Goal: Transaction & Acquisition: Purchase product/service

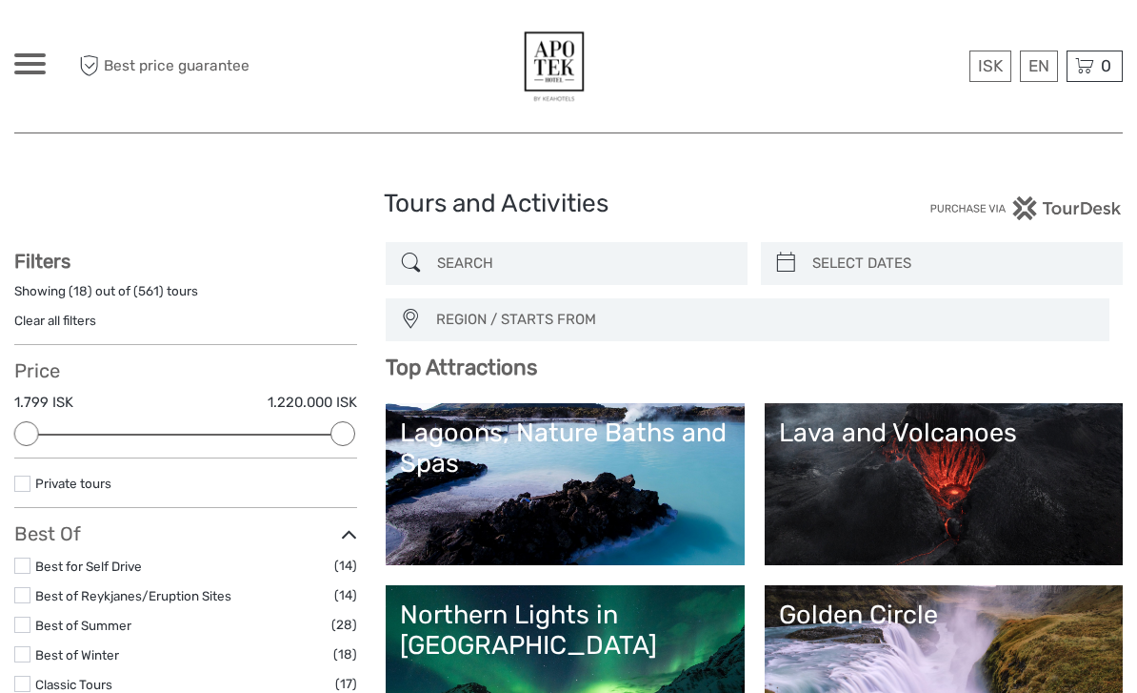
select select
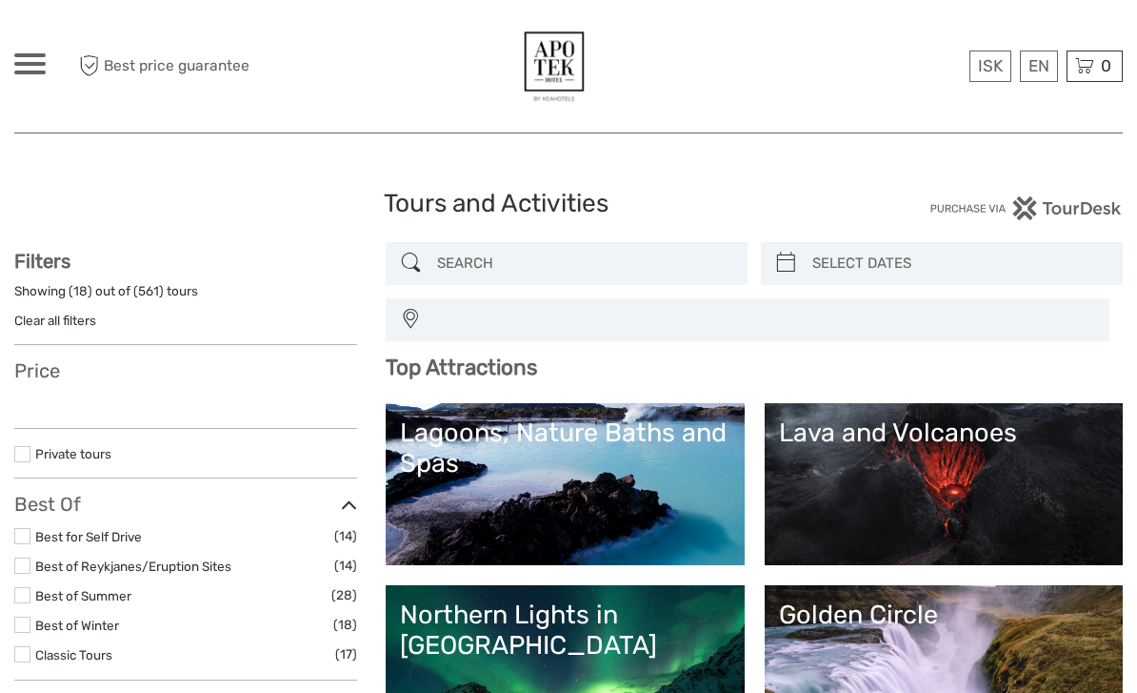
select select
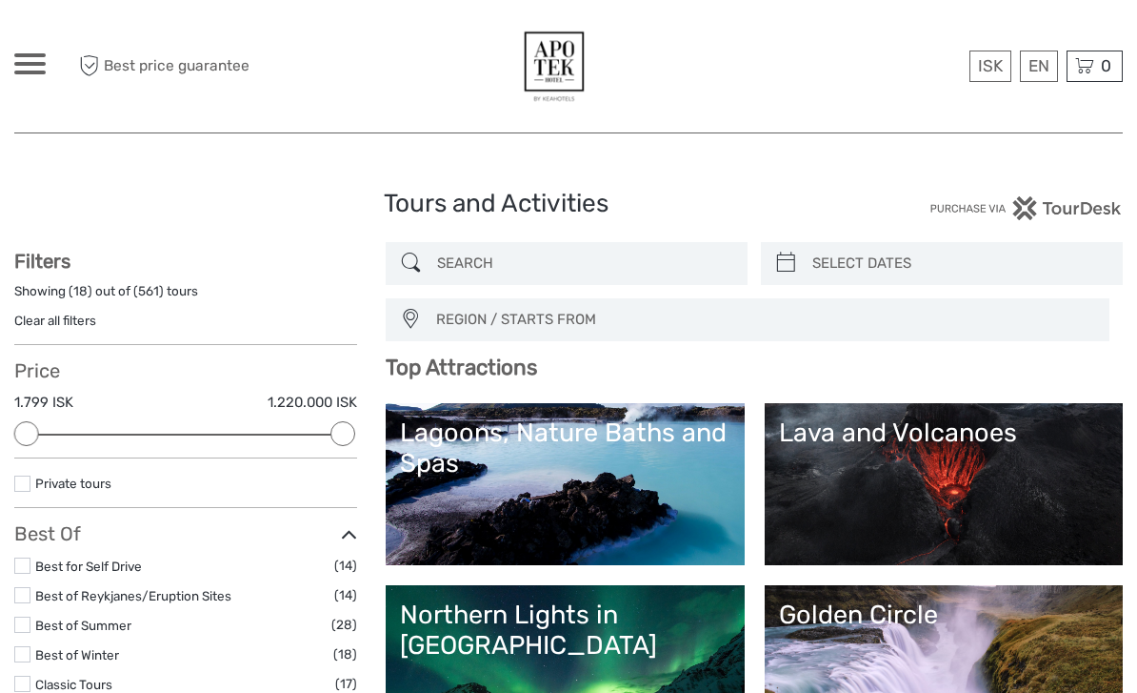
click at [554, 272] on input "search" at bounding box center [584, 263] width 309 height 33
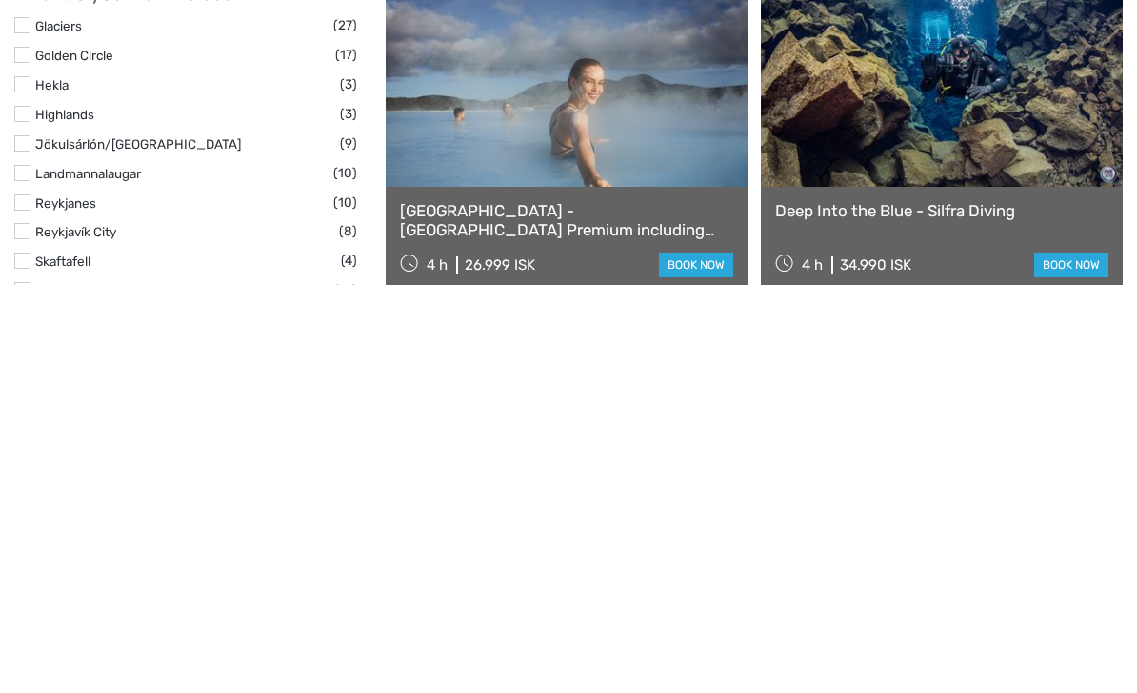
scroll to position [626, 0]
type input "Blue"
click at [689, 384] on link at bounding box center [567, 489] width 362 height 210
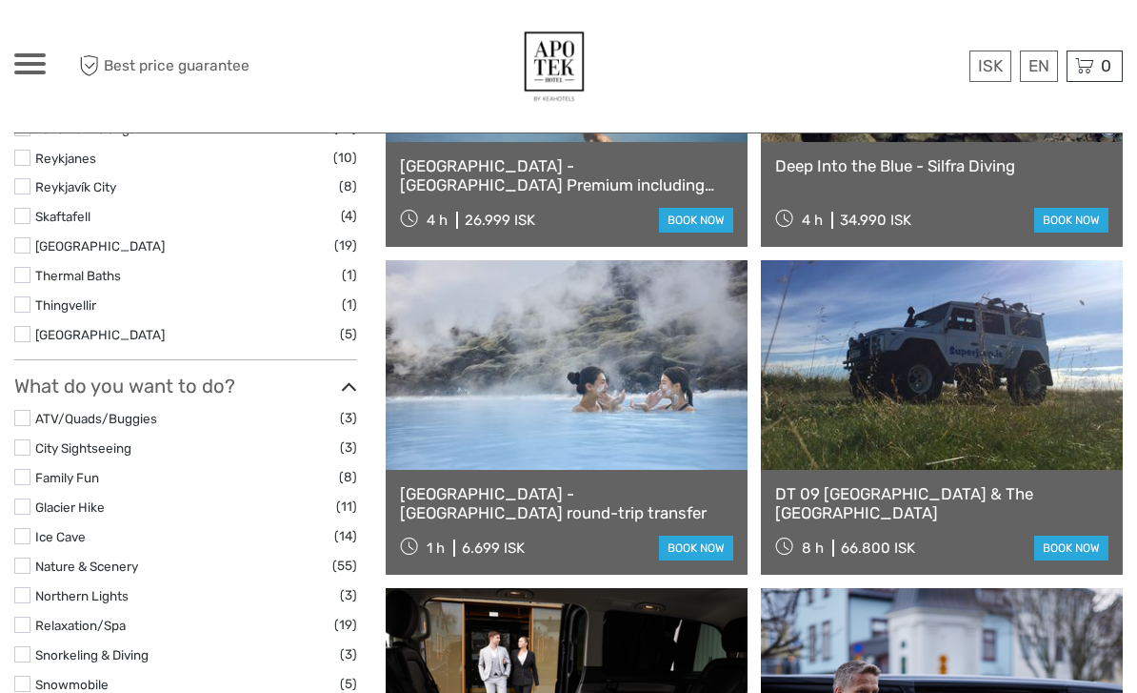
scroll to position [1075, 0]
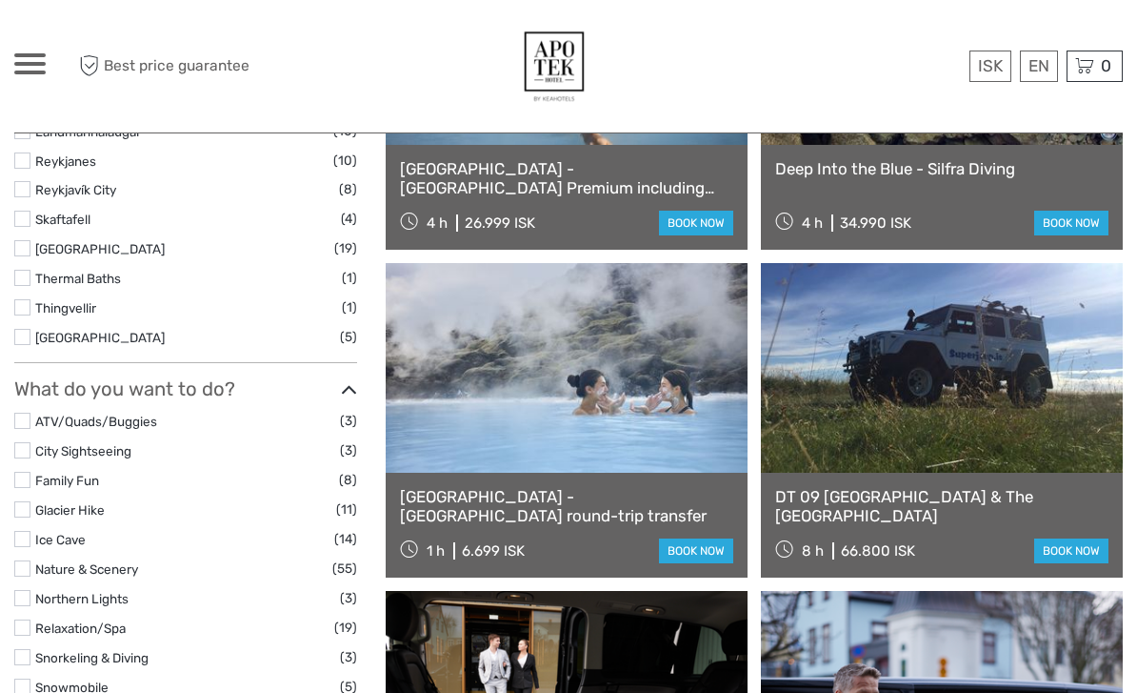
click at [706, 193] on link "[GEOGRAPHIC_DATA] - [GEOGRAPHIC_DATA] Premium including admission" at bounding box center [566, 178] width 333 height 39
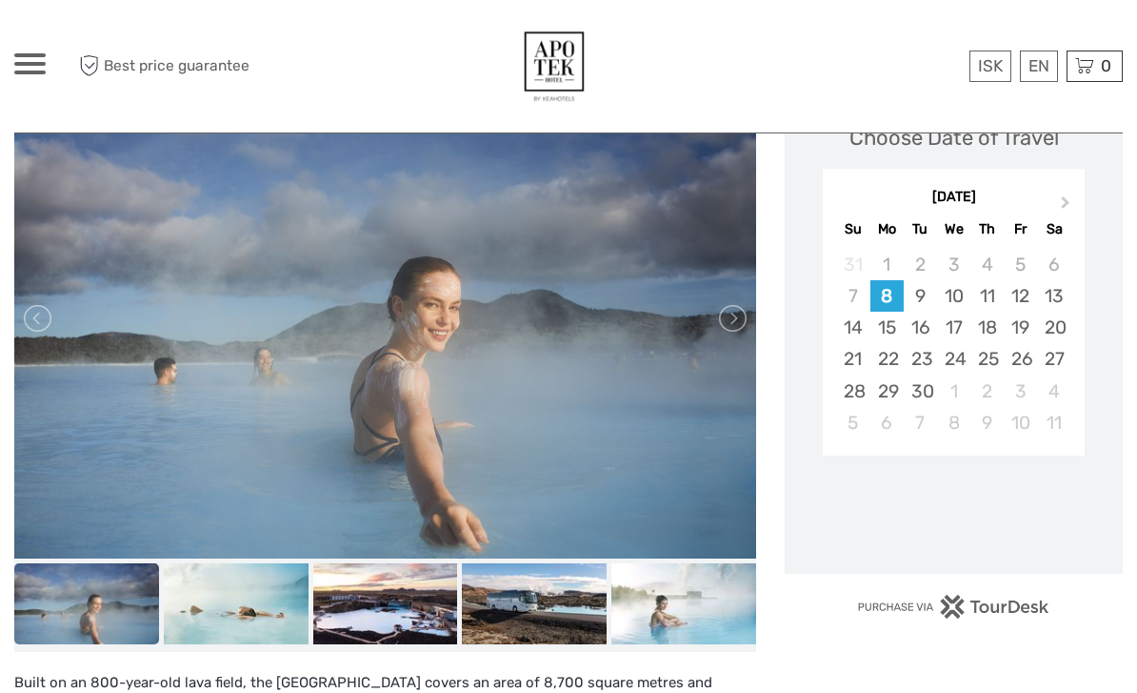
scroll to position [362, 0]
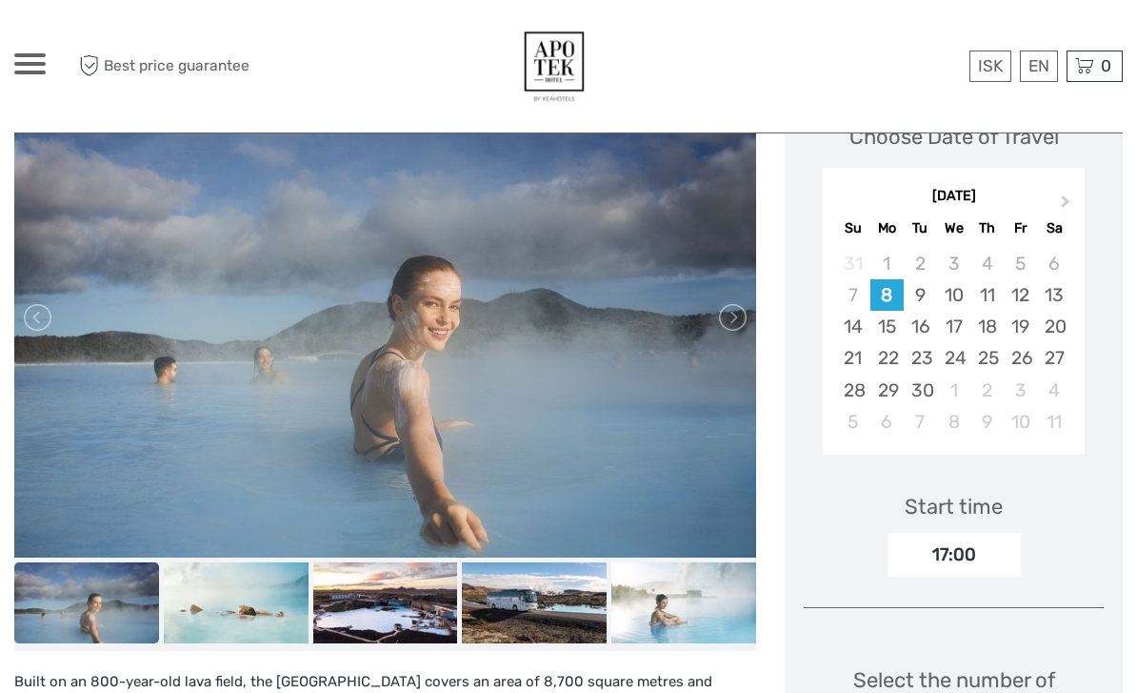
click at [1066, 191] on span "Next Month" at bounding box center [1066, 205] width 0 height 28
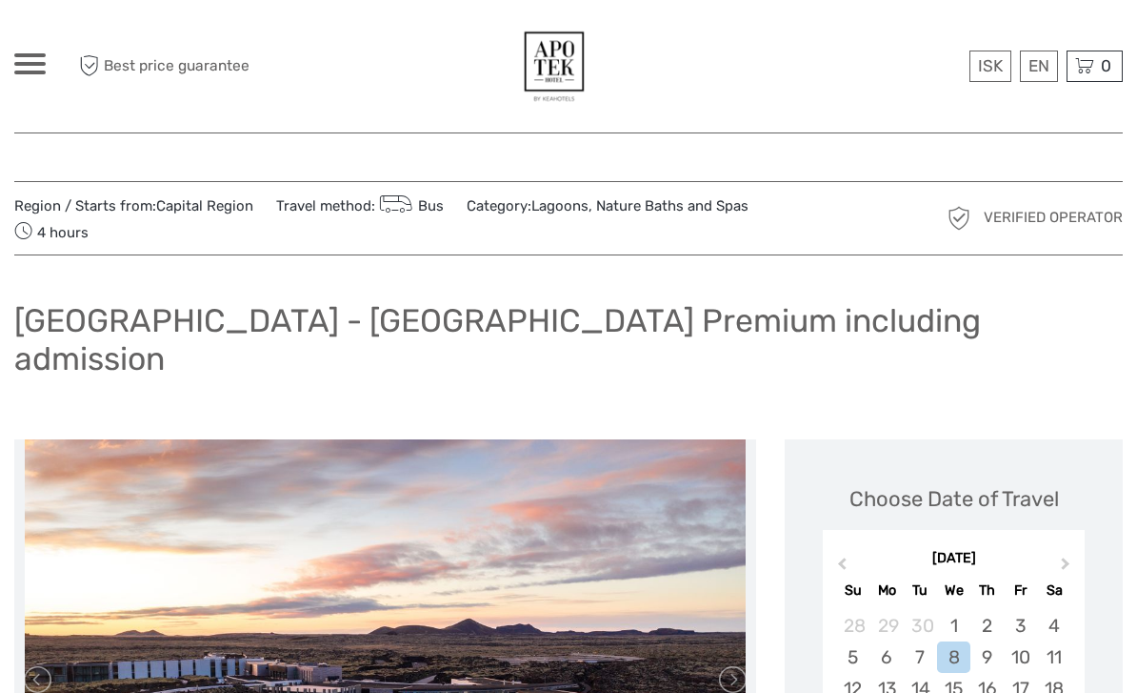
click at [891, 673] on div "13" at bounding box center [887, 688] width 33 height 31
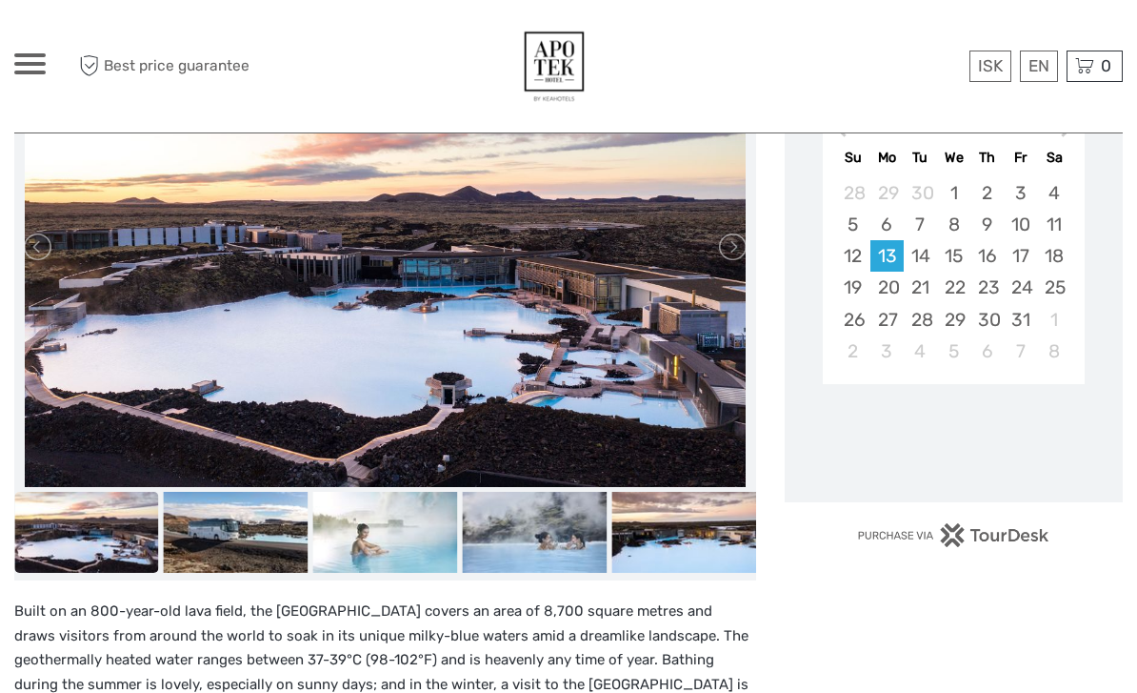
scroll to position [437, 0]
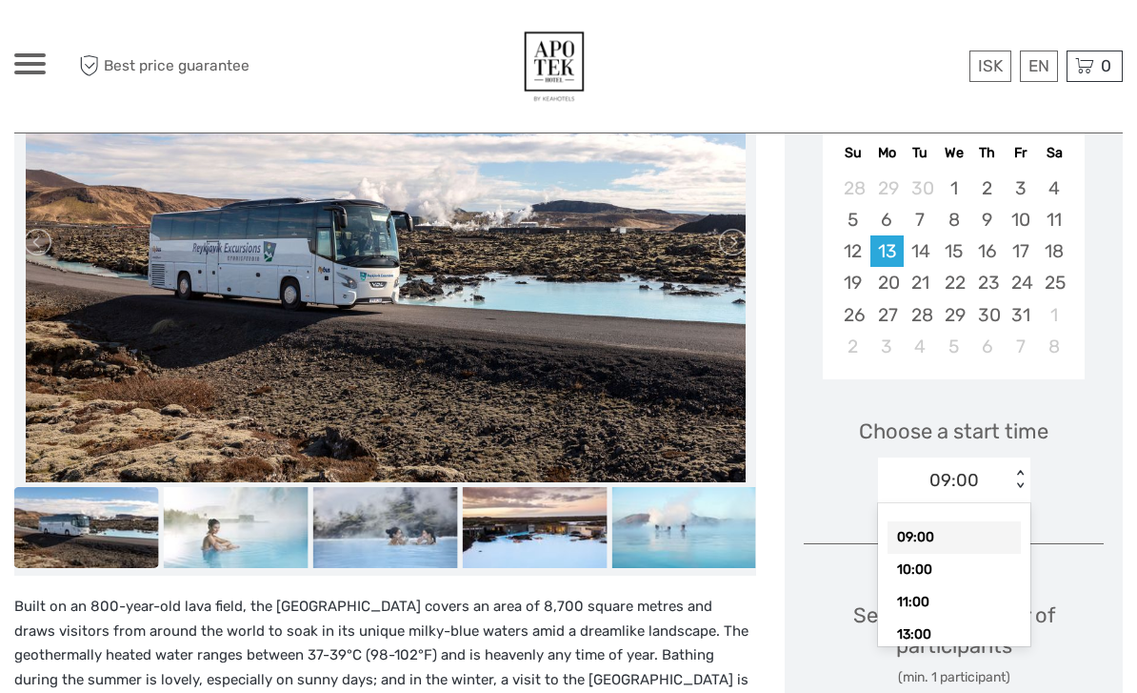
click at [962, 553] on div "10:00" at bounding box center [954, 569] width 133 height 32
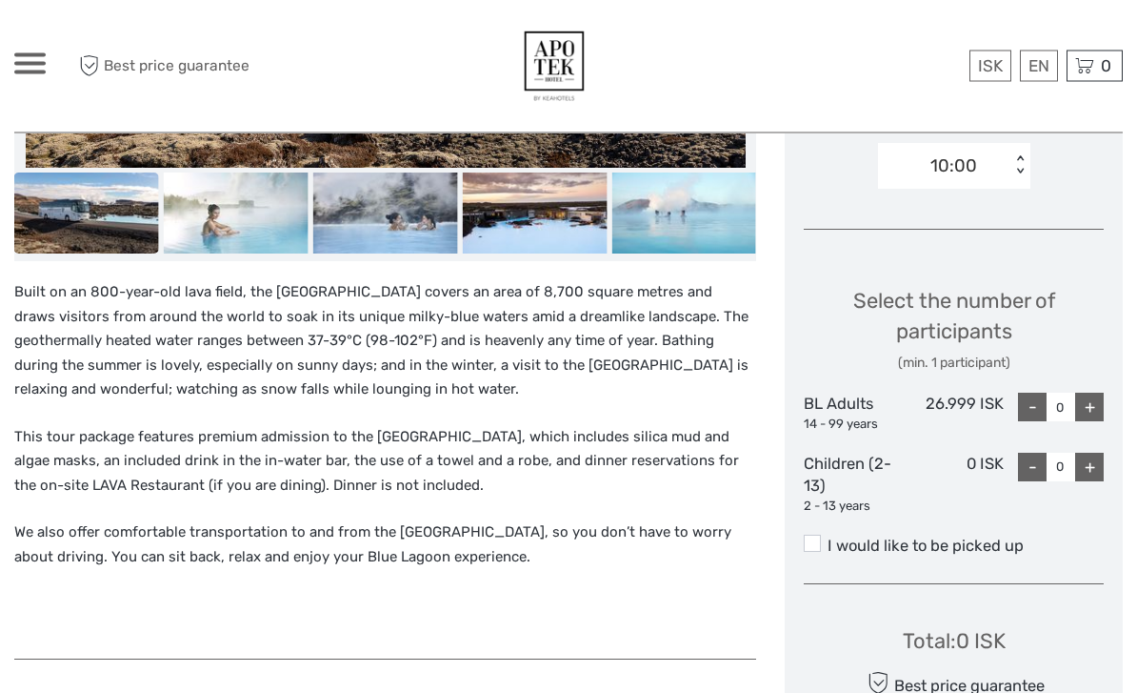
click at [1098, 393] on div "+" at bounding box center [1089, 407] width 29 height 29
click at [1093, 392] on div "+" at bounding box center [1089, 406] width 29 height 29
type input "2"
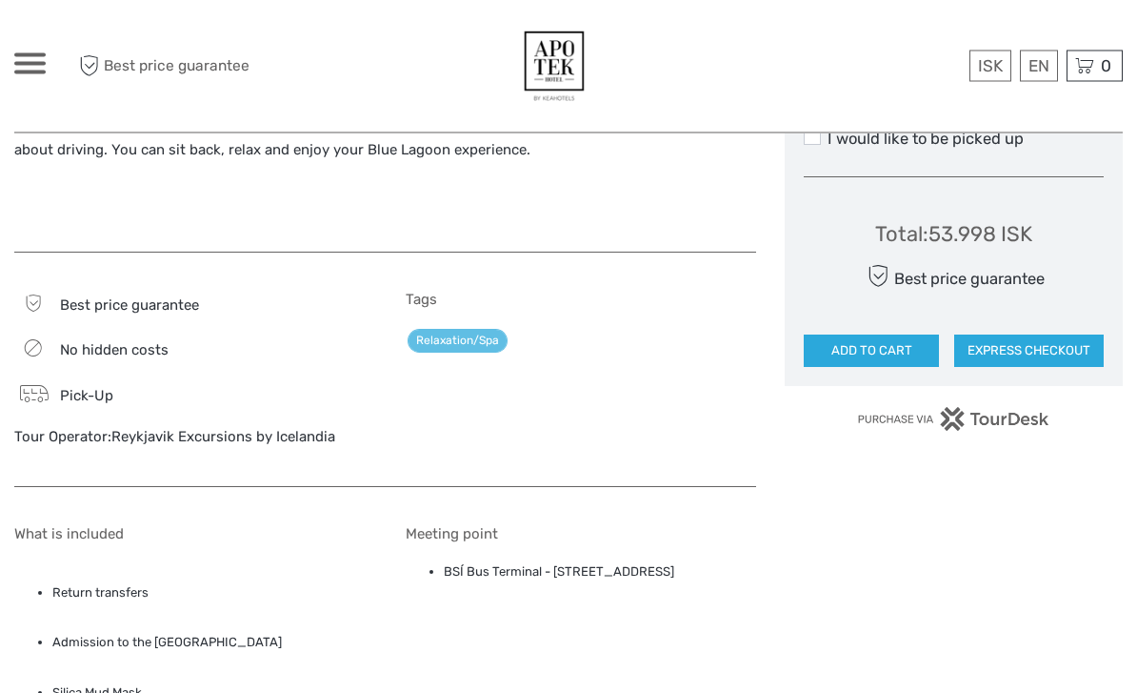
scroll to position [1156, 0]
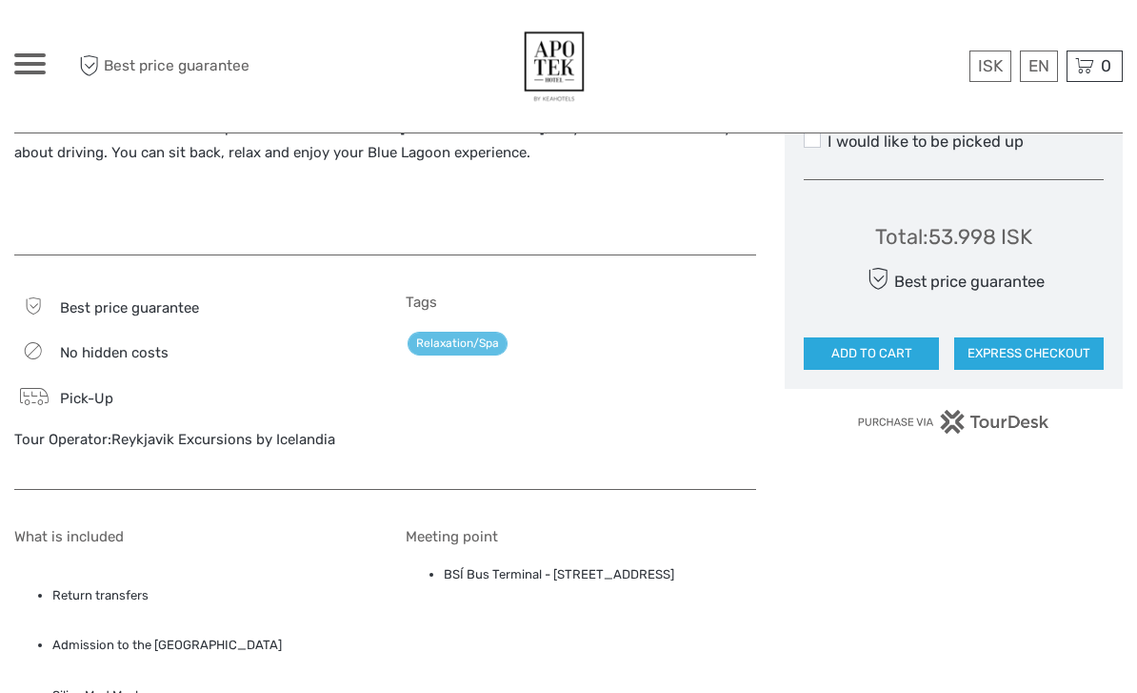
click at [914, 337] on button "ADD TO CART" at bounding box center [871, 353] width 135 height 32
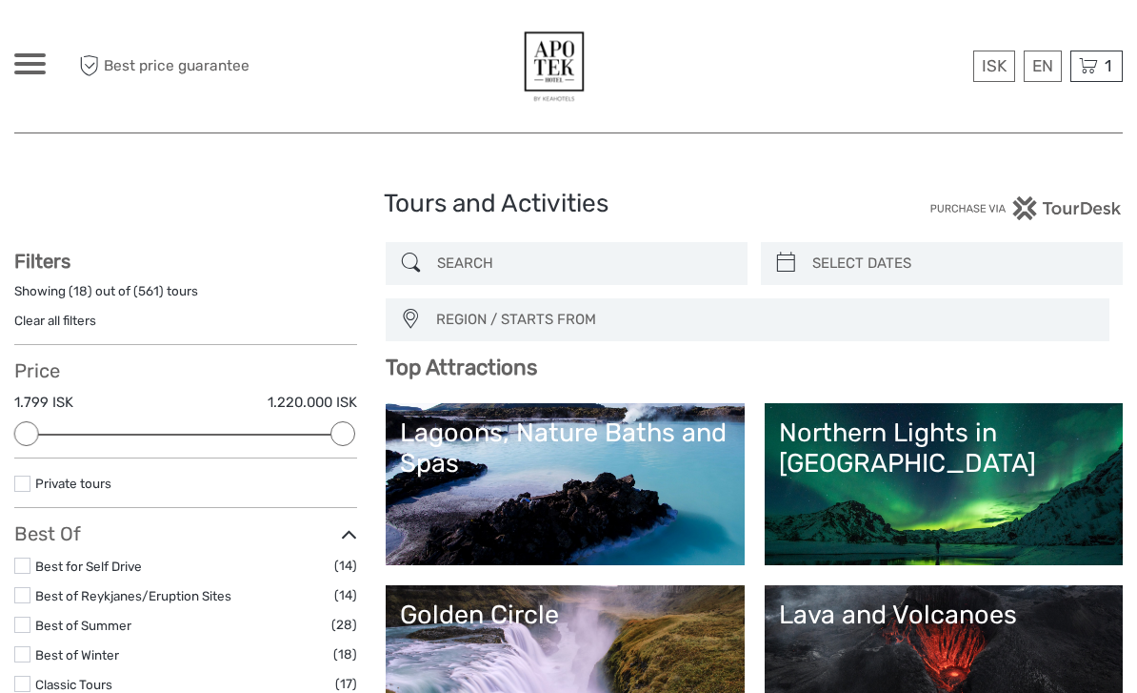
select select
click at [1107, 68] on span "1" at bounding box center [1108, 65] width 12 height 19
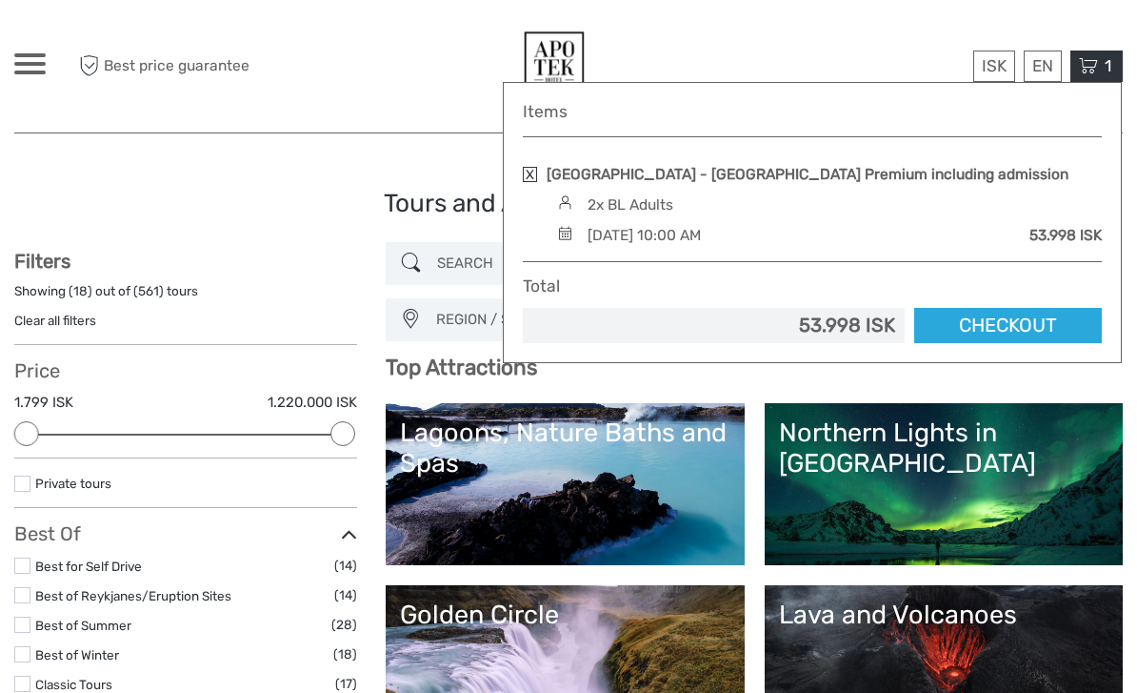
click at [975, 325] on link "Checkout" at bounding box center [1008, 325] width 188 height 35
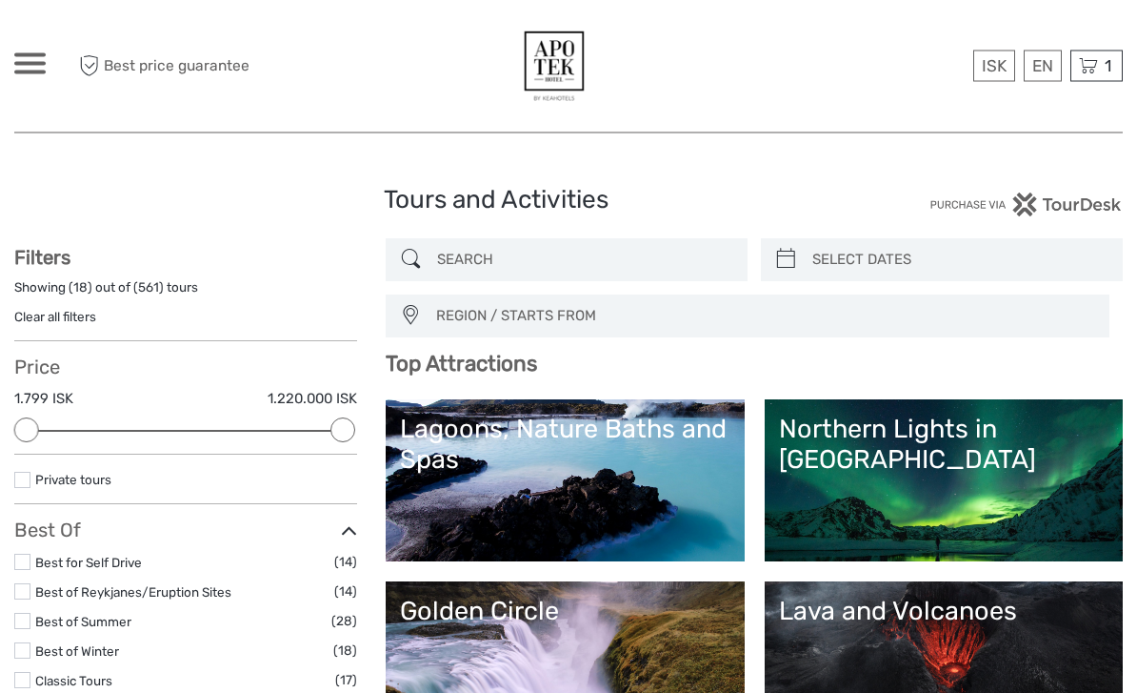
scroll to position [30, 0]
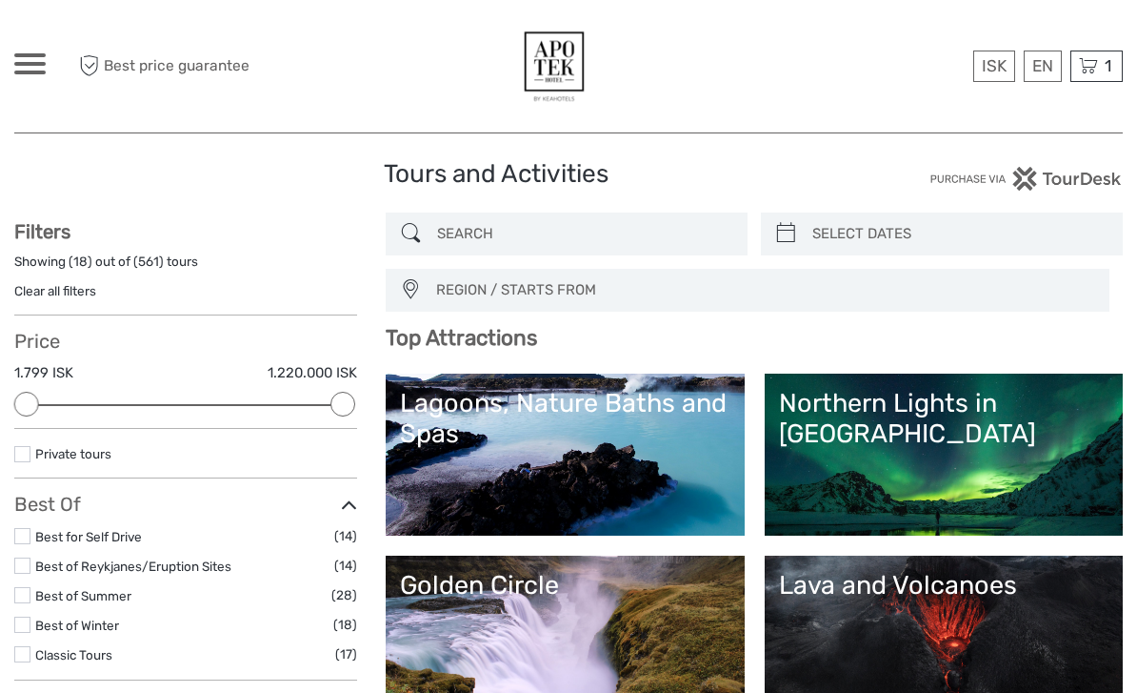
click at [546, 427] on div "Lagoons, Nature Baths and Spas" at bounding box center [565, 419] width 330 height 62
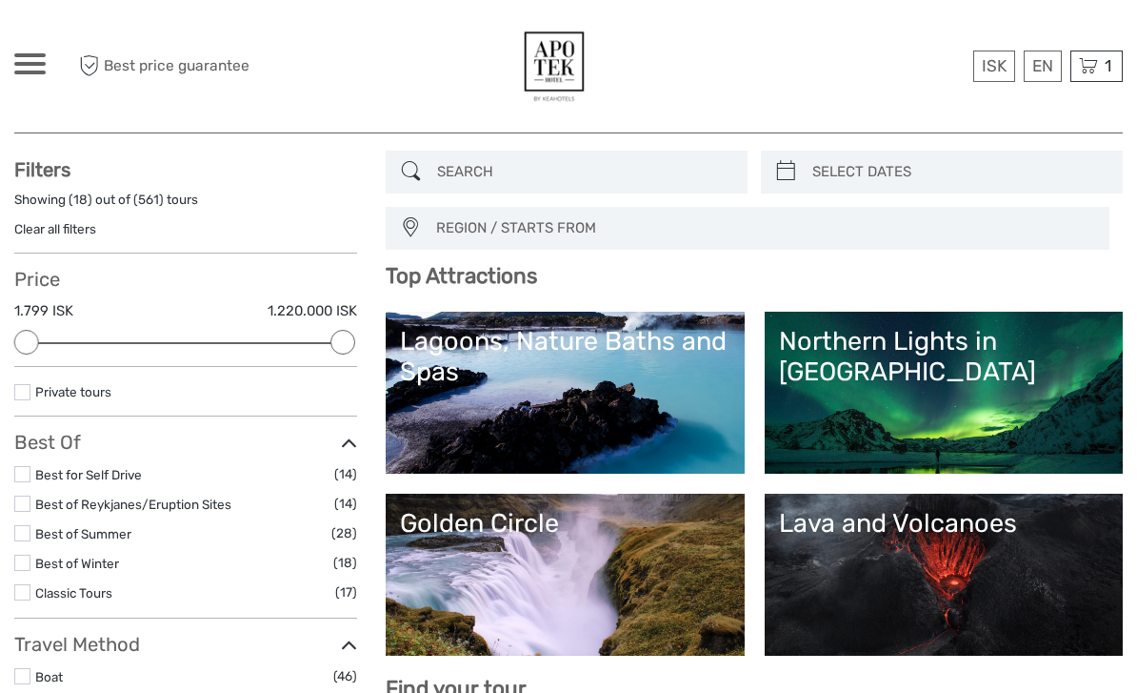
click at [549, 171] on input "search" at bounding box center [584, 171] width 309 height 33
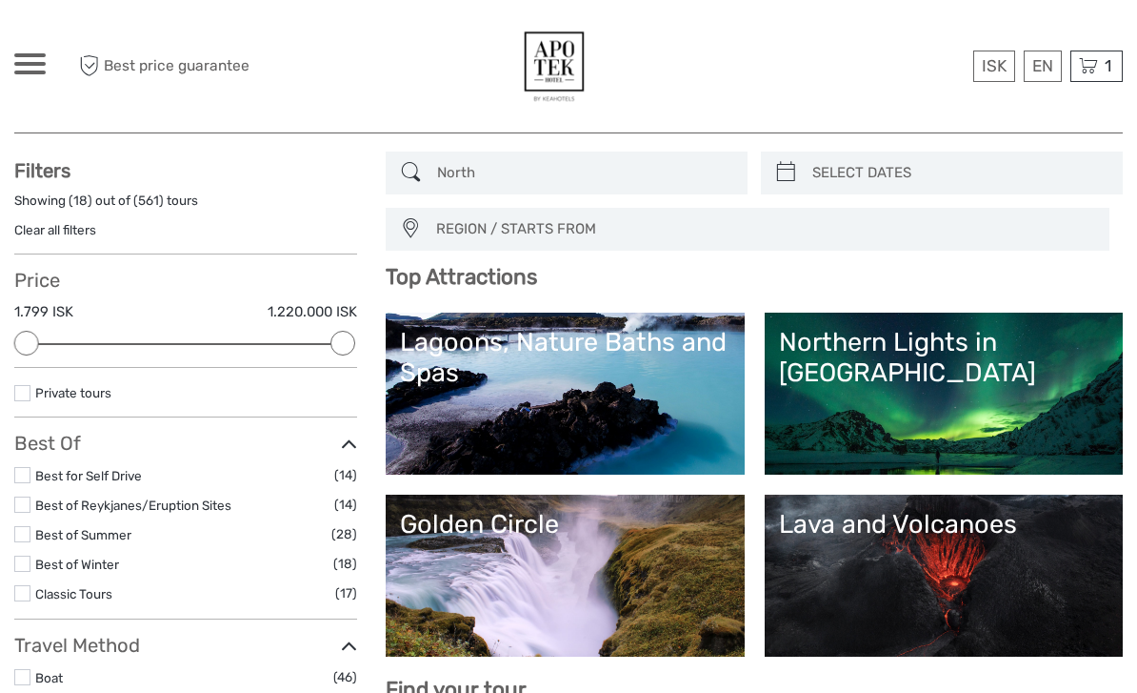
scroll to position [74, 0]
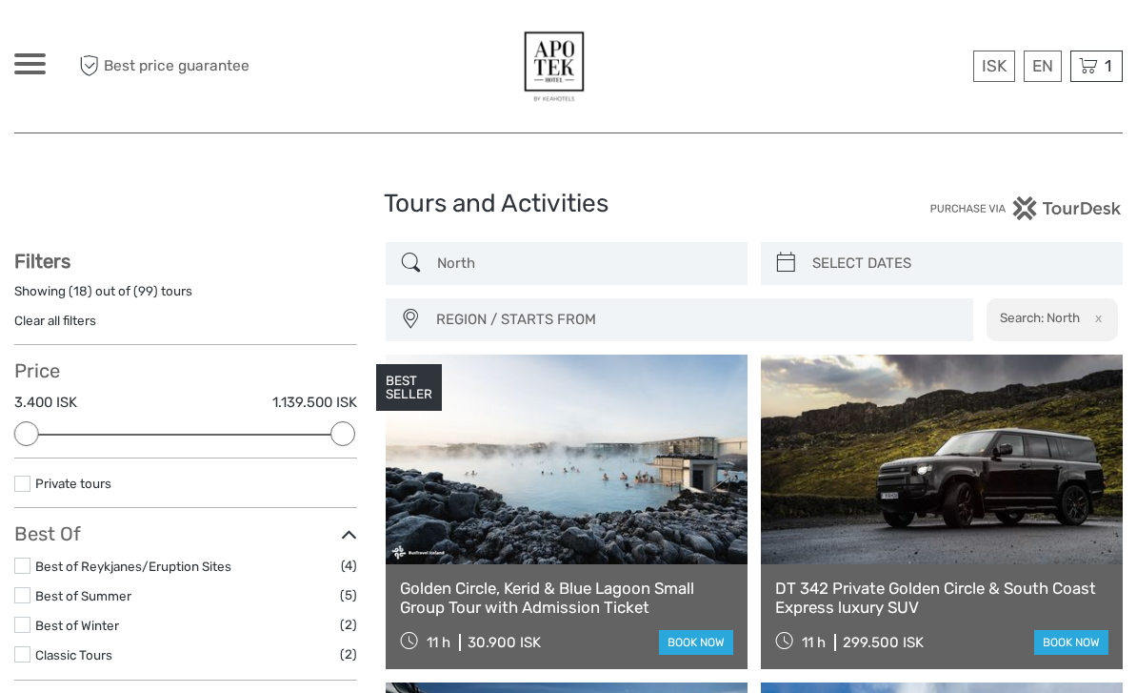
click at [534, 266] on input "North" at bounding box center [584, 263] width 309 height 33
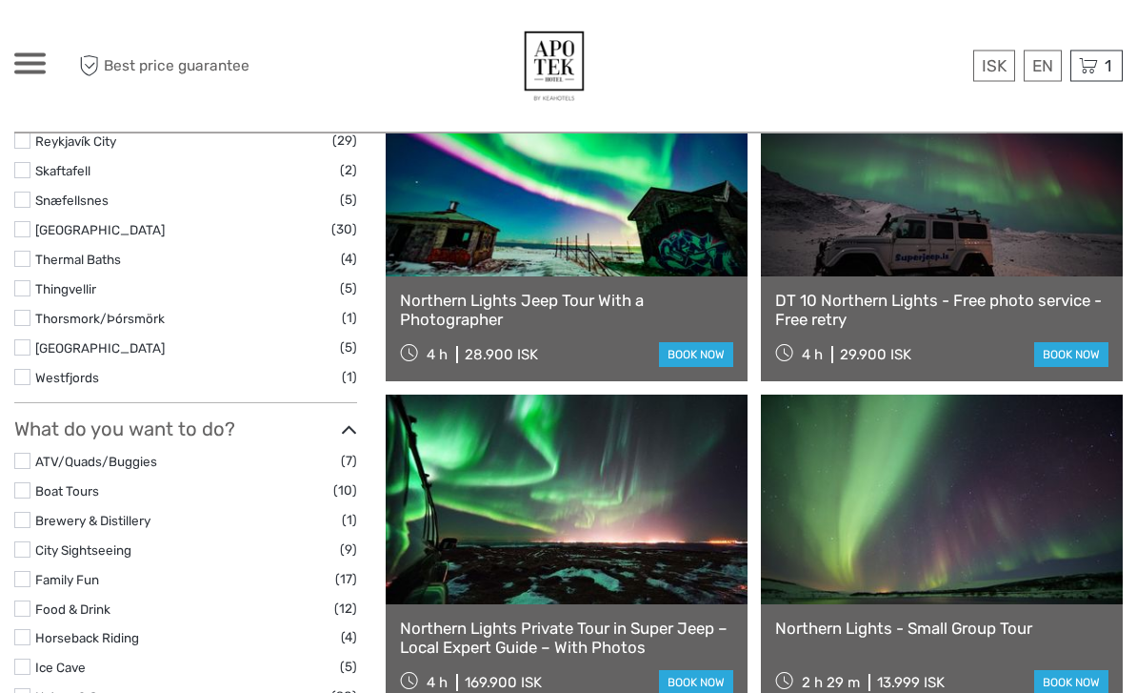
scroll to position [1271, 0]
type input "Northern lights"
click at [978, 539] on link at bounding box center [942, 499] width 362 height 210
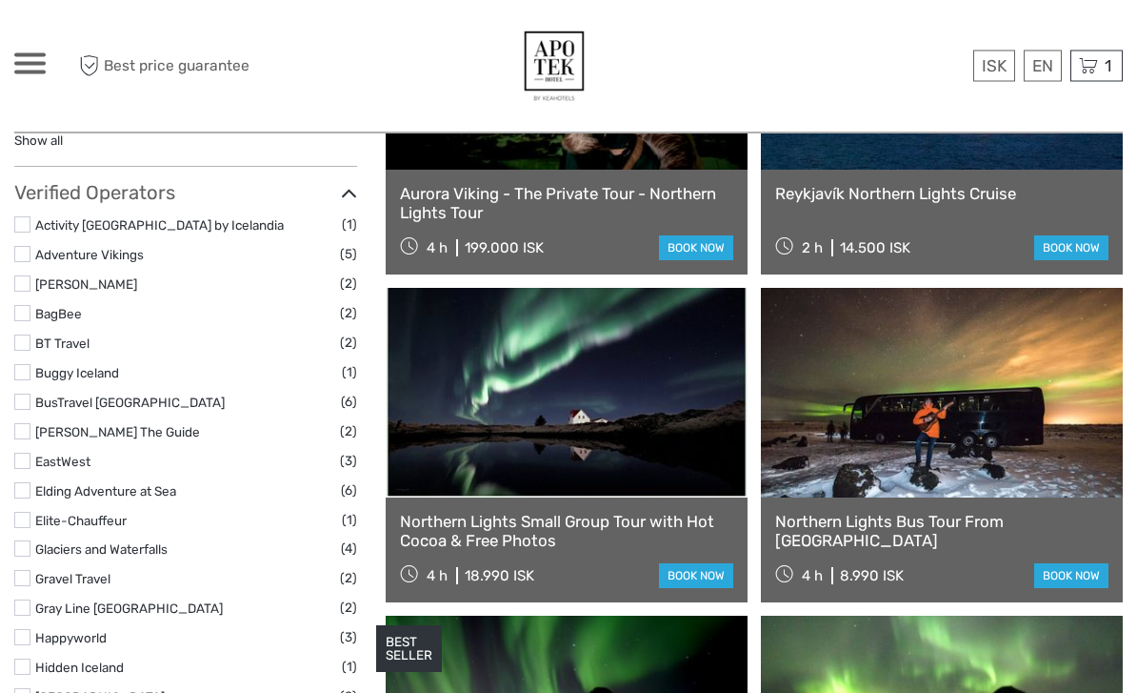
scroll to position [2033, 0]
click at [654, 438] on link at bounding box center [567, 393] width 362 height 210
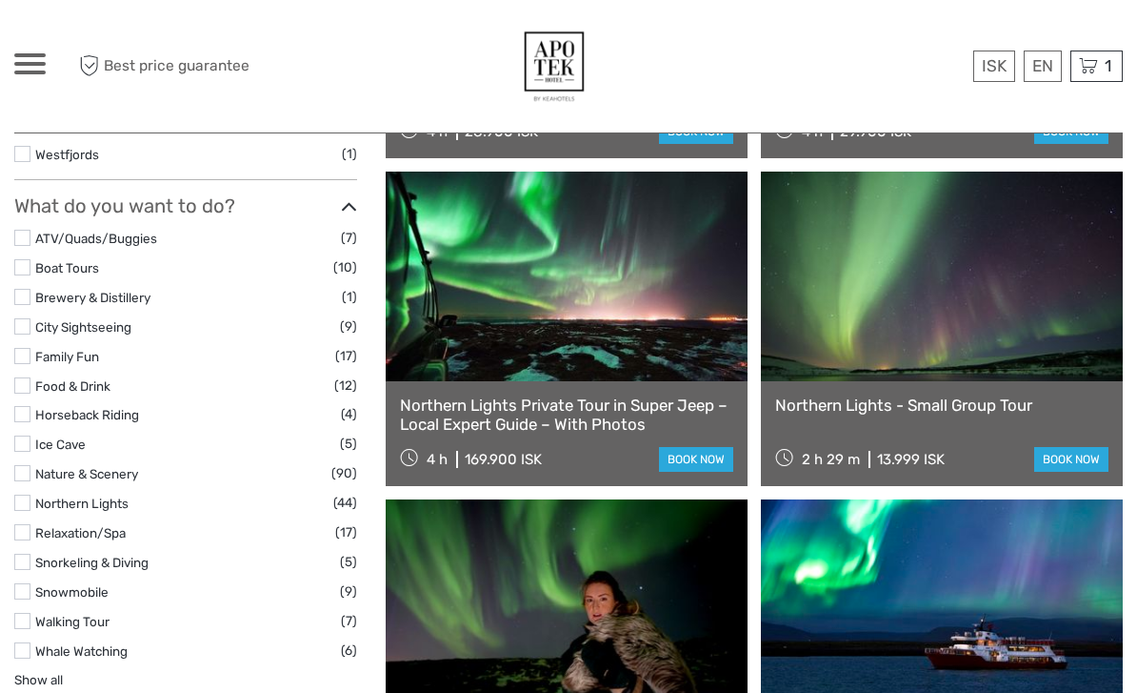
scroll to position [1493, 0]
click at [1052, 356] on link at bounding box center [942, 277] width 362 height 210
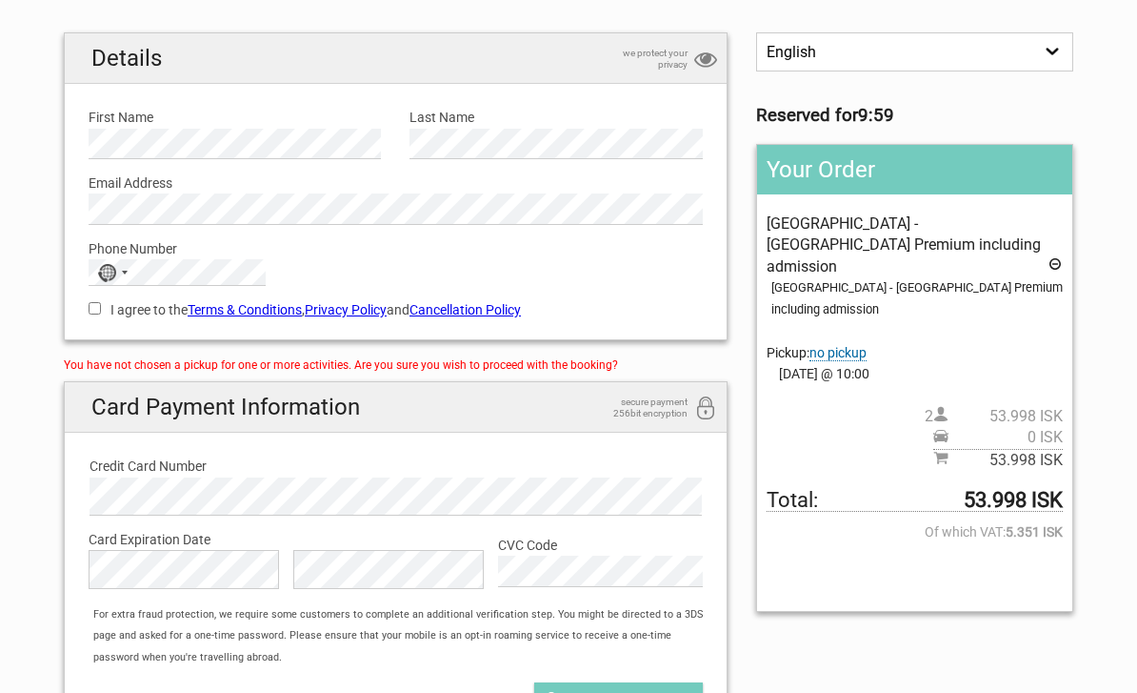
scroll to position [137, 0]
click at [857, 345] on span "no pickup" at bounding box center [838, 353] width 57 height 16
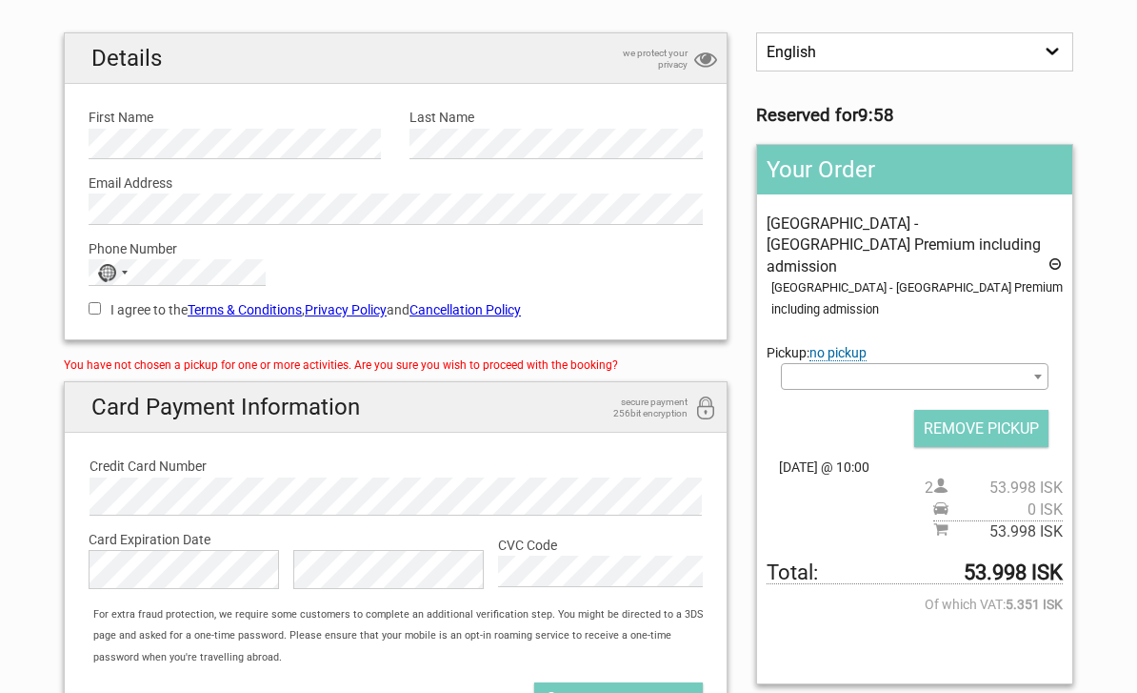
click at [864, 363] on span at bounding box center [915, 376] width 268 height 27
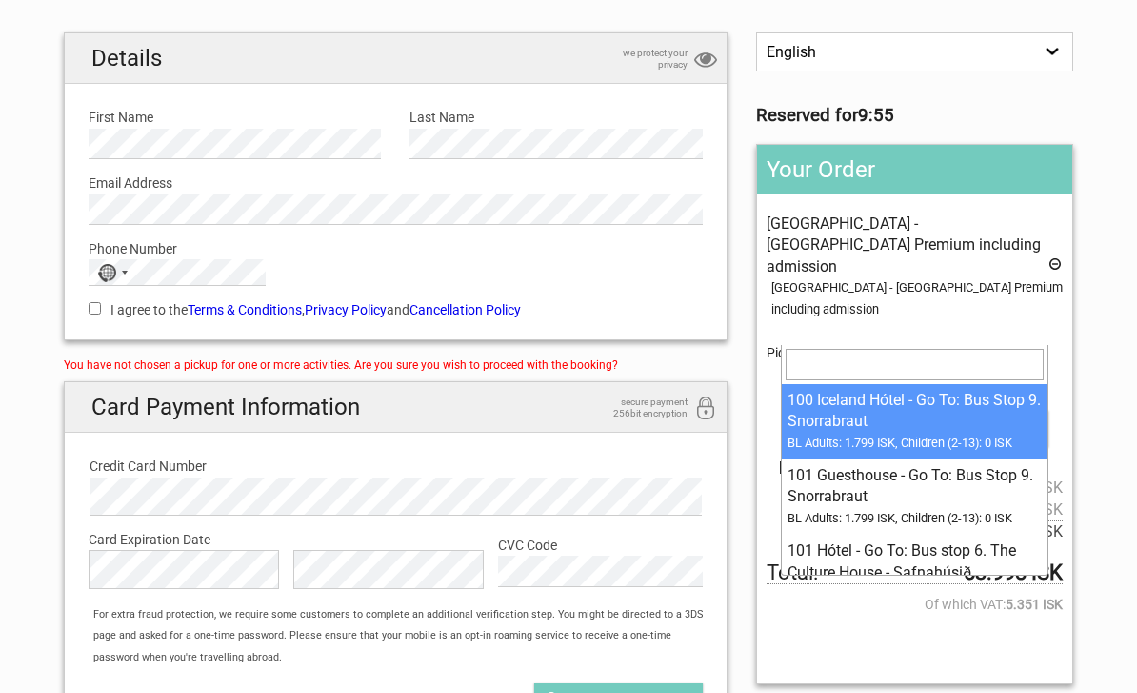
click at [838, 367] on input "search" at bounding box center [915, 364] width 258 height 30
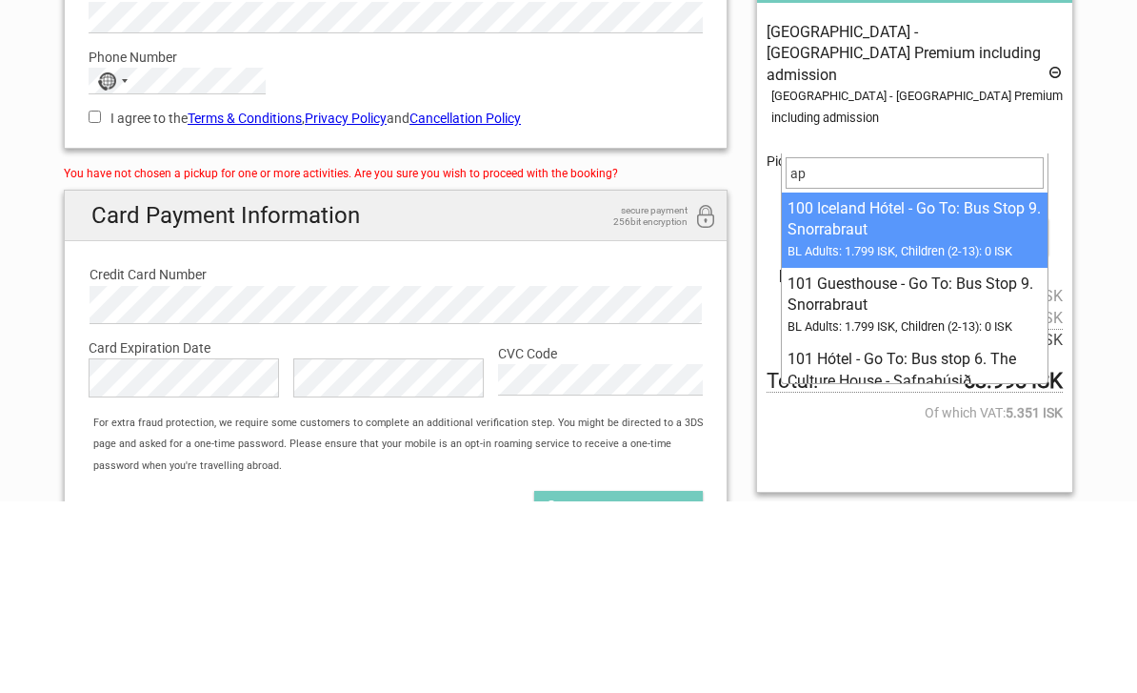
type input "apo"
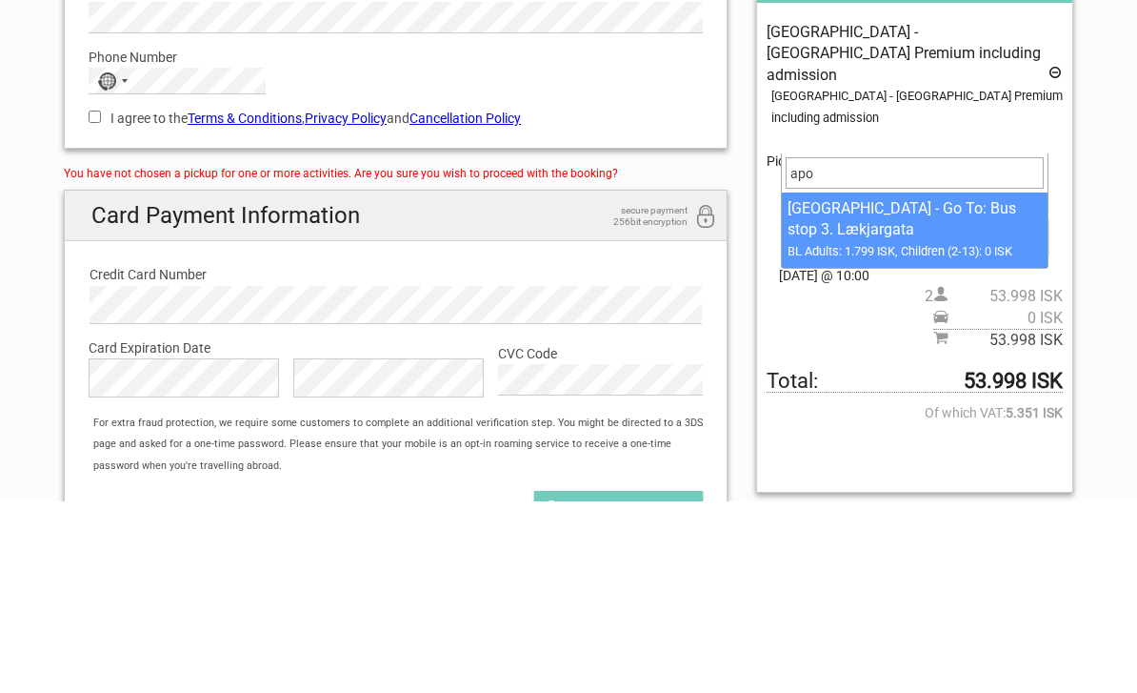
select select "1093098"
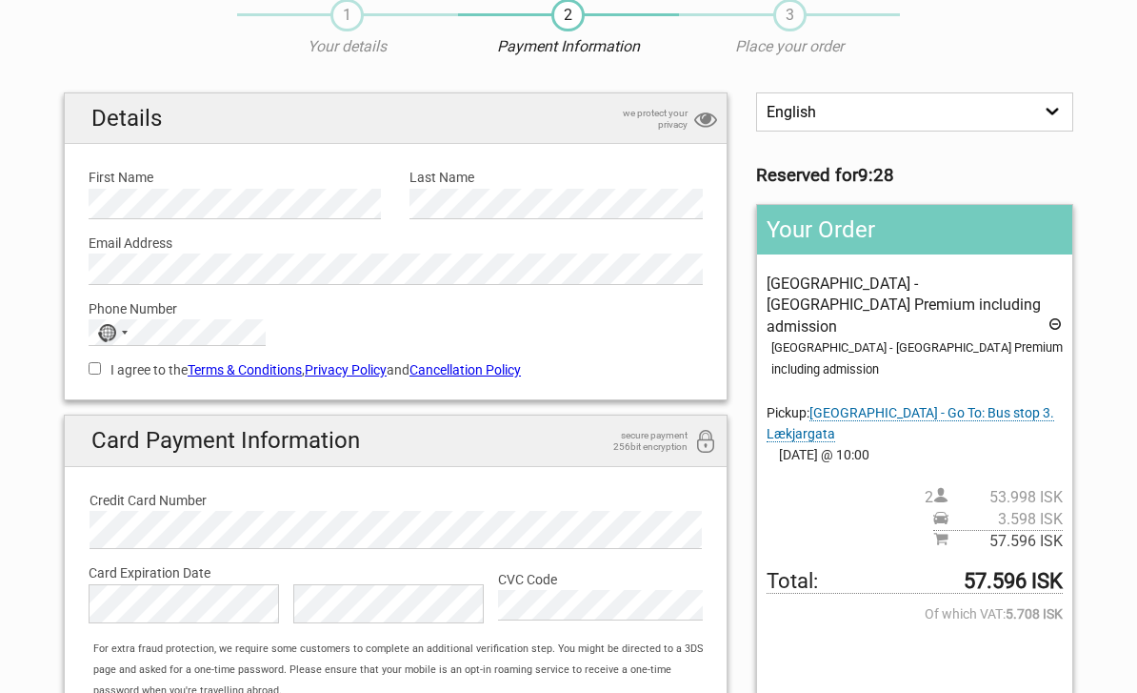
scroll to position [0, 0]
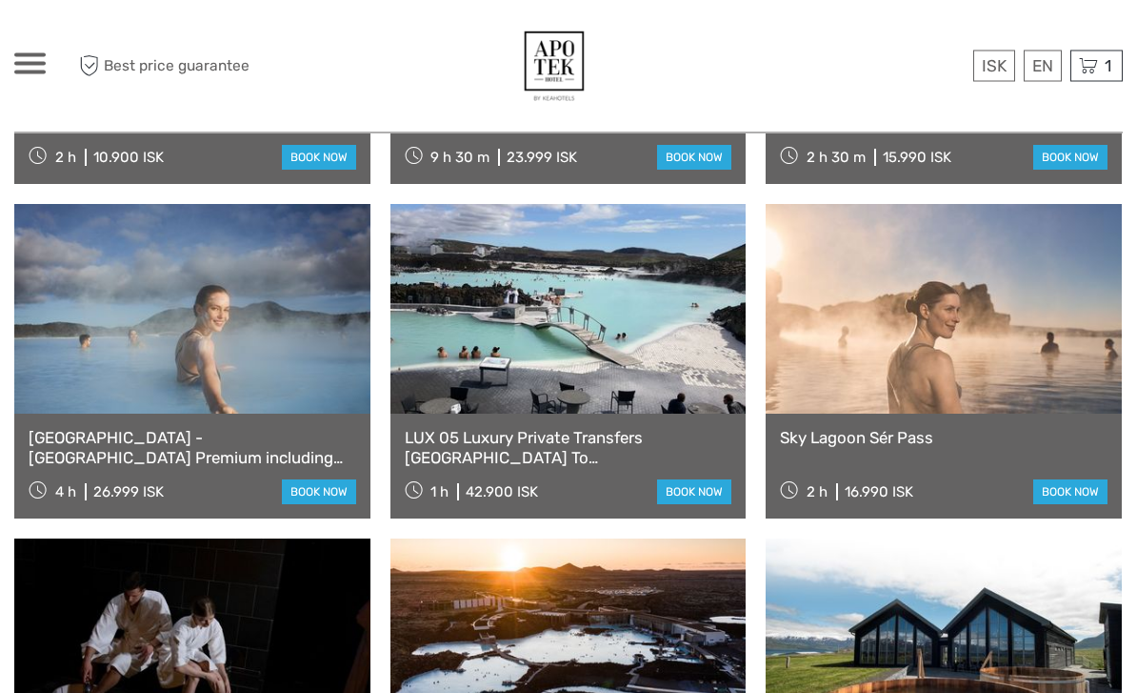
scroll to position [1397, 0]
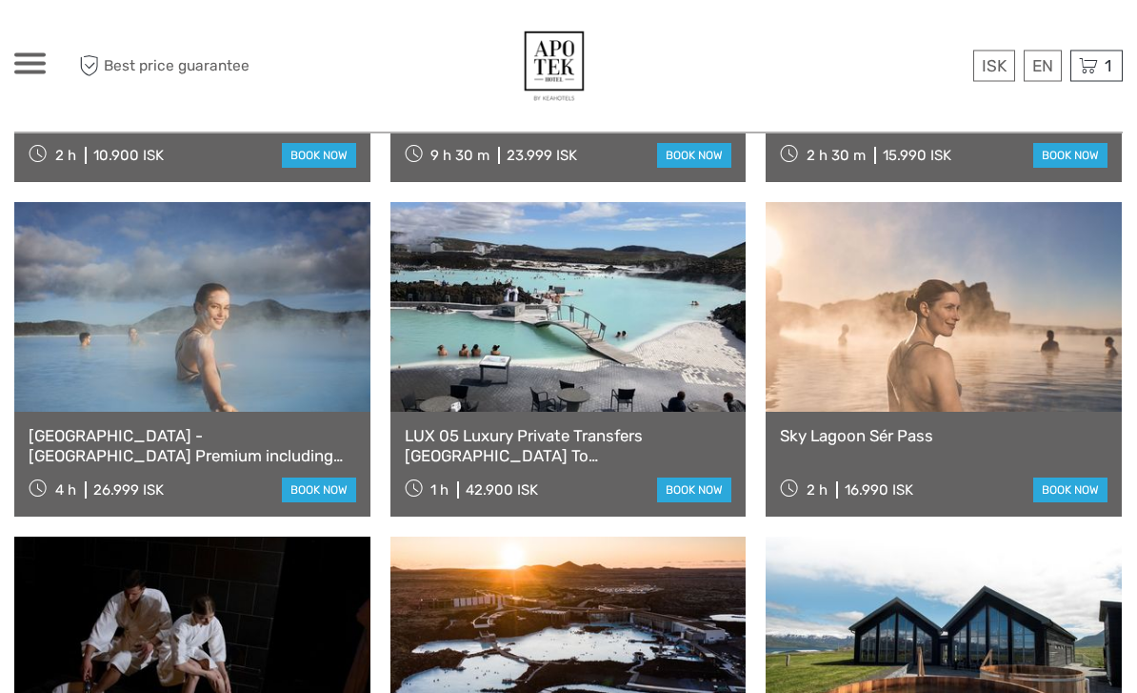
click at [284, 357] on link at bounding box center [192, 308] width 356 height 210
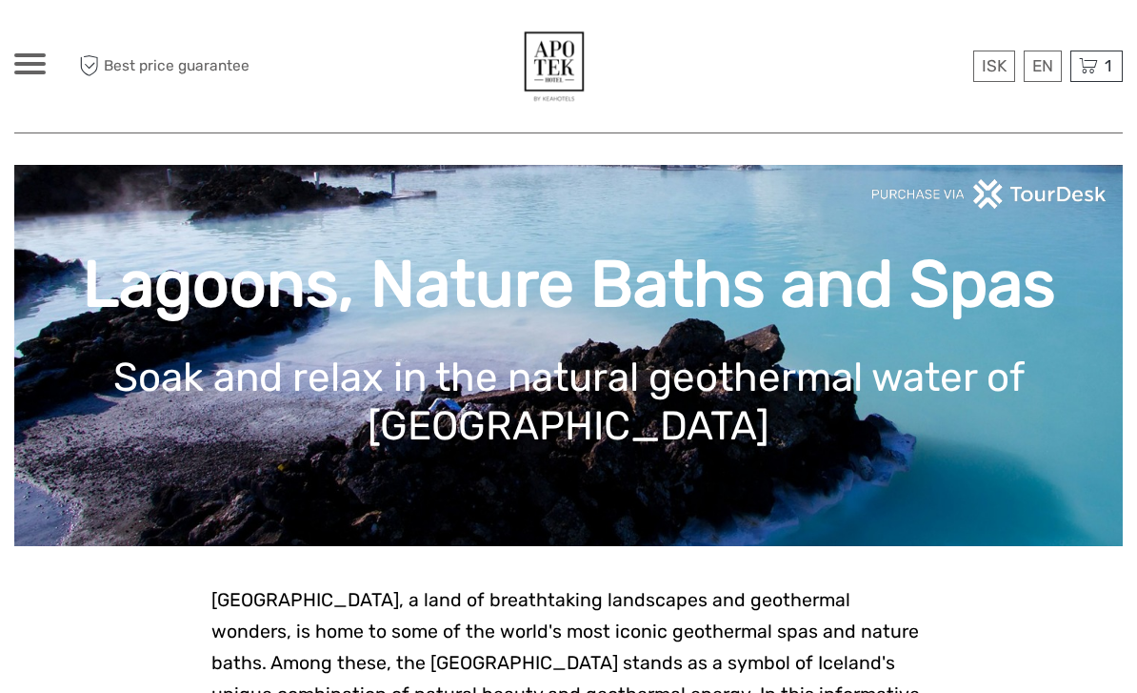
scroll to position [0, 0]
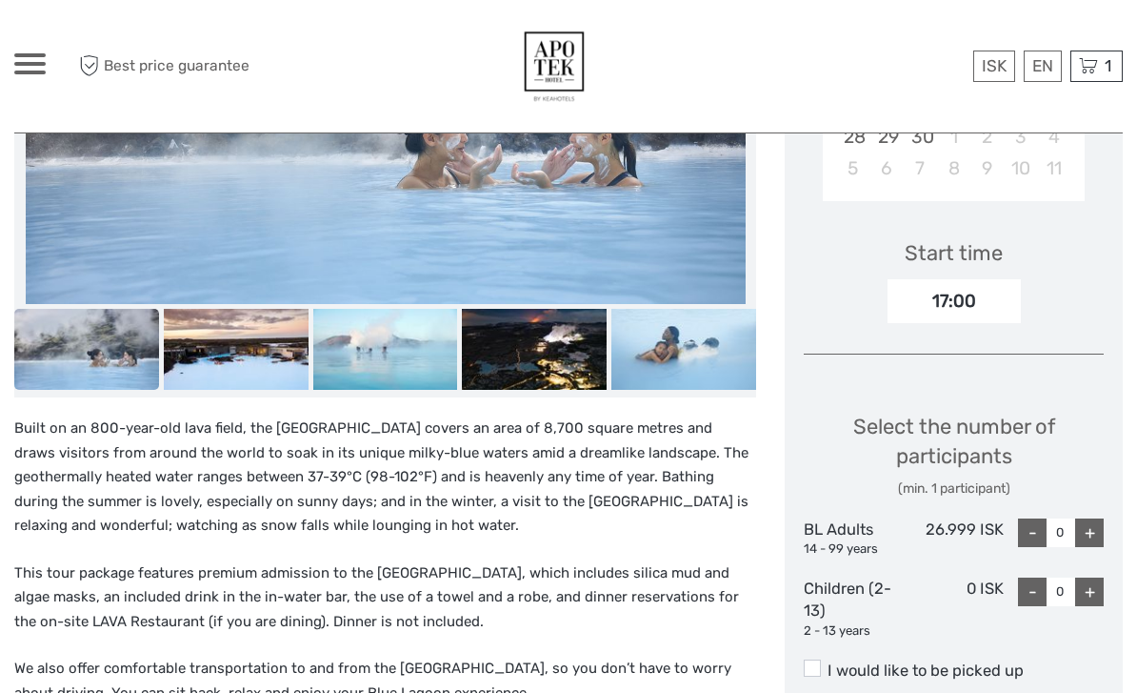
scroll to position [573, 0]
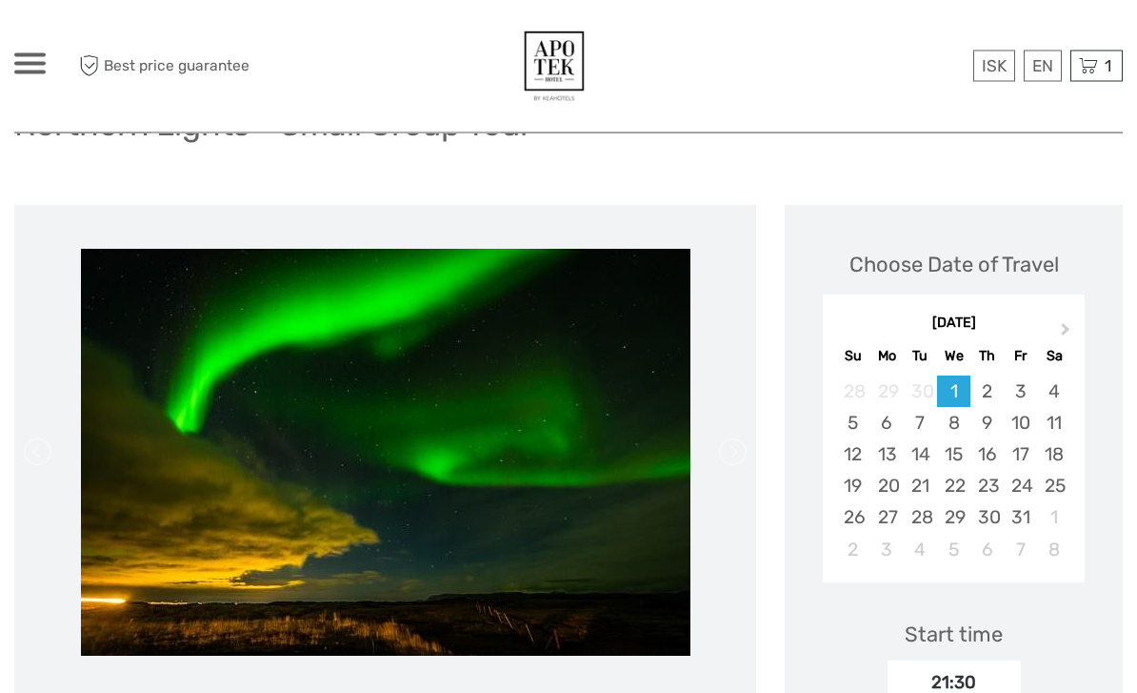
scroll to position [173, 0]
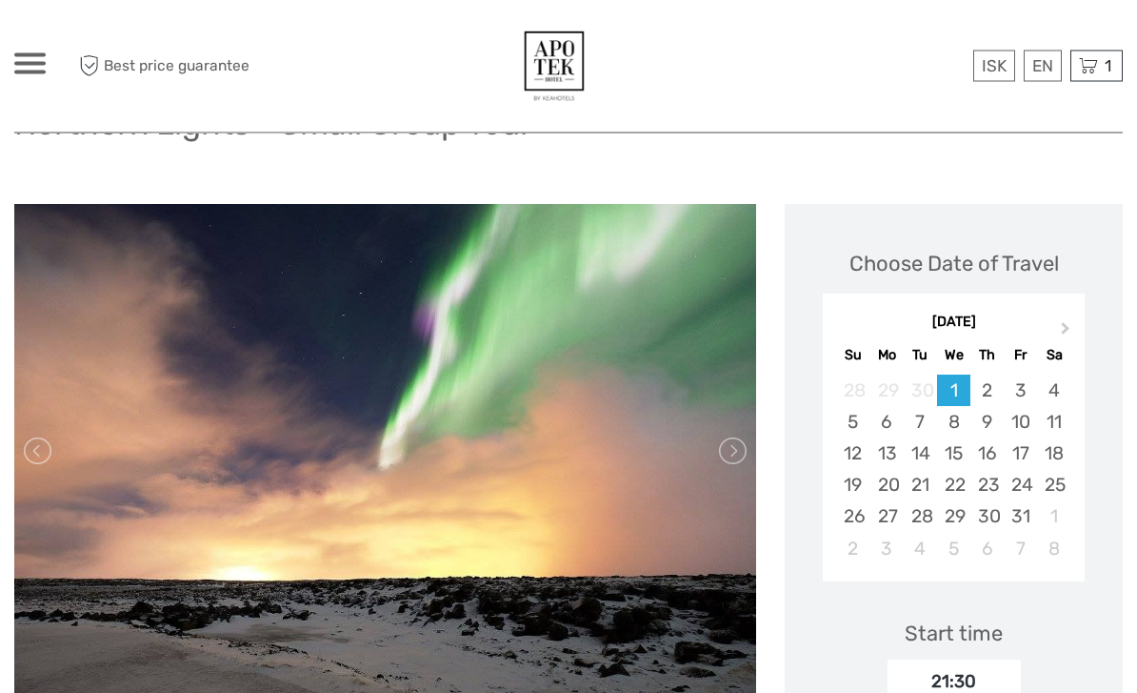
click at [885, 450] on div "13" at bounding box center [887, 453] width 33 height 31
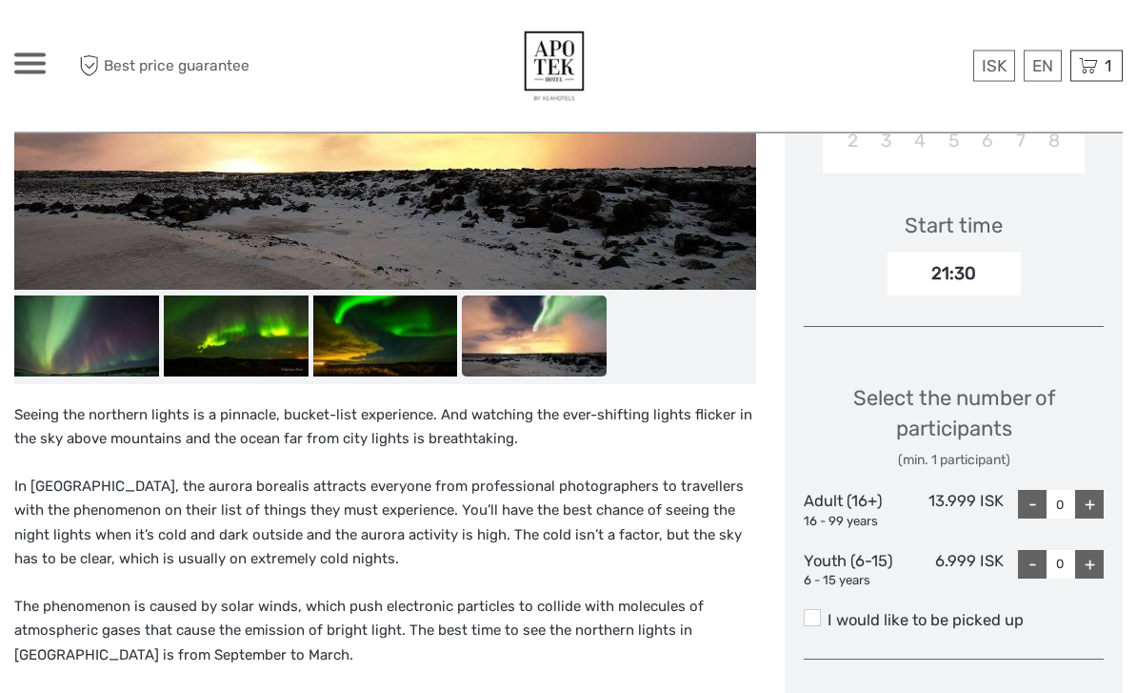
scroll to position [584, 0]
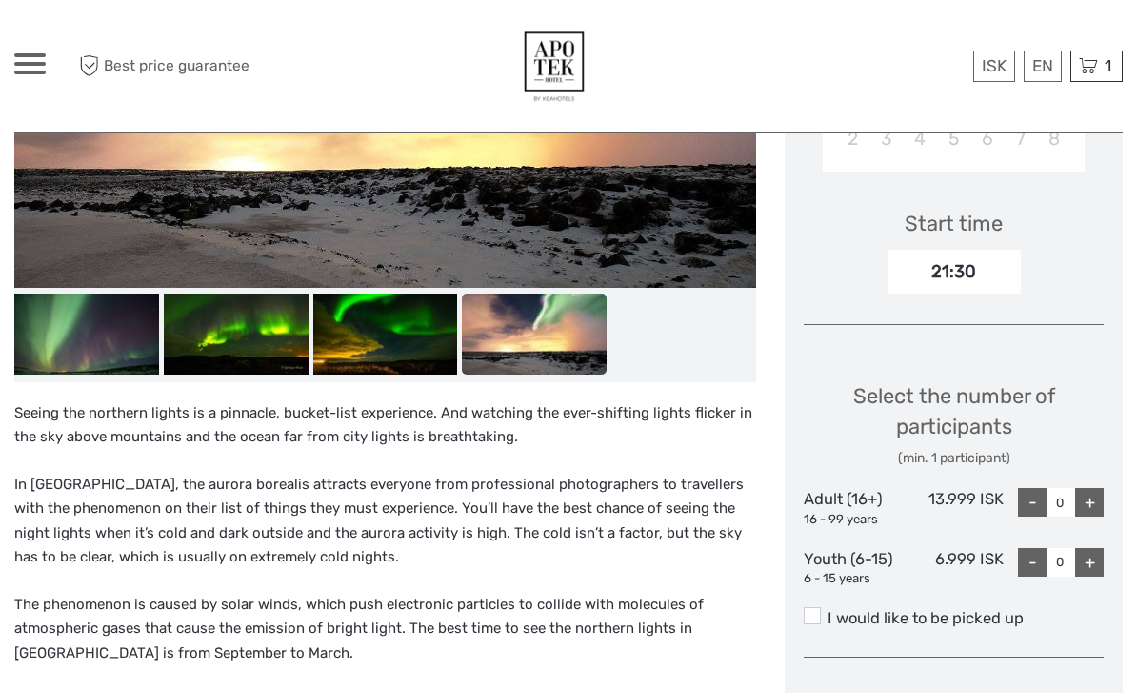
click at [1095, 492] on div "+" at bounding box center [1089, 502] width 29 height 29
click at [1092, 498] on div "+" at bounding box center [1089, 502] width 29 height 29
type input "2"
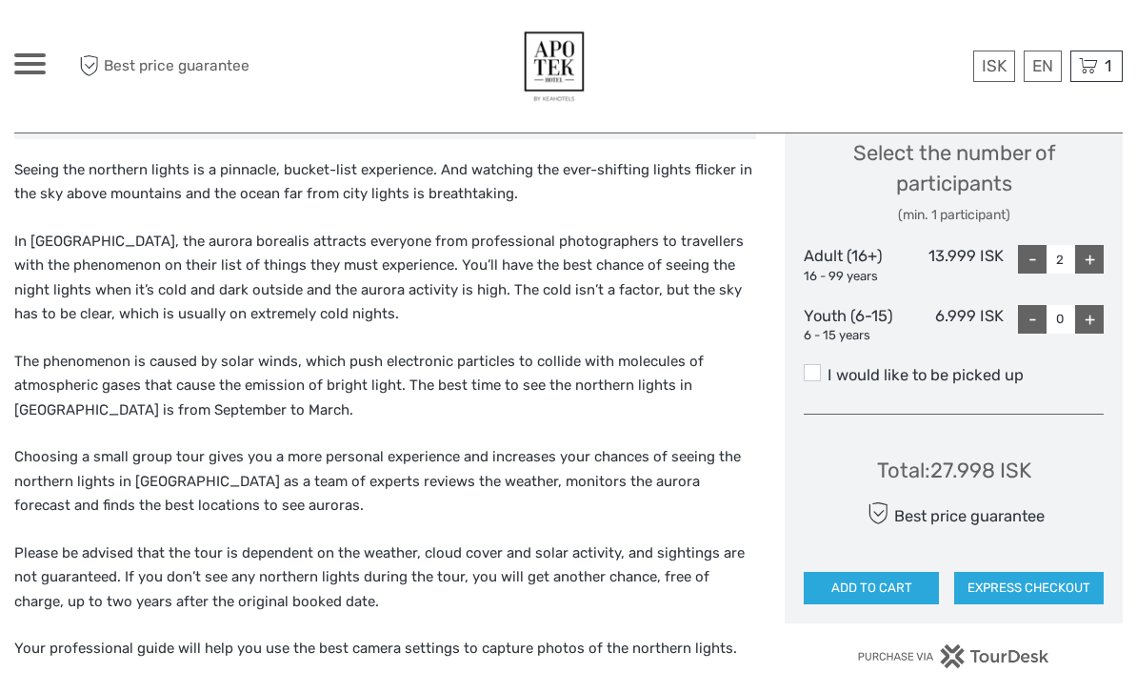
scroll to position [857, 0]
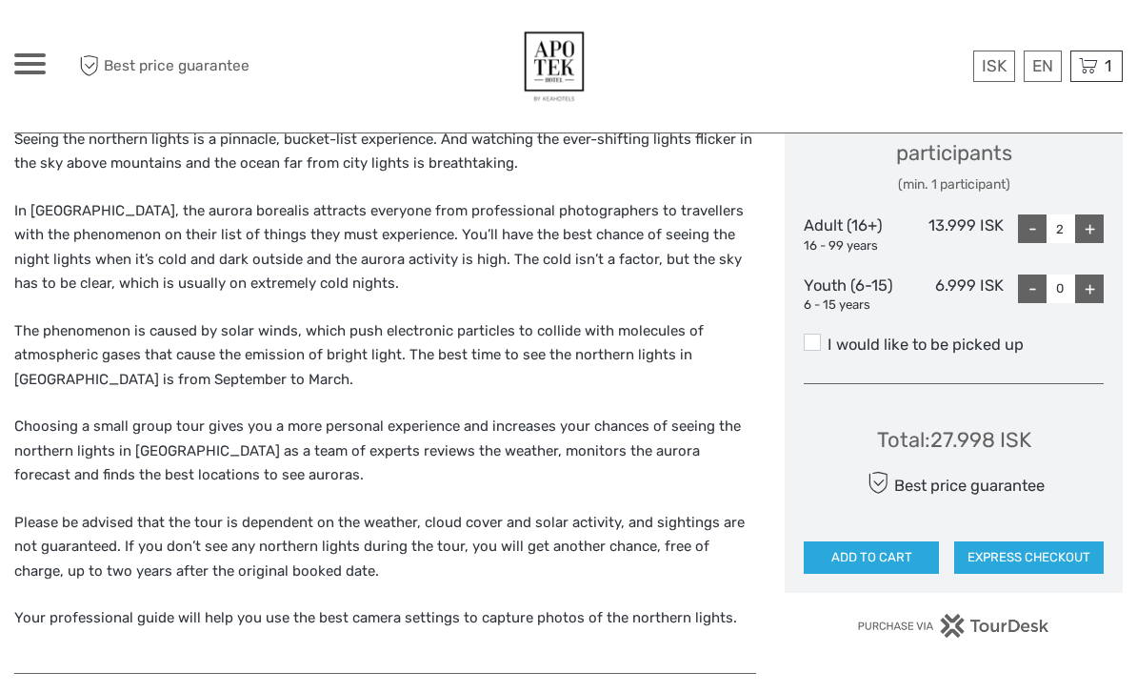
click at [926, 541] on button "ADD TO CART" at bounding box center [871, 557] width 135 height 32
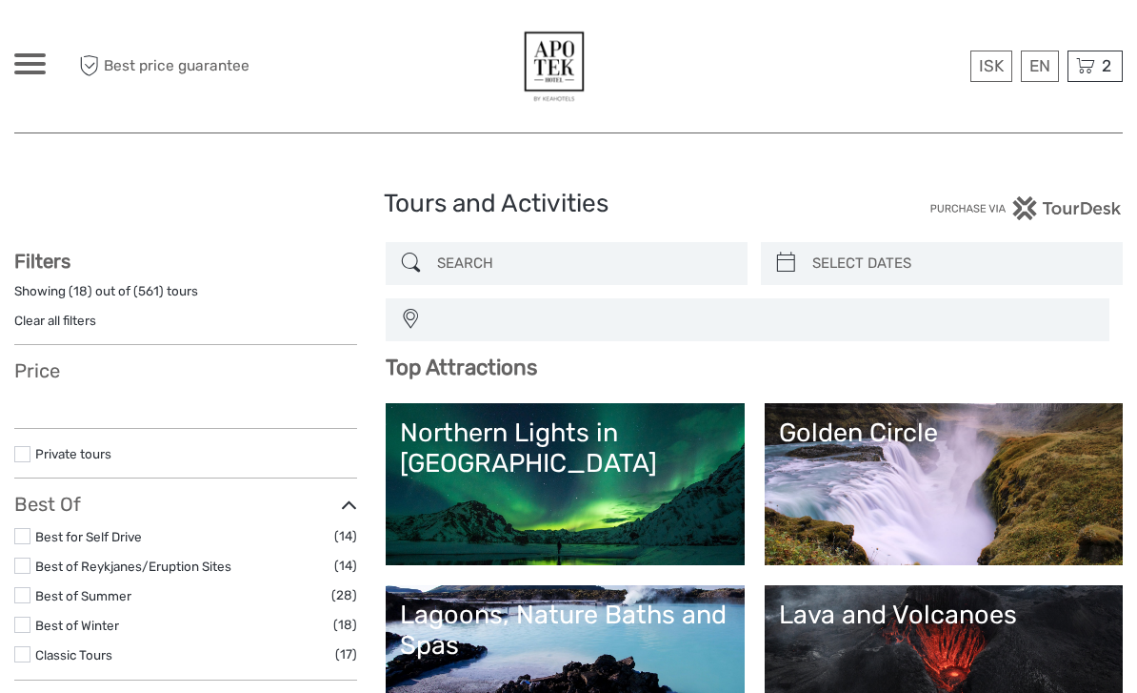
select select
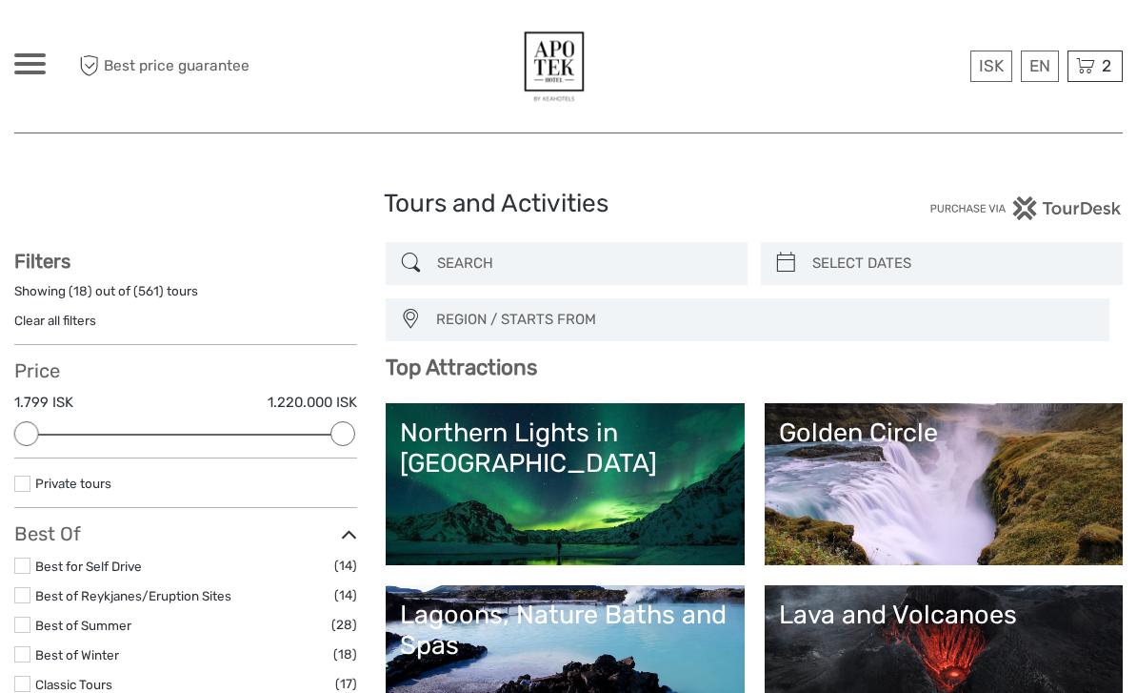
click at [1109, 71] on span "2" at bounding box center [1106, 65] width 15 height 19
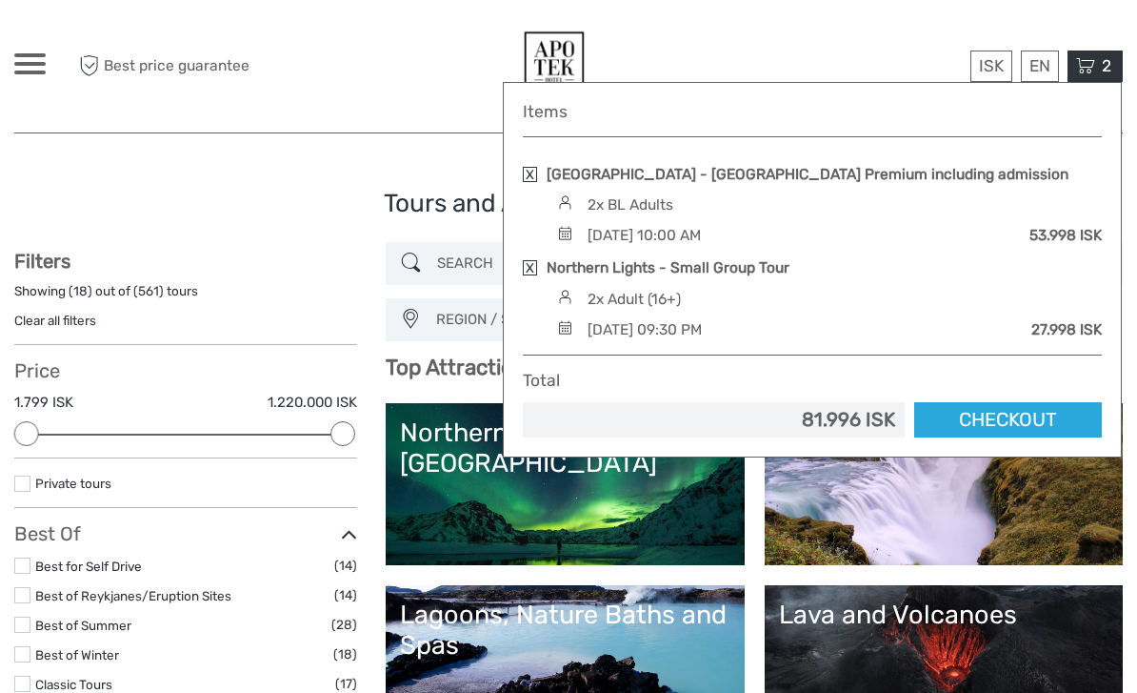
click at [763, 266] on link "Northern Lights - Small Group Tour" at bounding box center [668, 267] width 243 height 21
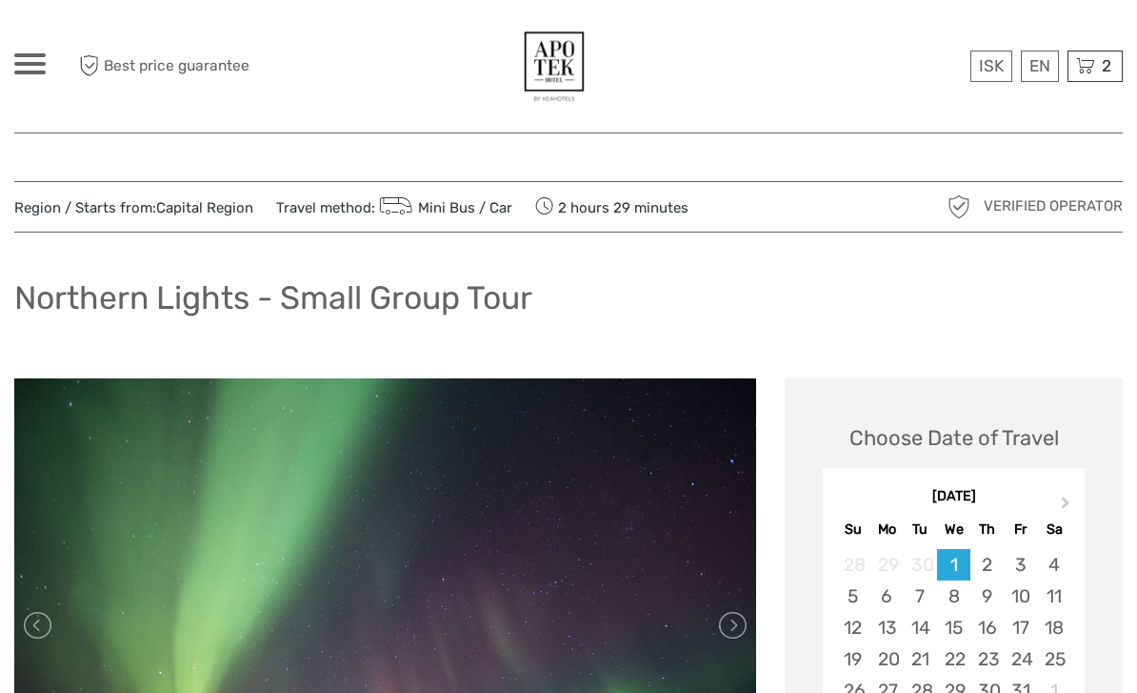
click at [1111, 66] on span "2" at bounding box center [1106, 65] width 15 height 19
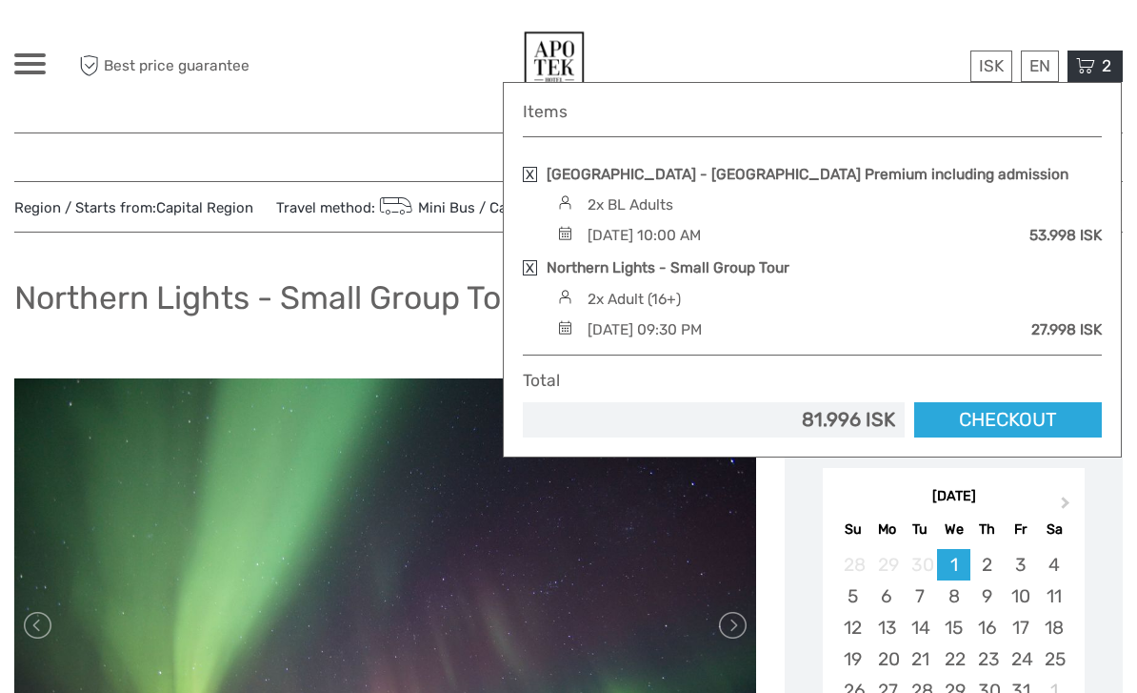
click at [994, 409] on link "Checkout" at bounding box center [1008, 419] width 188 height 35
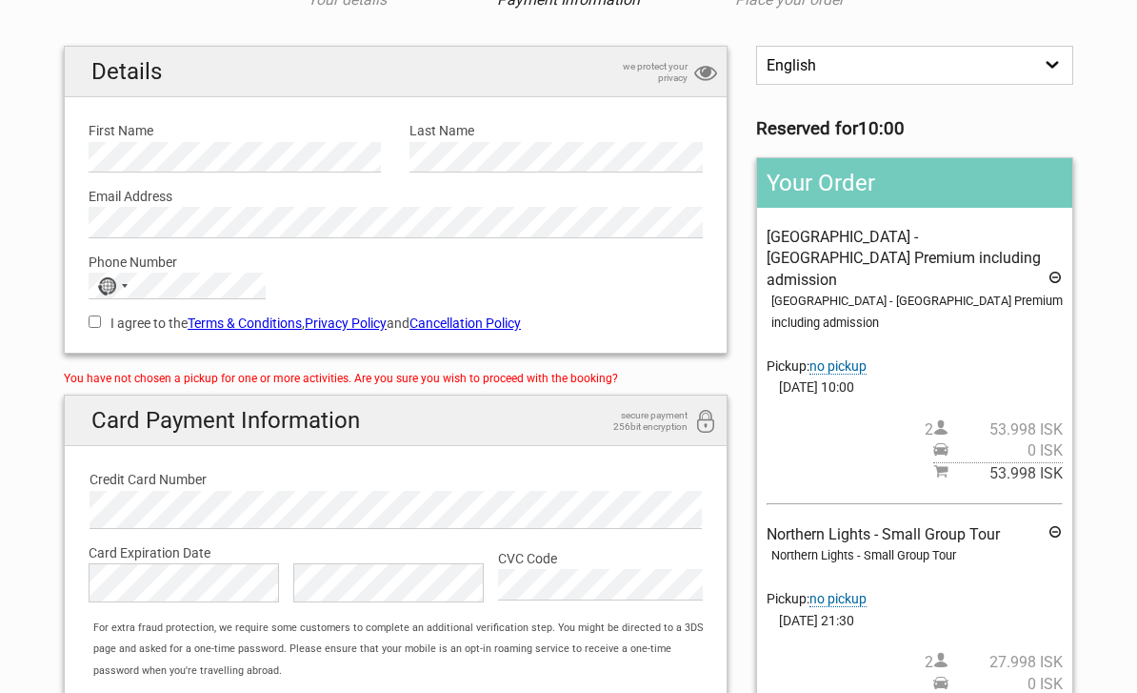
scroll to position [124, 0]
click at [867, 358] on span "no pickup" at bounding box center [838, 366] width 57 height 16
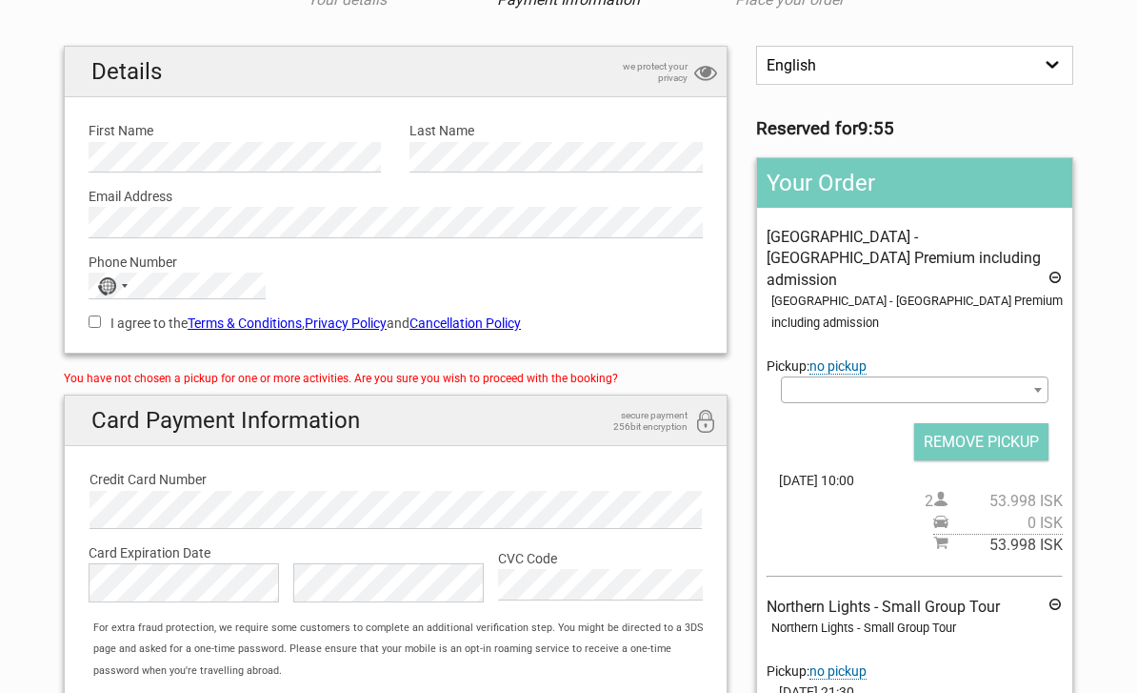
click at [898, 376] on span at bounding box center [915, 389] width 268 height 27
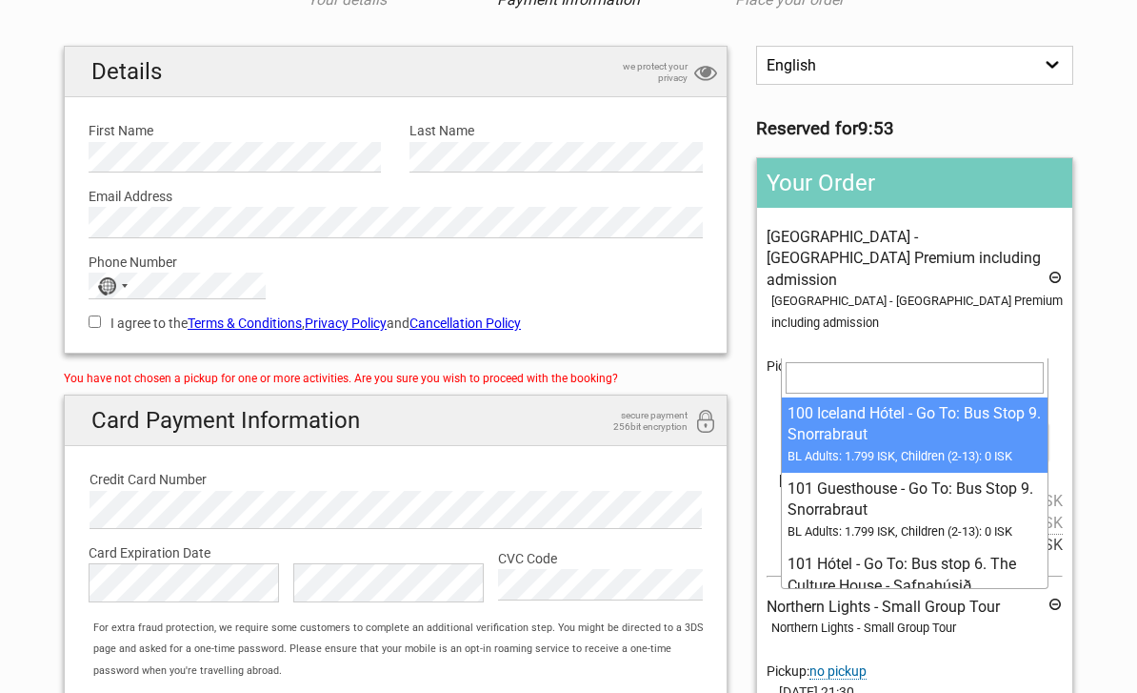
click at [848, 372] on input "search" at bounding box center [915, 377] width 258 height 30
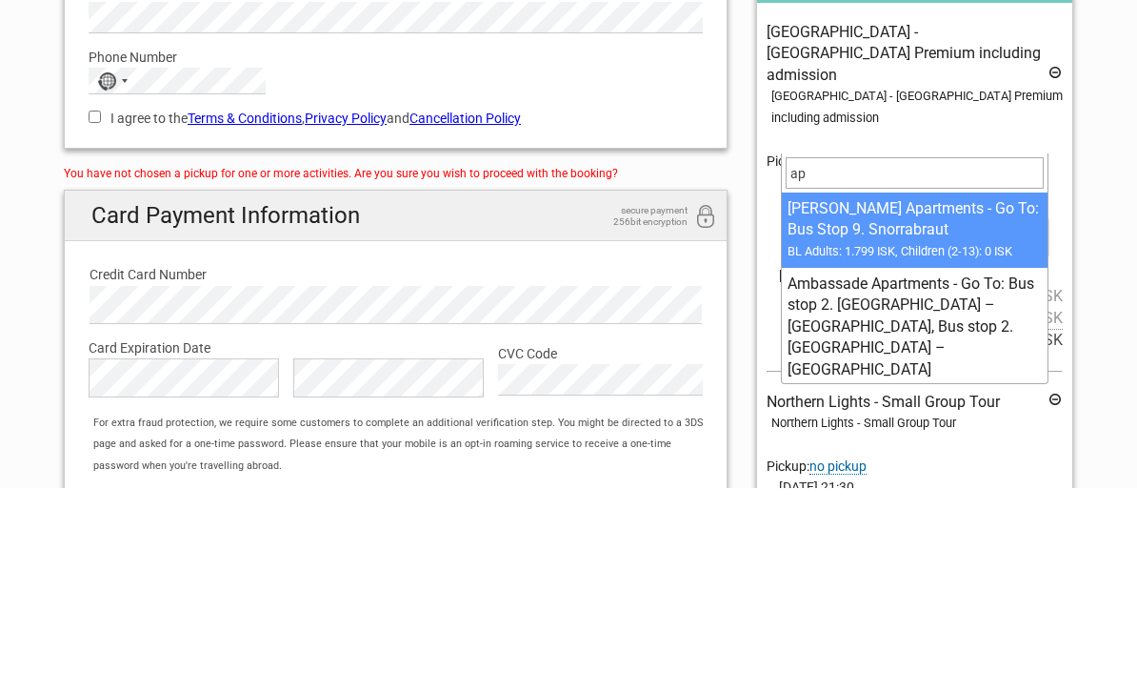
type input "apo"
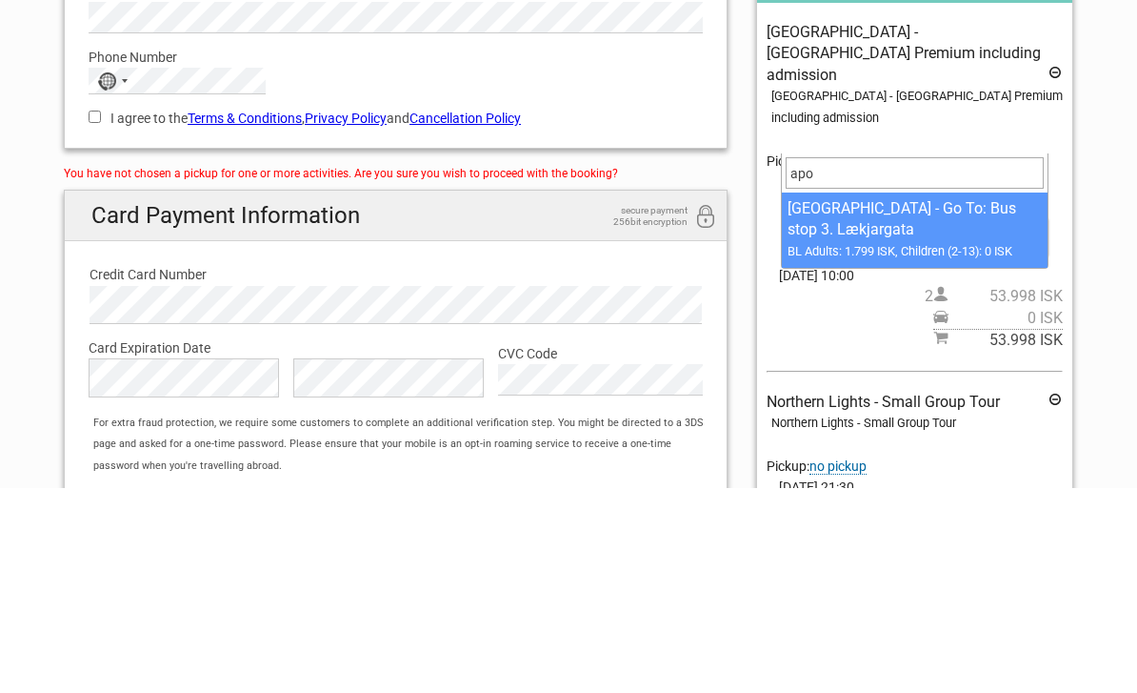
select select "1093098"
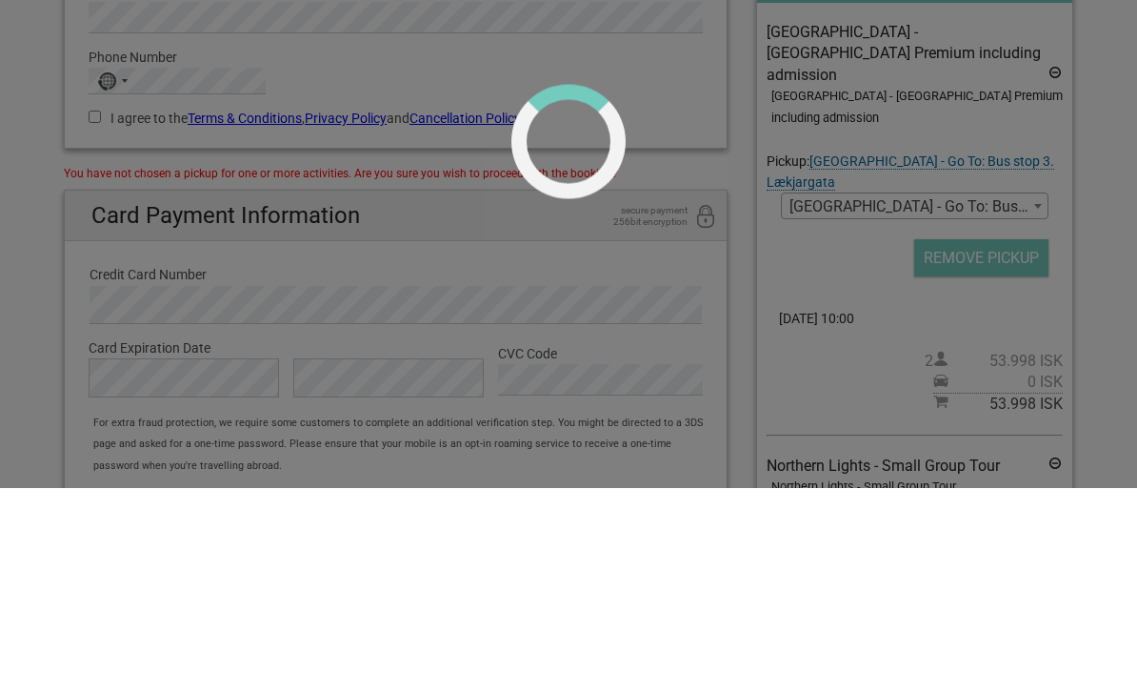
scroll to position [329, 0]
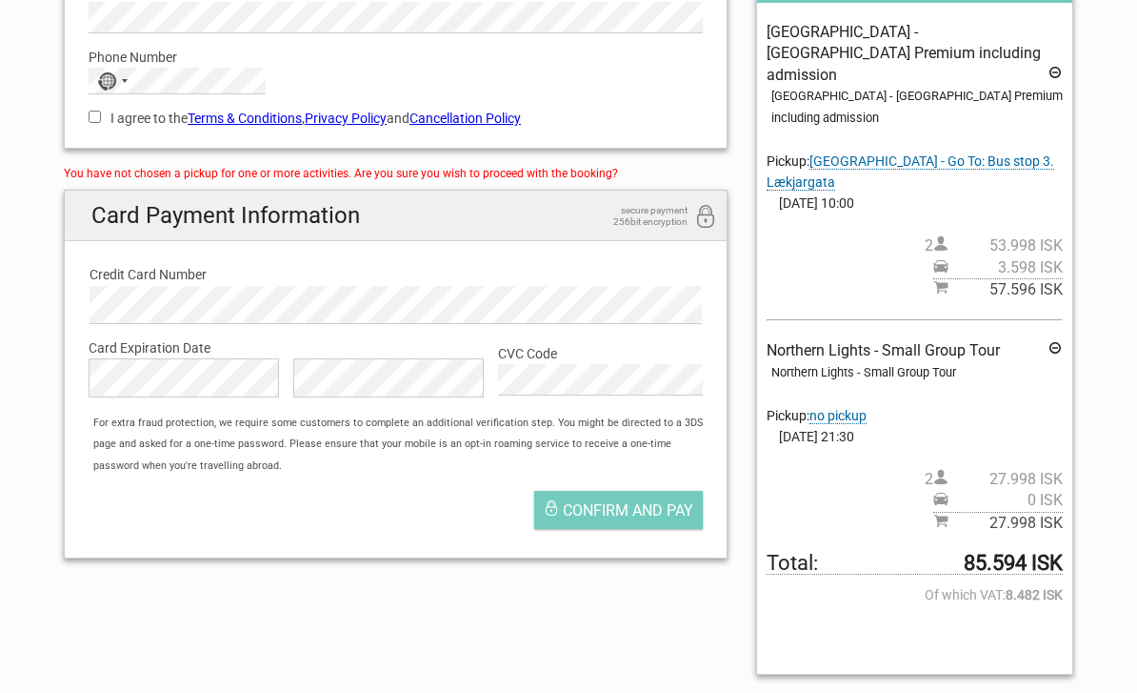
click at [857, 408] on span "no pickup" at bounding box center [838, 416] width 57 height 16
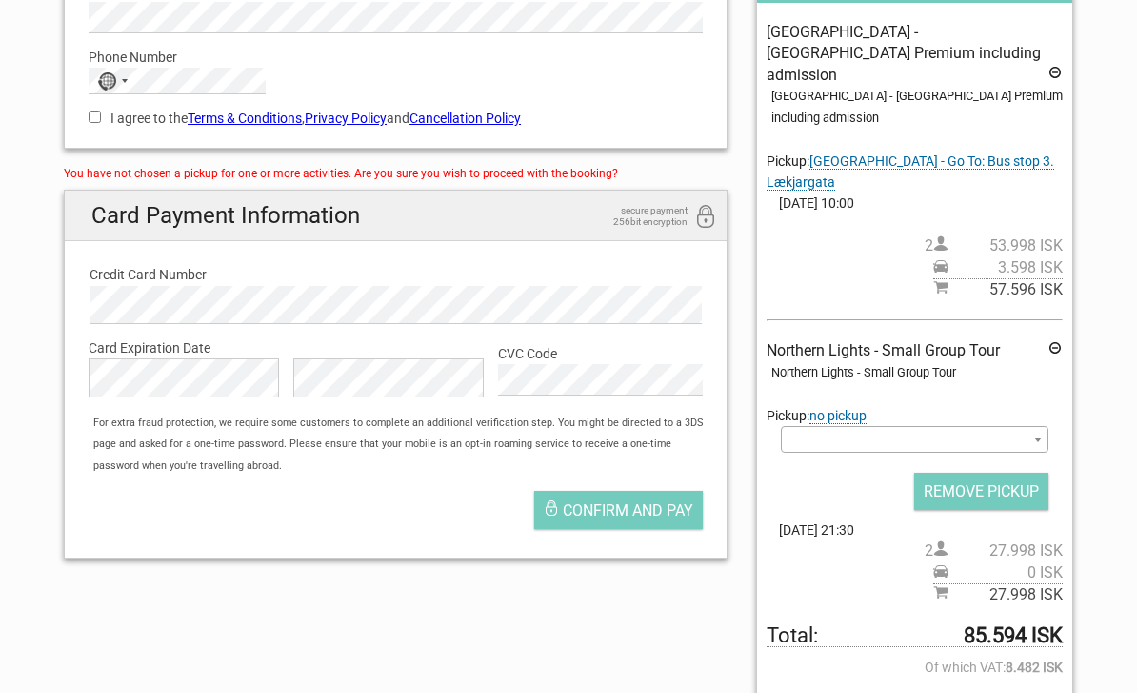
click at [868, 426] on span at bounding box center [915, 439] width 268 height 27
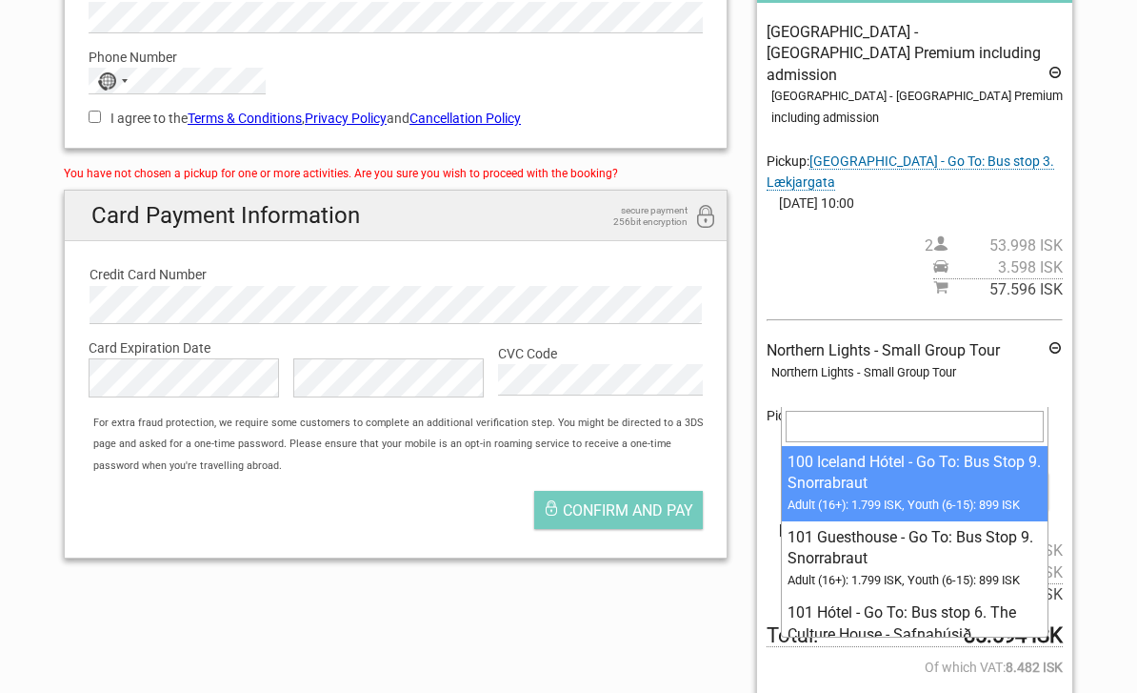
click at [833, 436] on input "search" at bounding box center [915, 426] width 258 height 30
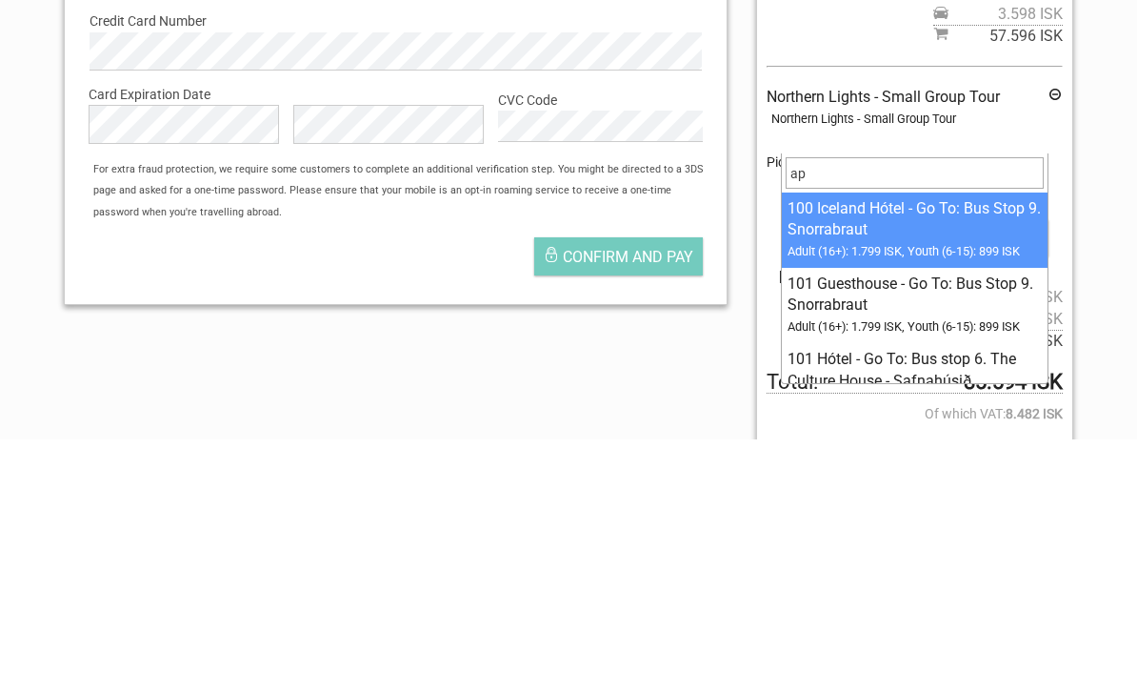
type input "apo"
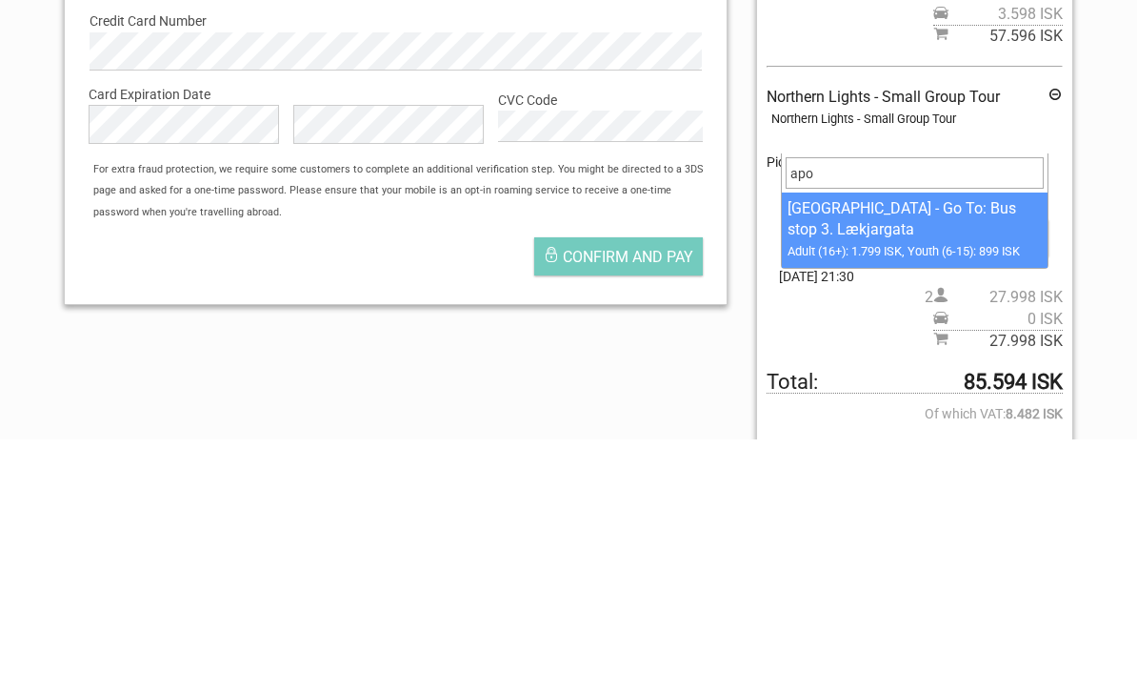
select select "1093098"
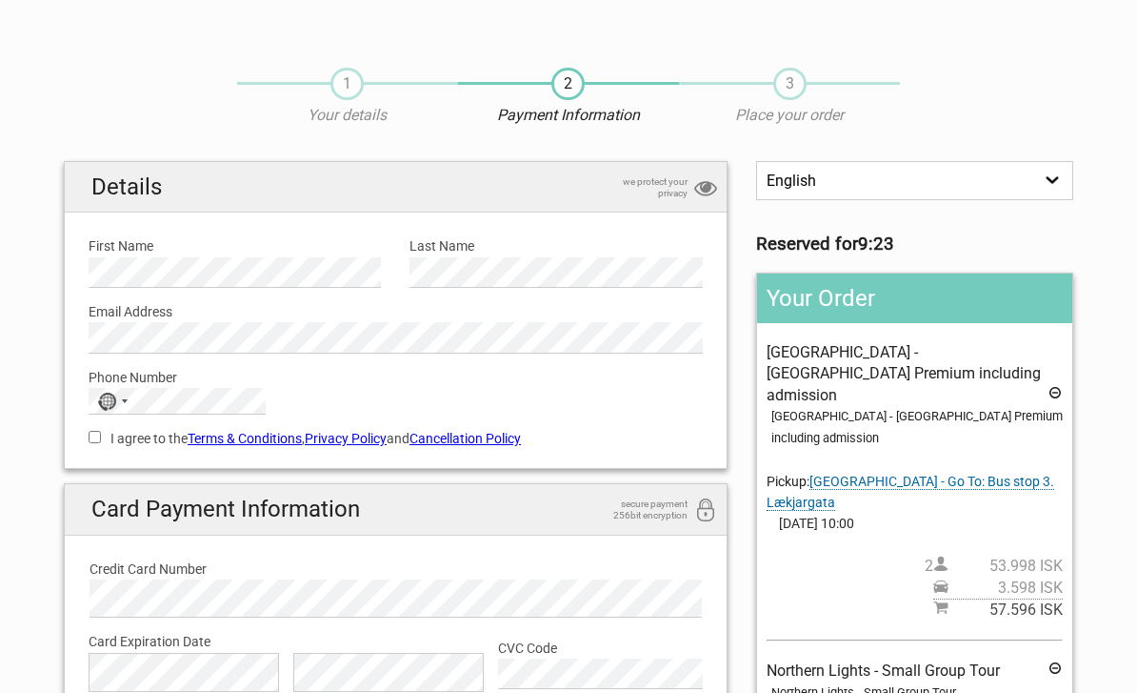
scroll to position [0, 0]
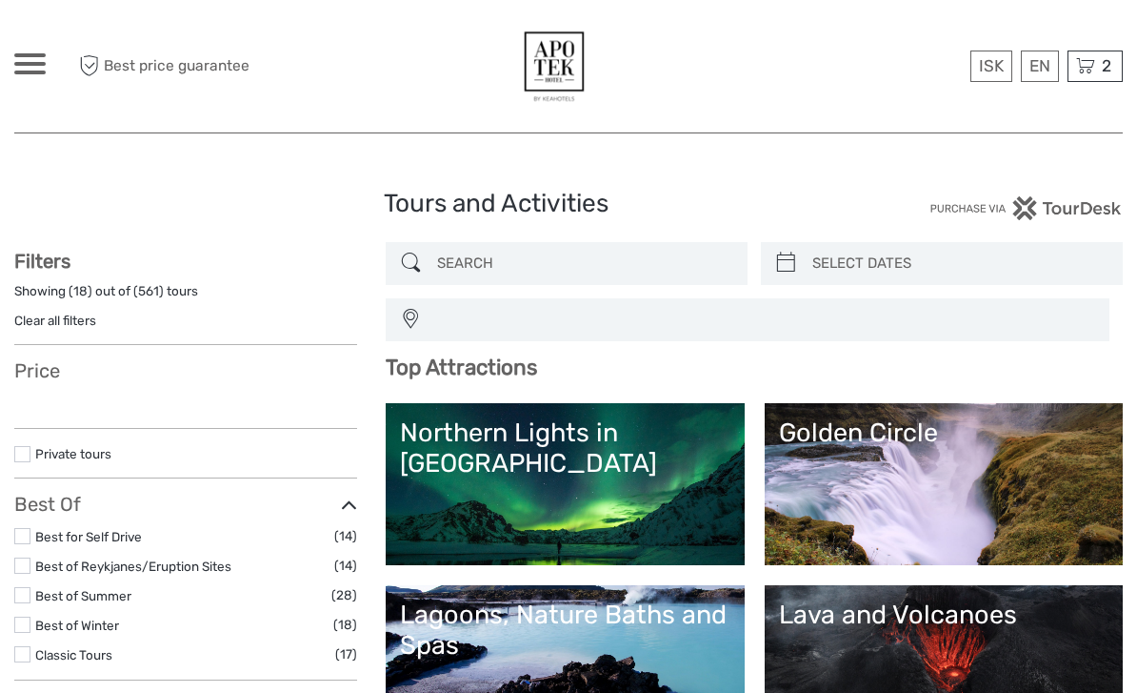
select select
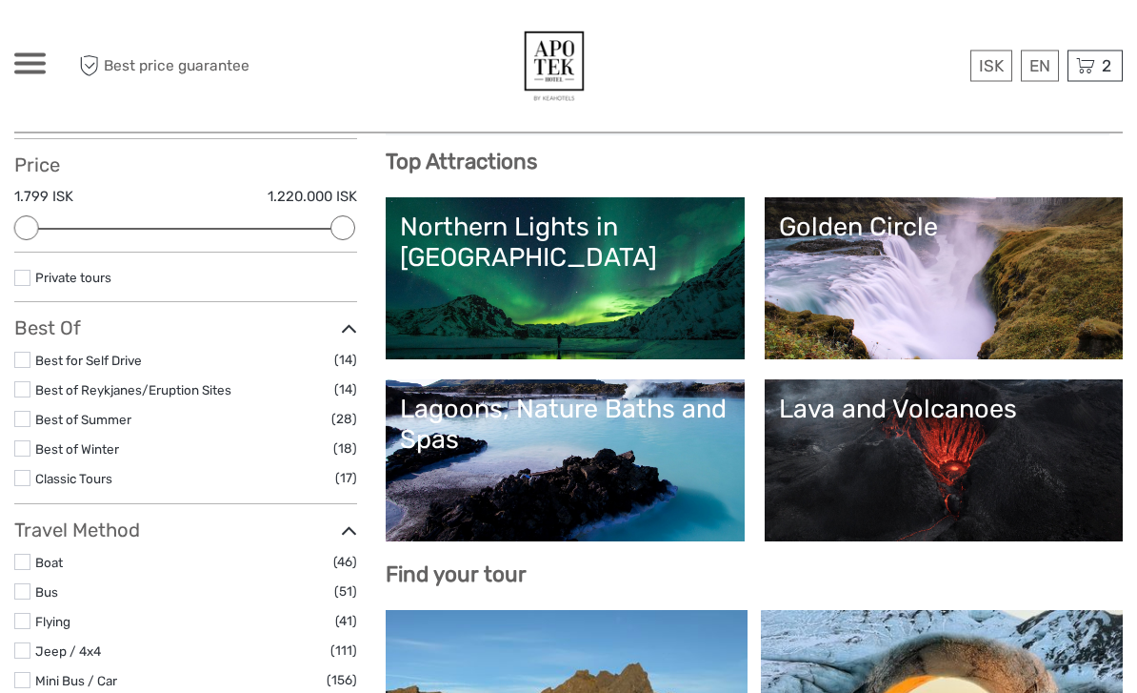
scroll to position [212, 0]
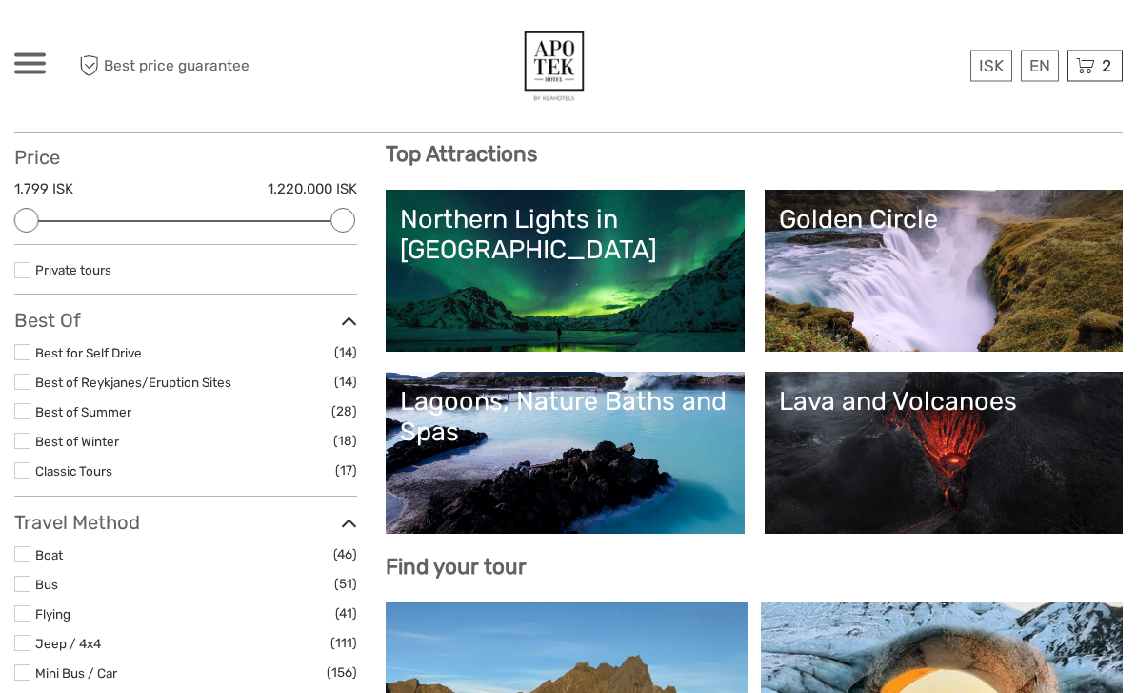
click at [660, 271] on link "Northern Lights in [GEOGRAPHIC_DATA]" at bounding box center [565, 271] width 330 height 133
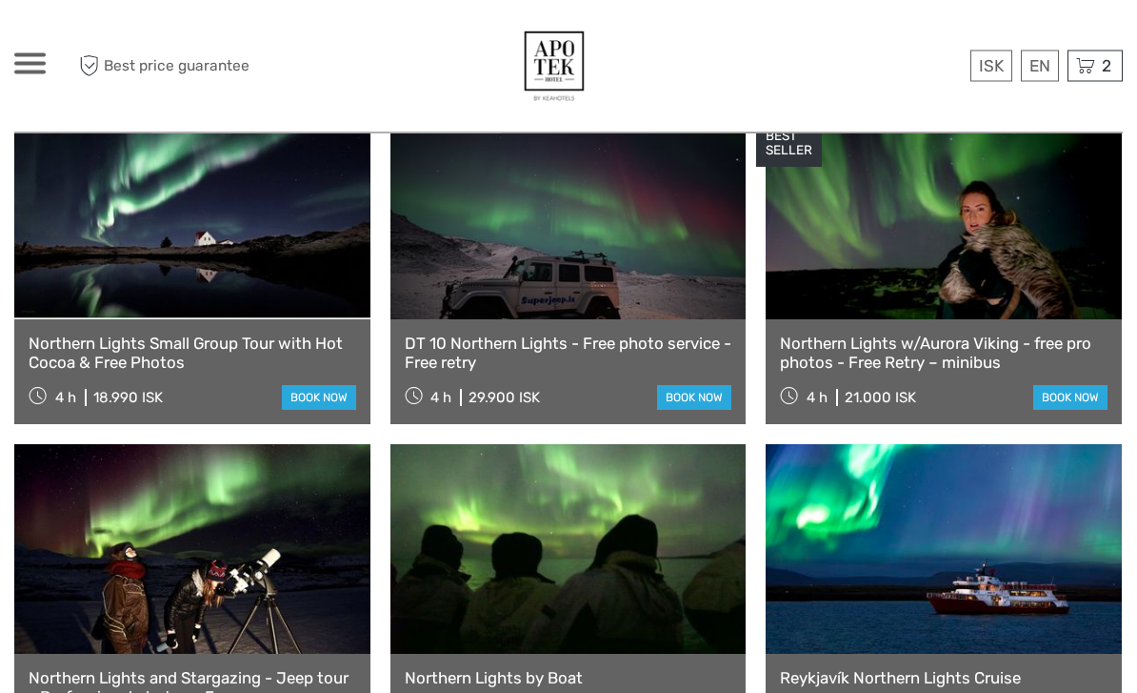
scroll to position [728, 0]
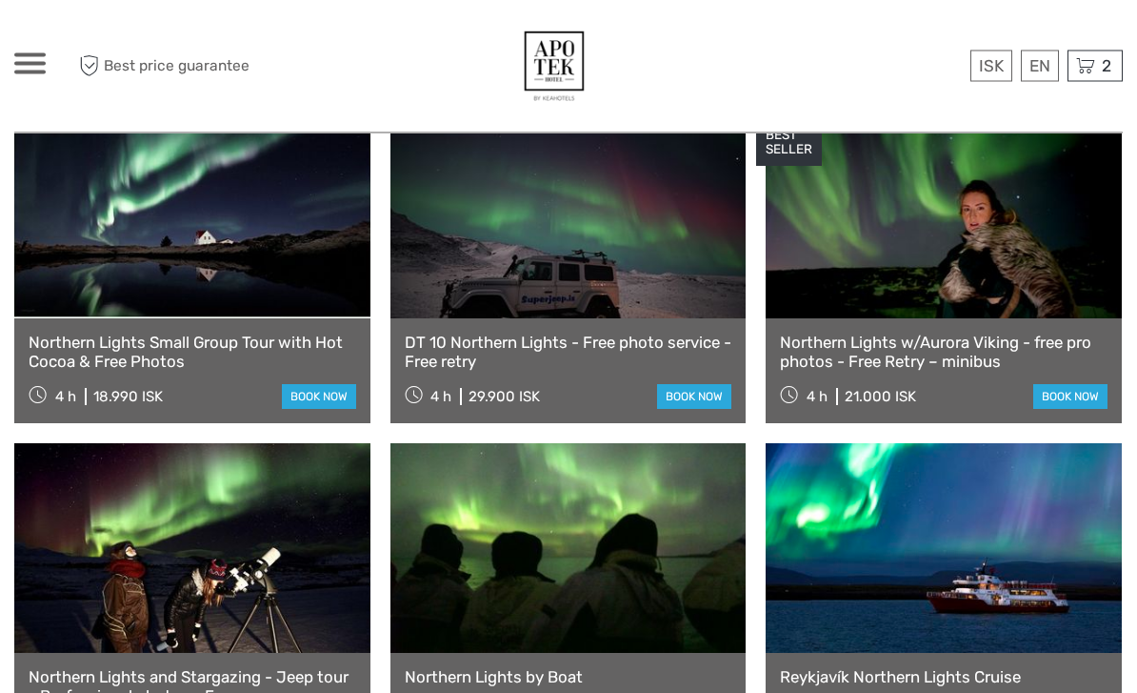
click at [286, 250] on link at bounding box center [192, 215] width 356 height 210
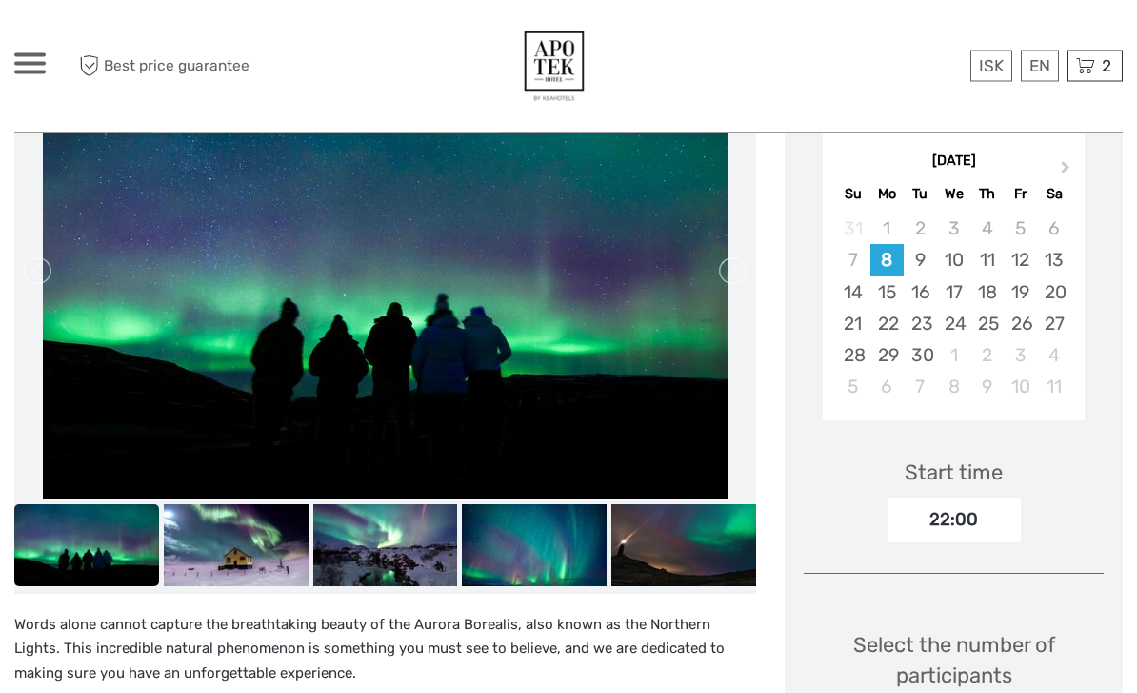
scroll to position [358, 0]
click at [1072, 163] on button "Next Month" at bounding box center [1068, 171] width 30 height 30
click at [888, 284] on div "13" at bounding box center [887, 291] width 33 height 31
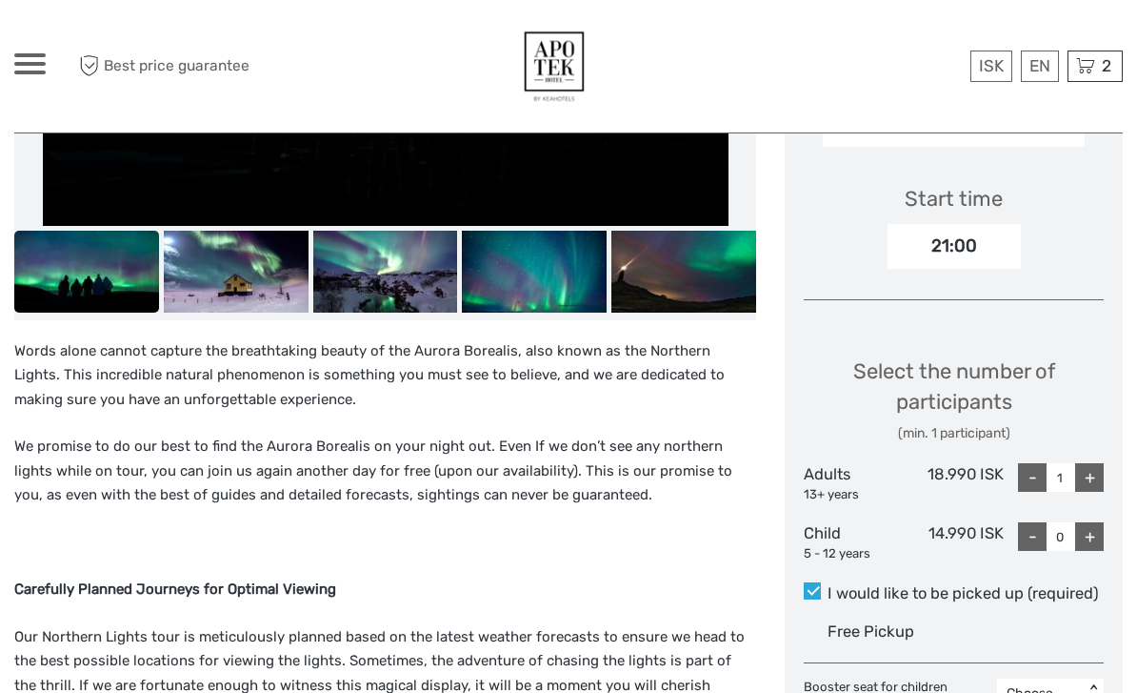
scroll to position [700, 0]
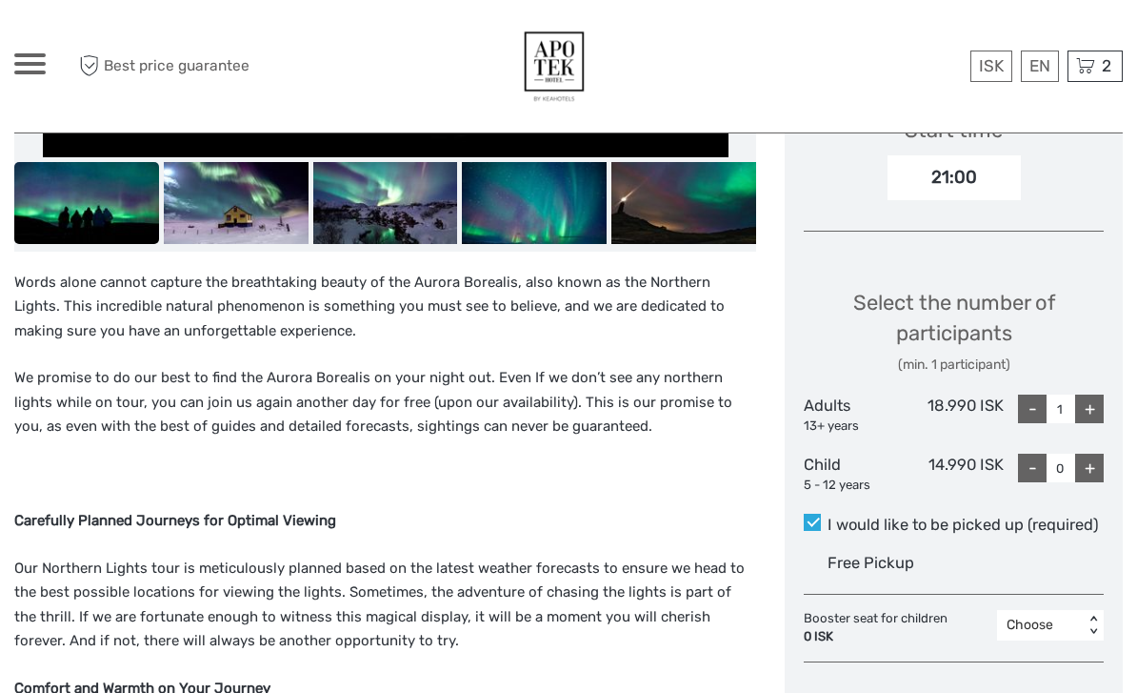
click at [1093, 399] on div "+" at bounding box center [1089, 408] width 29 height 29
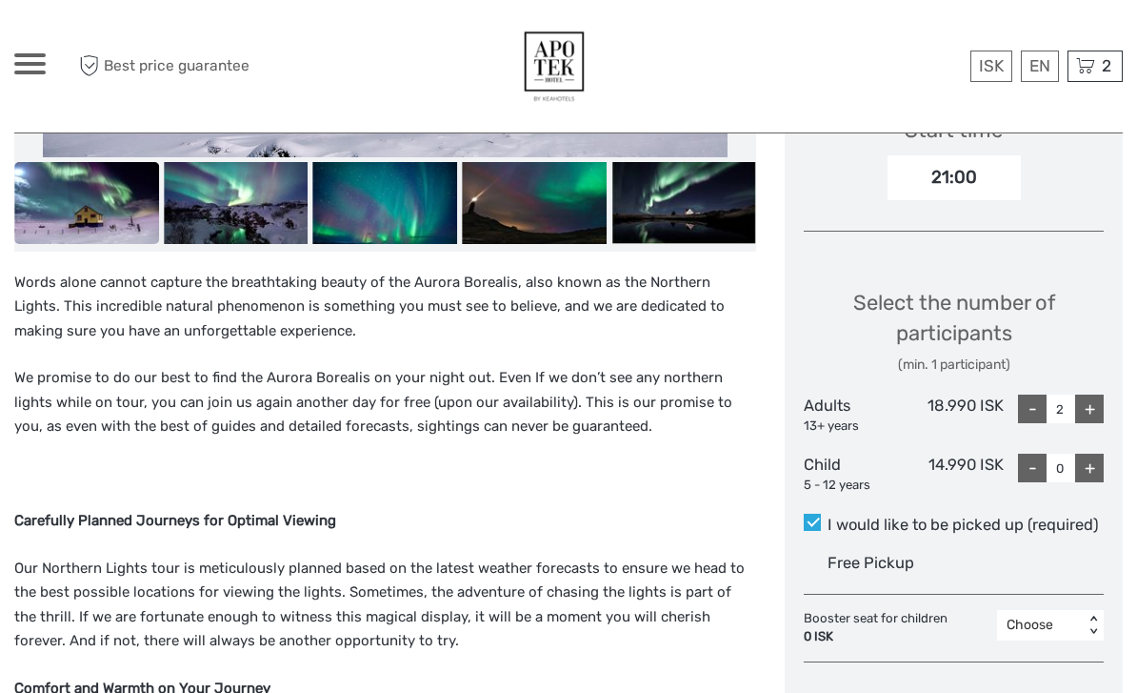
click at [1090, 399] on div "+" at bounding box center [1089, 408] width 29 height 29
click at [1039, 395] on div "-" at bounding box center [1032, 408] width 29 height 29
type input "2"
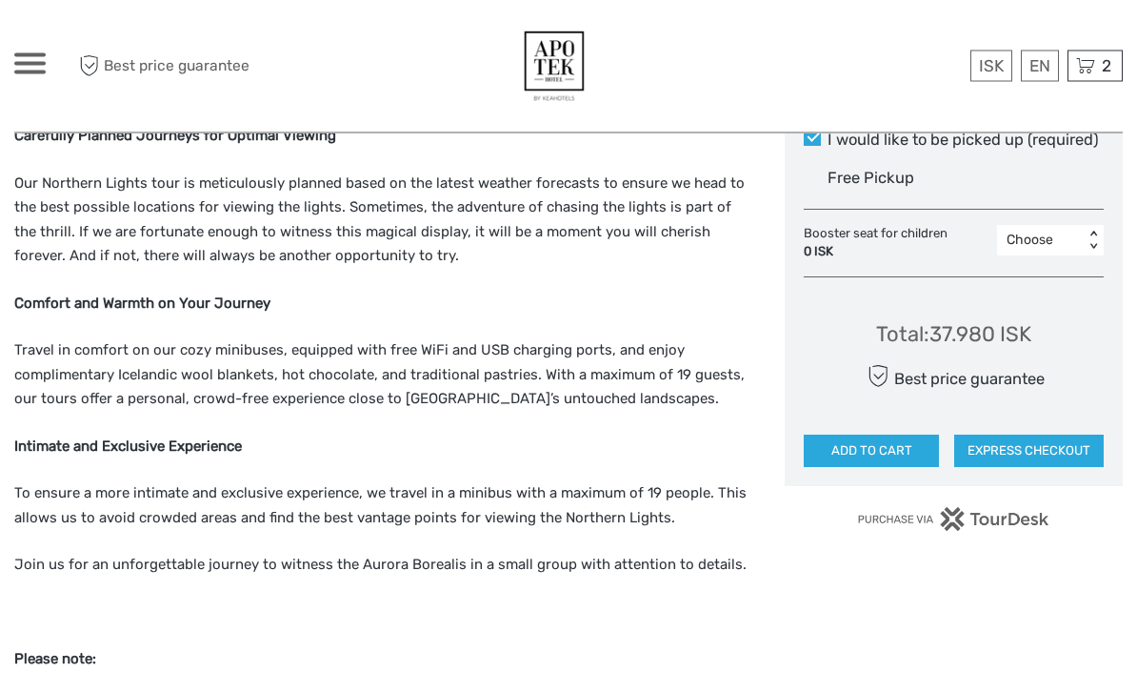
scroll to position [1089, 0]
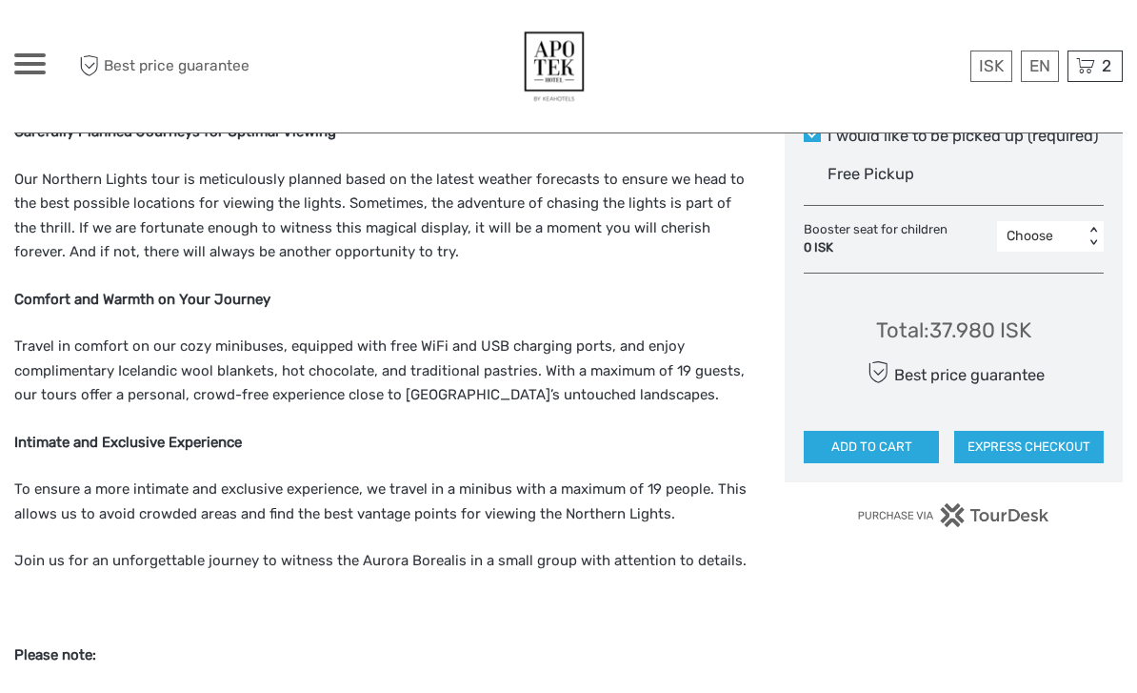
click at [916, 432] on button "ADD TO CART" at bounding box center [871, 447] width 135 height 32
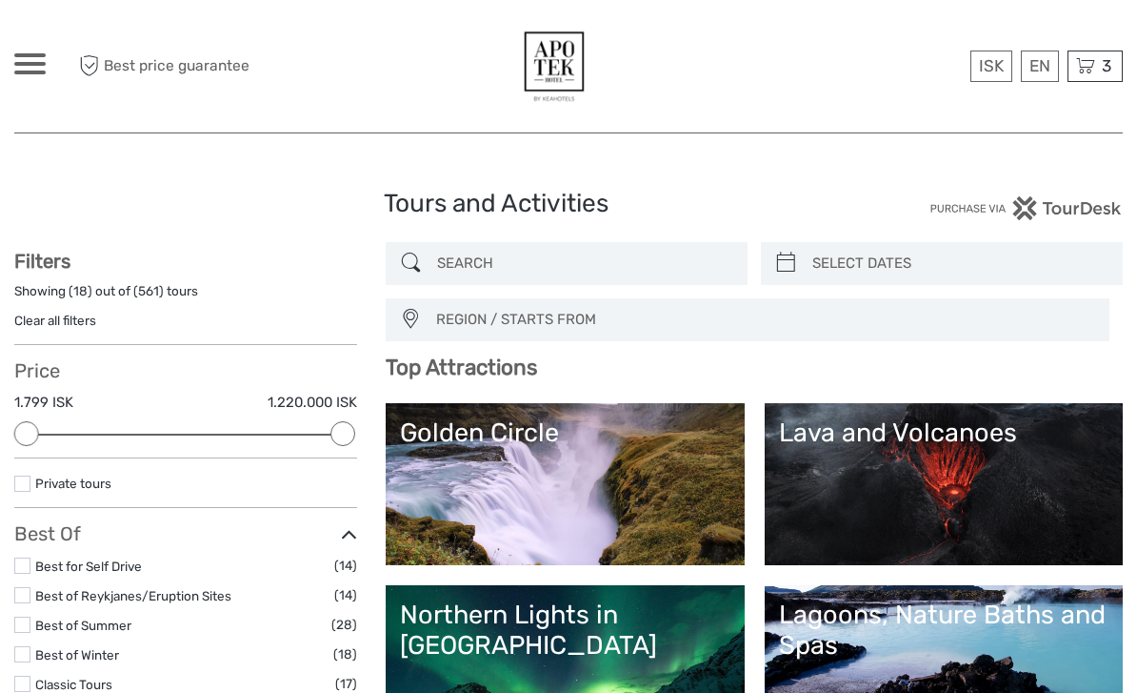
select select
click at [1104, 60] on span "3" at bounding box center [1106, 65] width 15 height 19
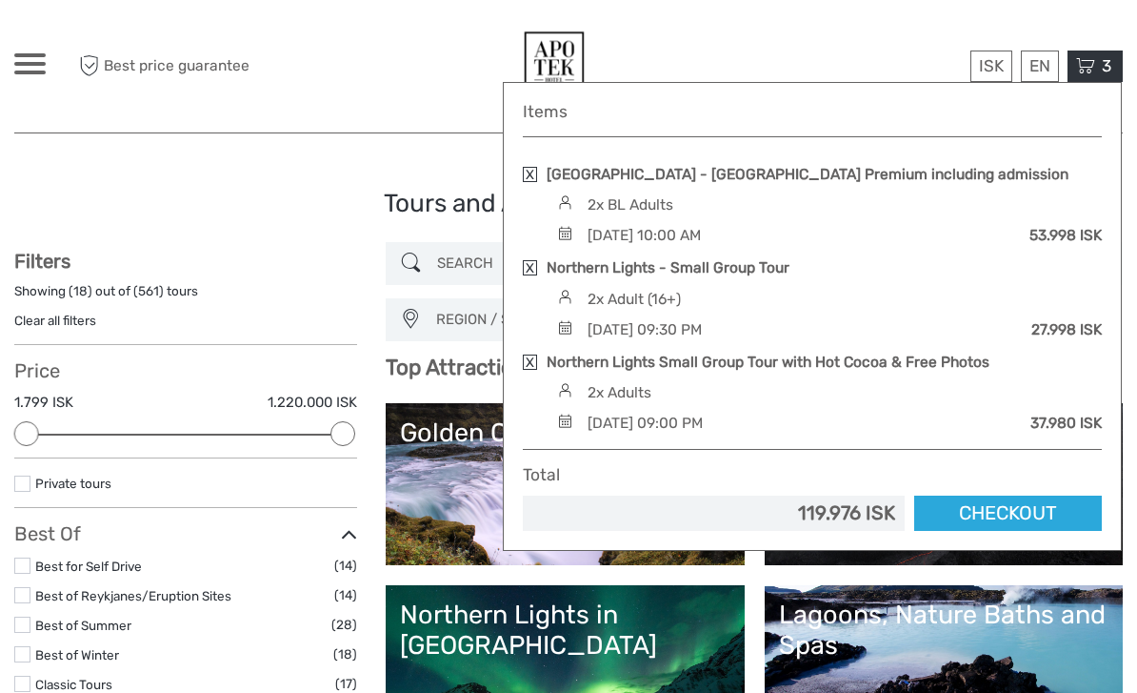
click at [751, 364] on link "Northern Lights Small Group Tour with Hot Cocoa & Free Photos" at bounding box center [768, 362] width 443 height 21
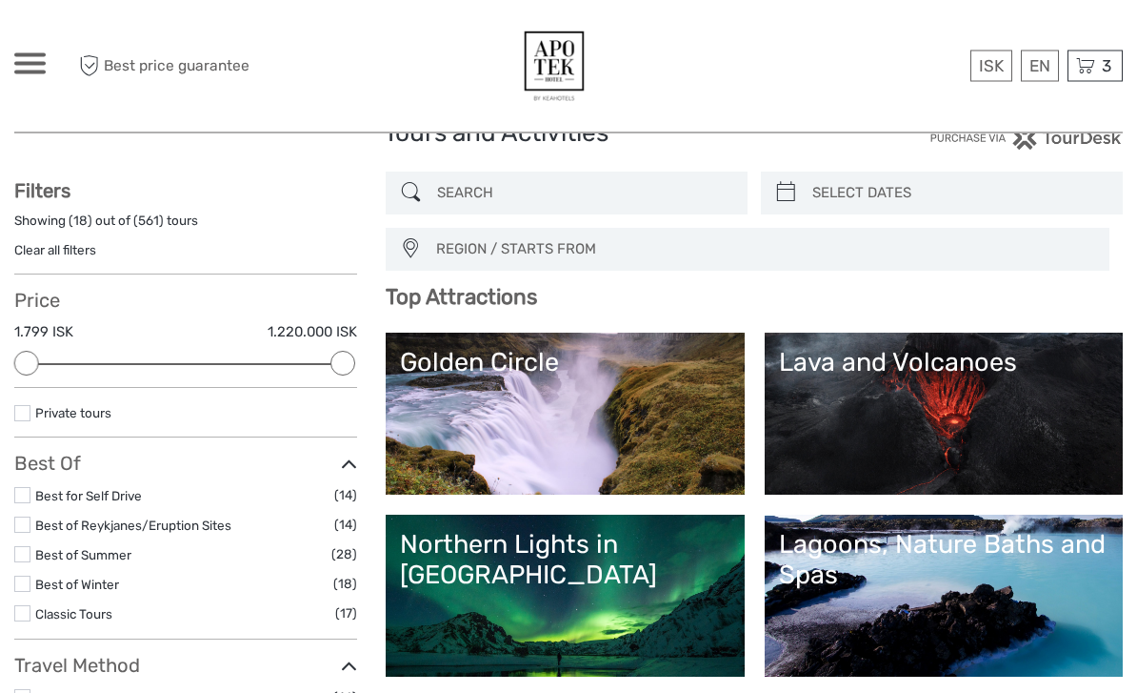
scroll to position [84, 0]
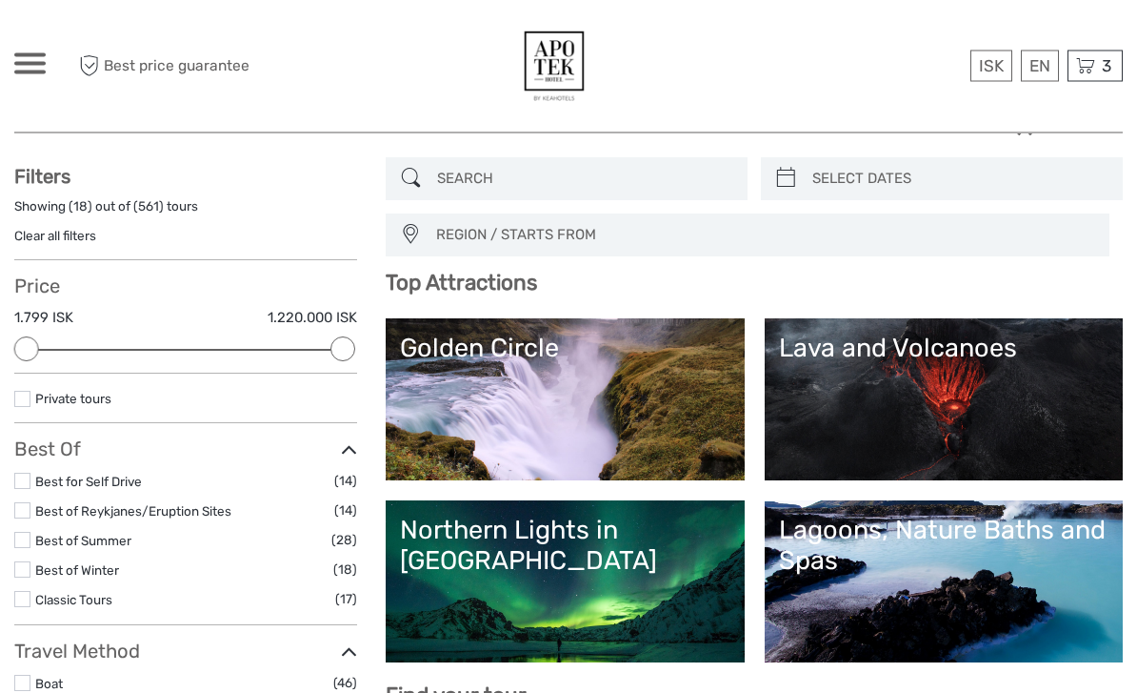
click at [653, 580] on link "Northern Lights in [GEOGRAPHIC_DATA]" at bounding box center [565, 581] width 330 height 133
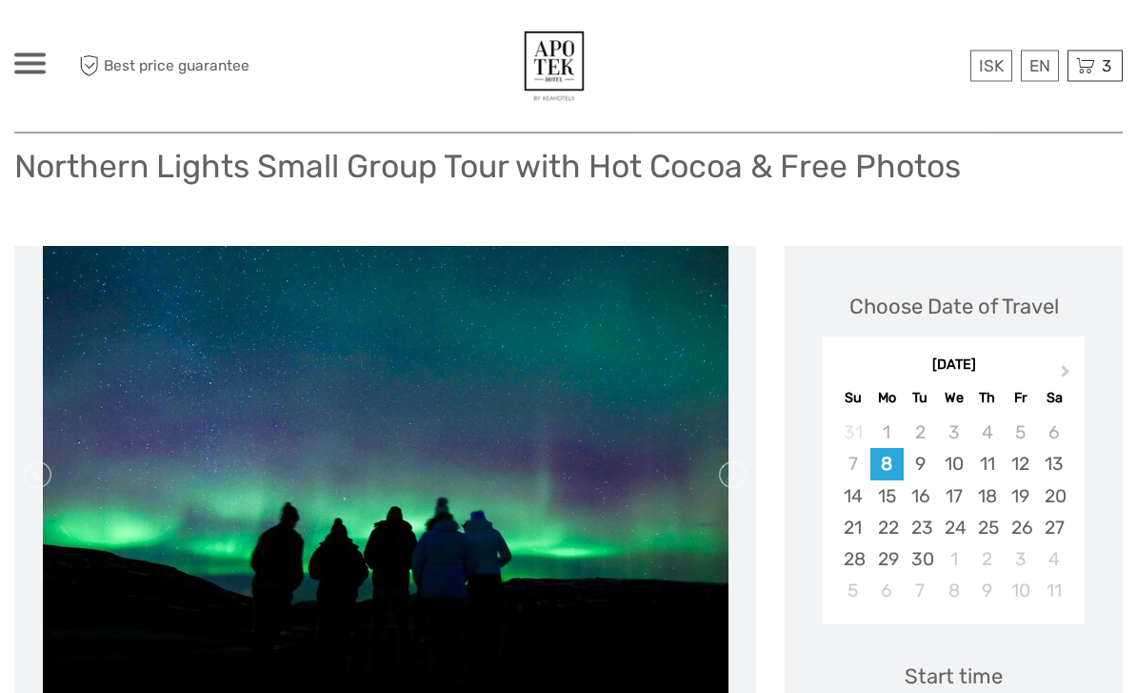
click at [1102, 57] on span "3" at bounding box center [1106, 65] width 15 height 19
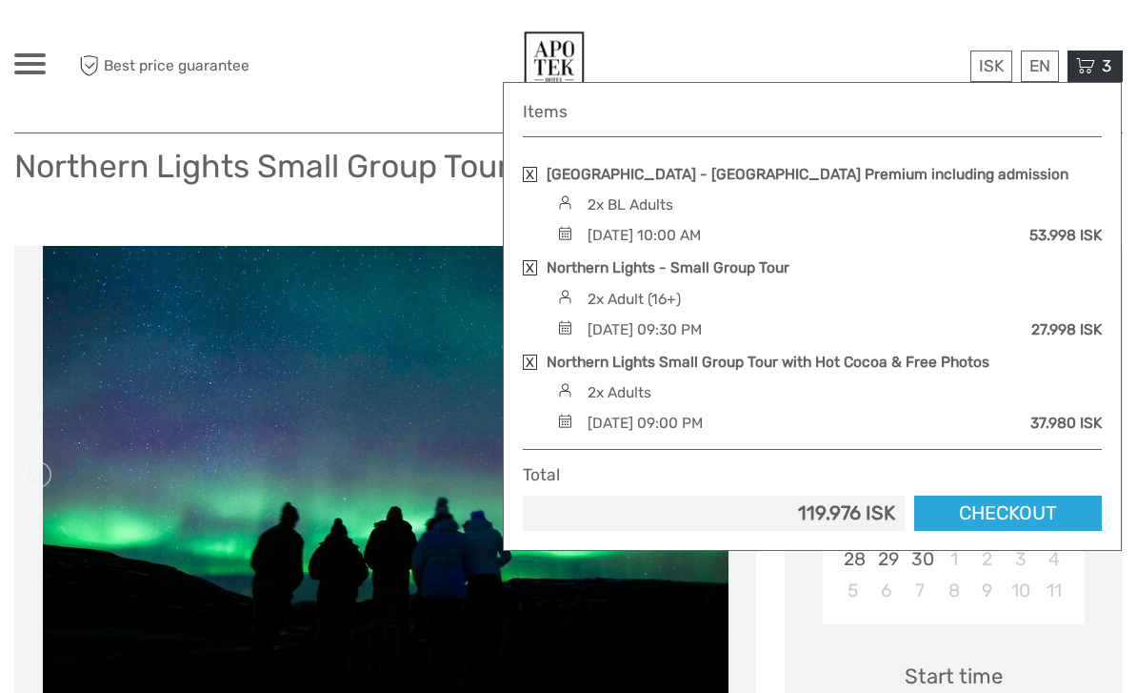
click at [1001, 507] on link "Checkout" at bounding box center [1008, 512] width 188 height 35
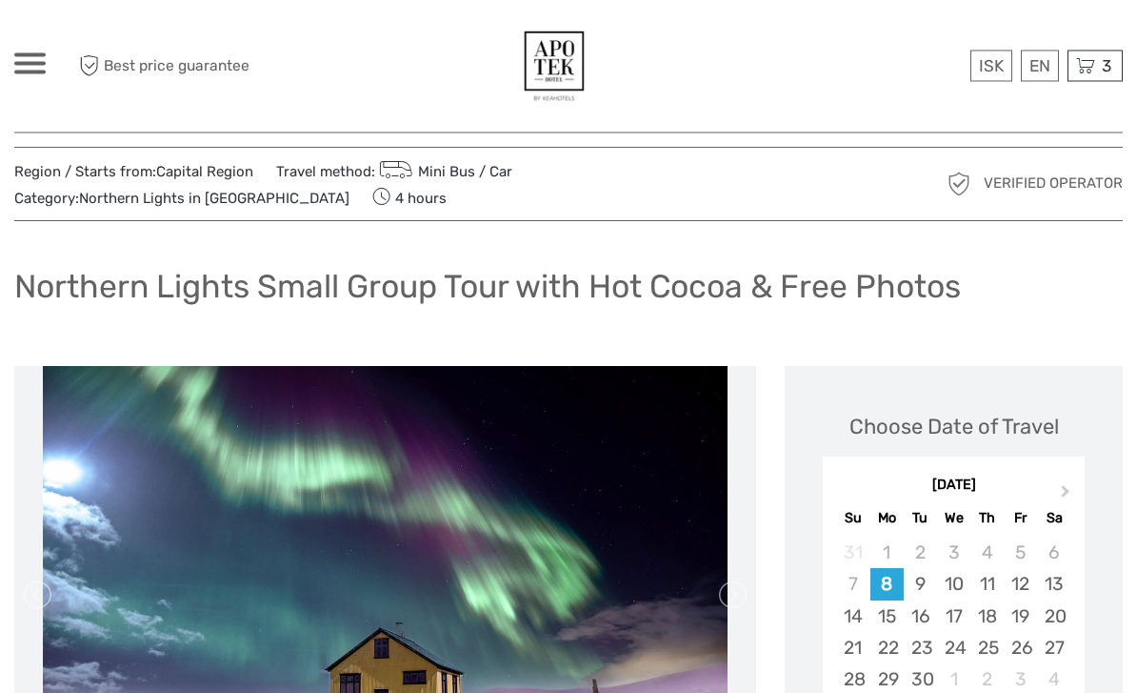
scroll to position [0, 0]
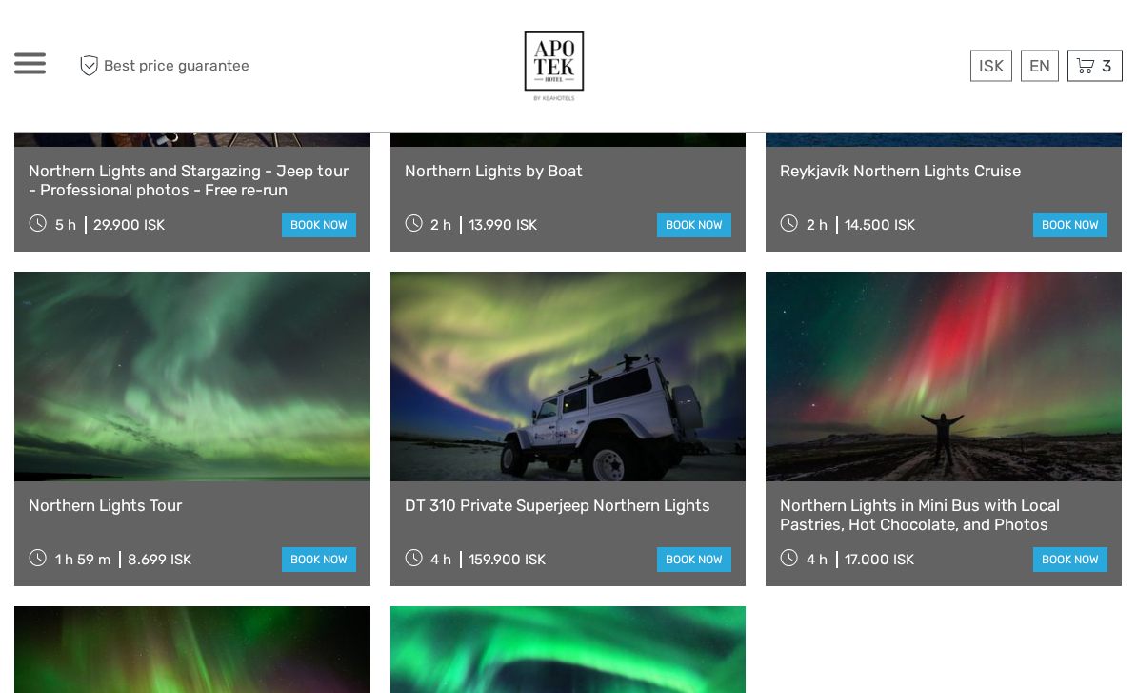
scroll to position [1235, 0]
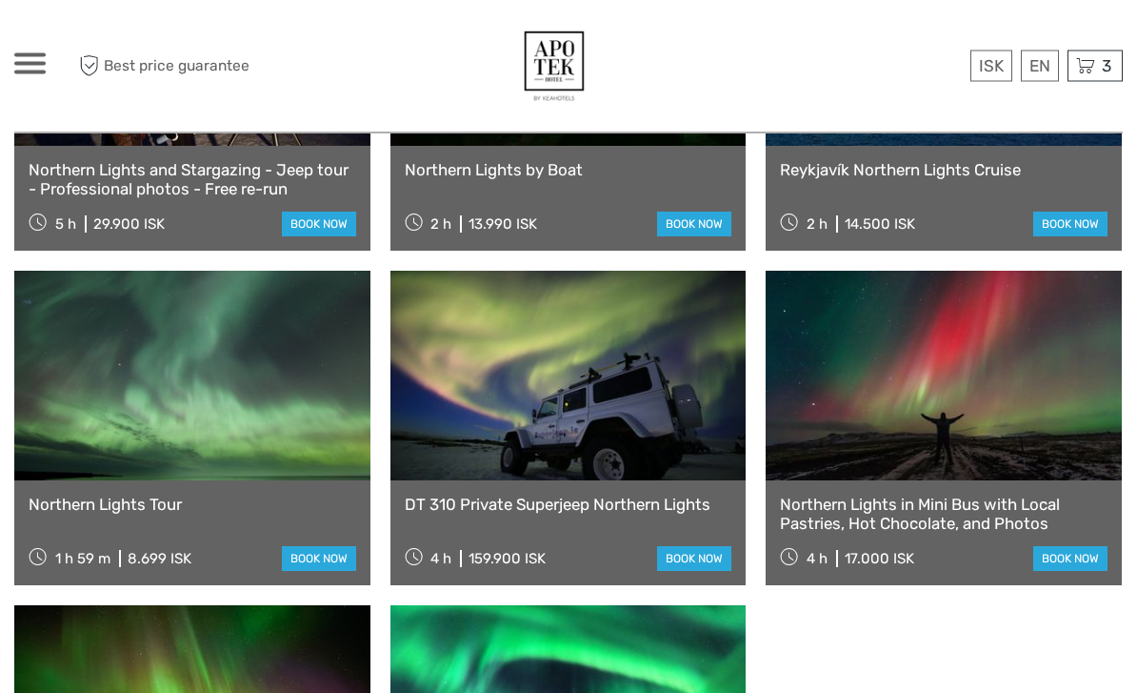
click at [979, 481] on div "Northern Lights in Mini Bus with Local Pastries, Hot Chocolate, and Photos 4 h …" at bounding box center [944, 533] width 356 height 105
click at [1015, 495] on link "Northern Lights in Mini Bus with Local Pastries, Hot Chocolate, and Photos" at bounding box center [944, 514] width 328 height 39
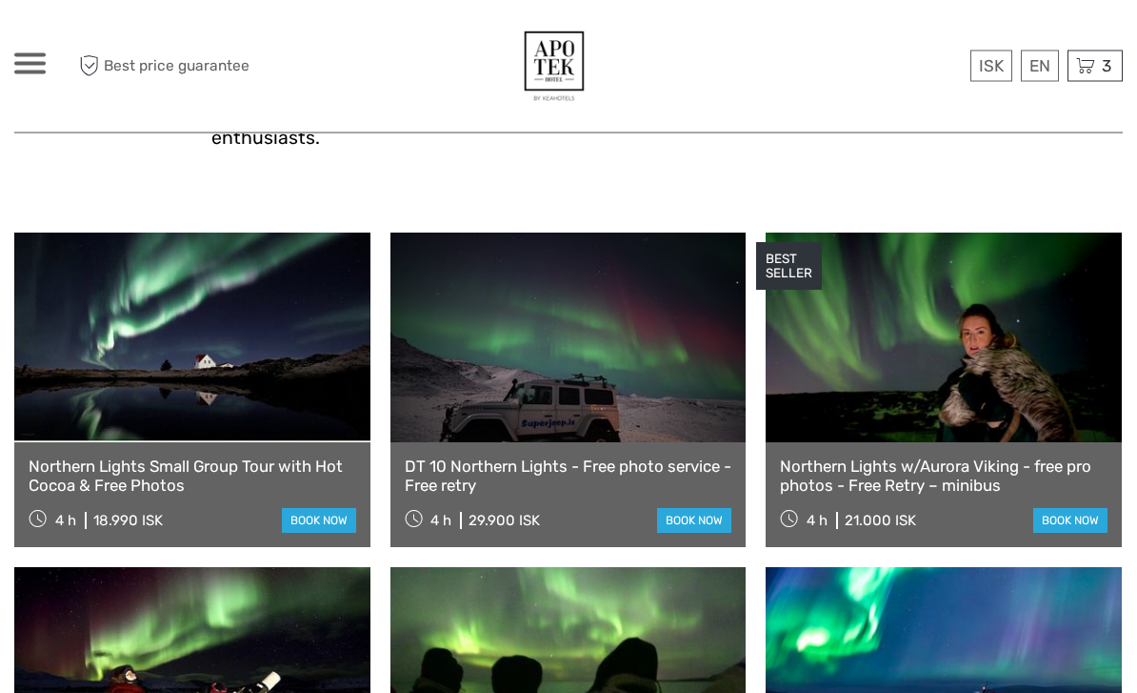
scroll to position [600, 0]
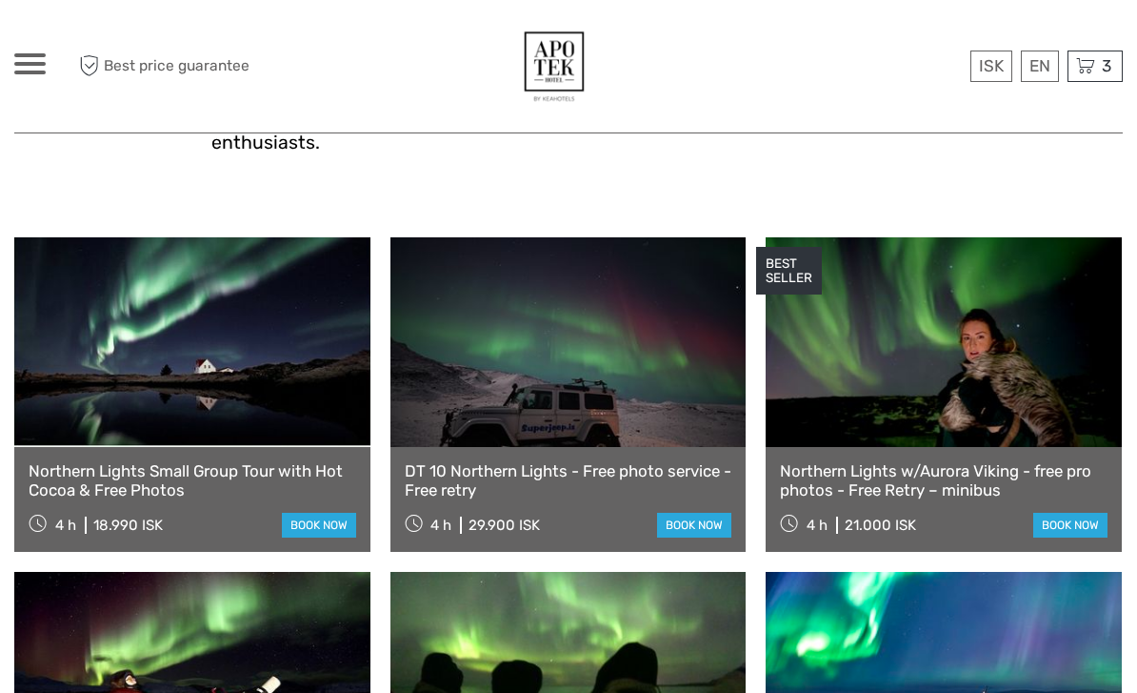
click at [994, 354] on link at bounding box center [944, 342] width 356 height 210
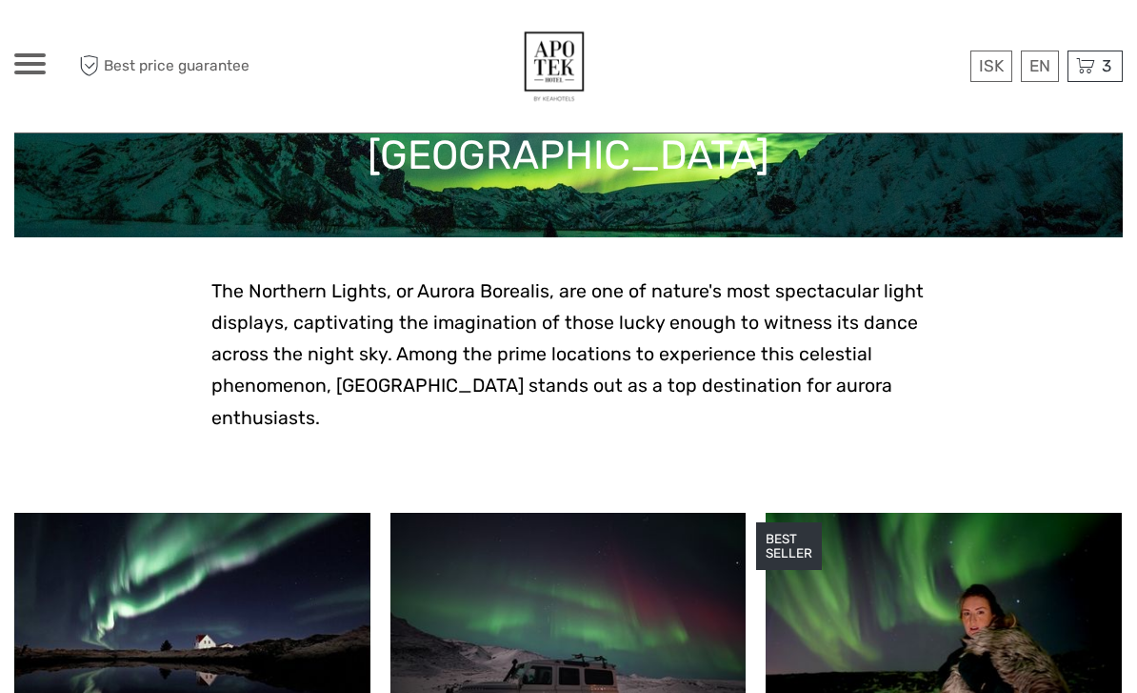
scroll to position [324, 0]
click at [30, 64] on span at bounding box center [29, 64] width 31 height 4
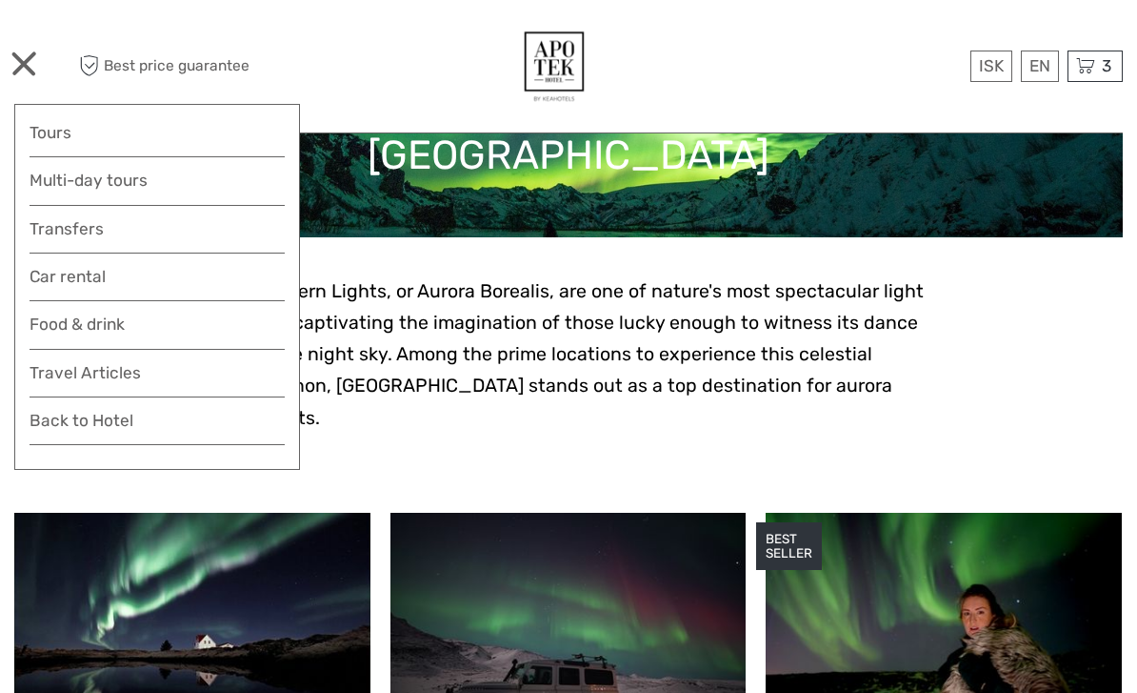
click at [90, 137] on link "Tours" at bounding box center [157, 133] width 255 height 28
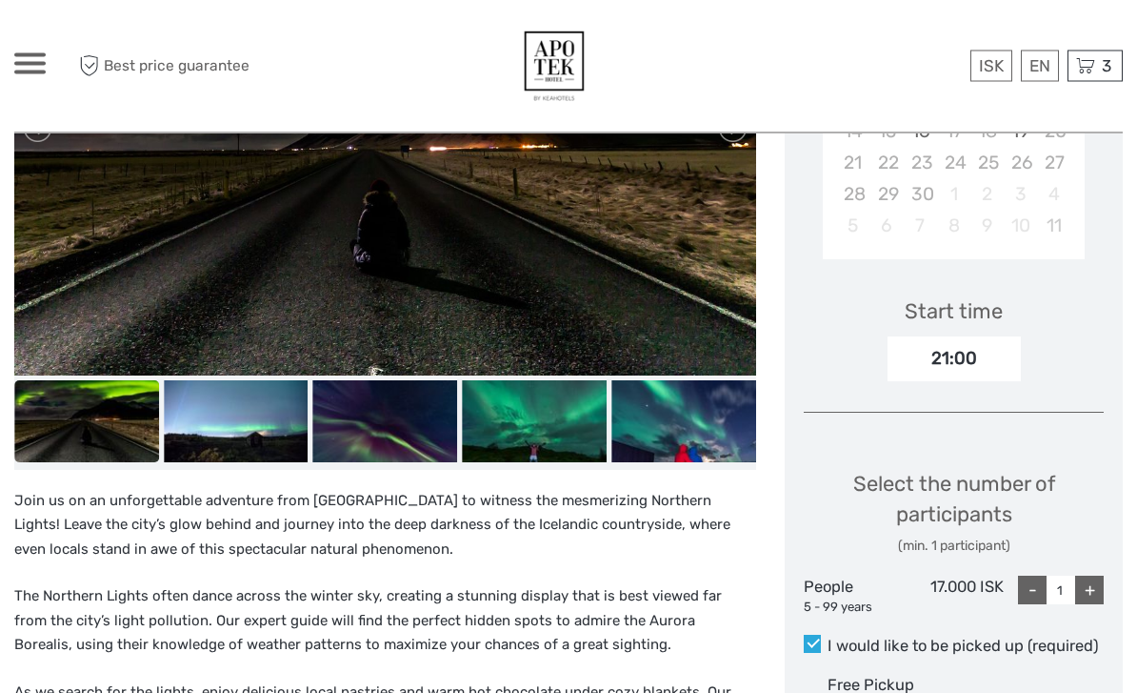
scroll to position [488, 0]
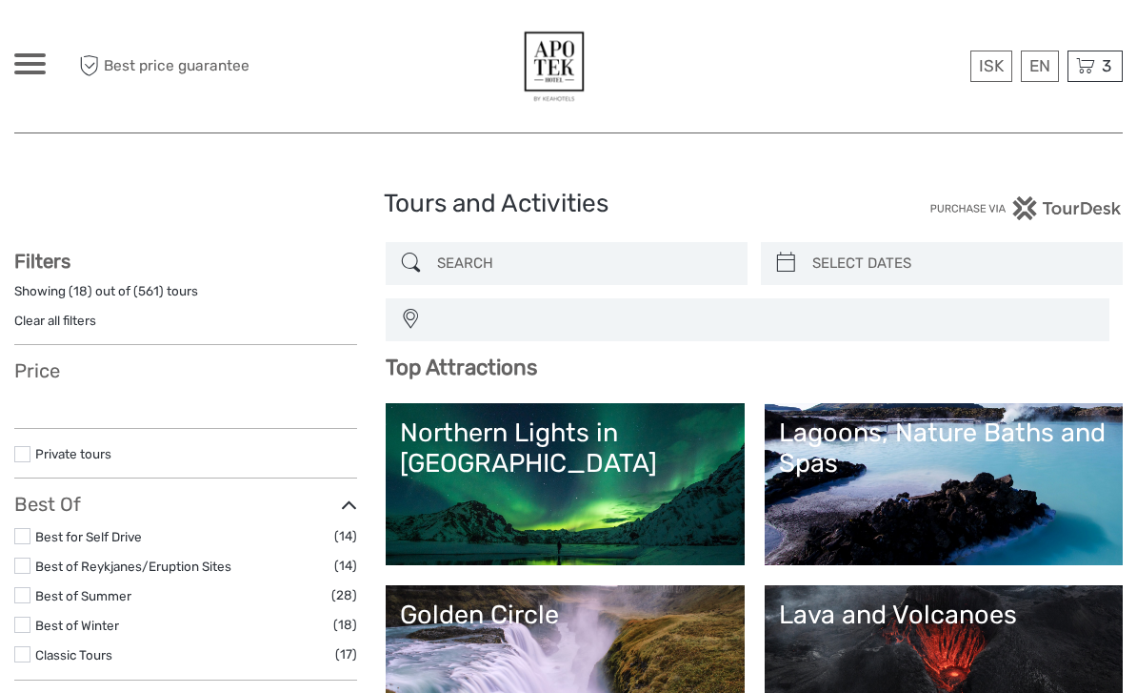
select select
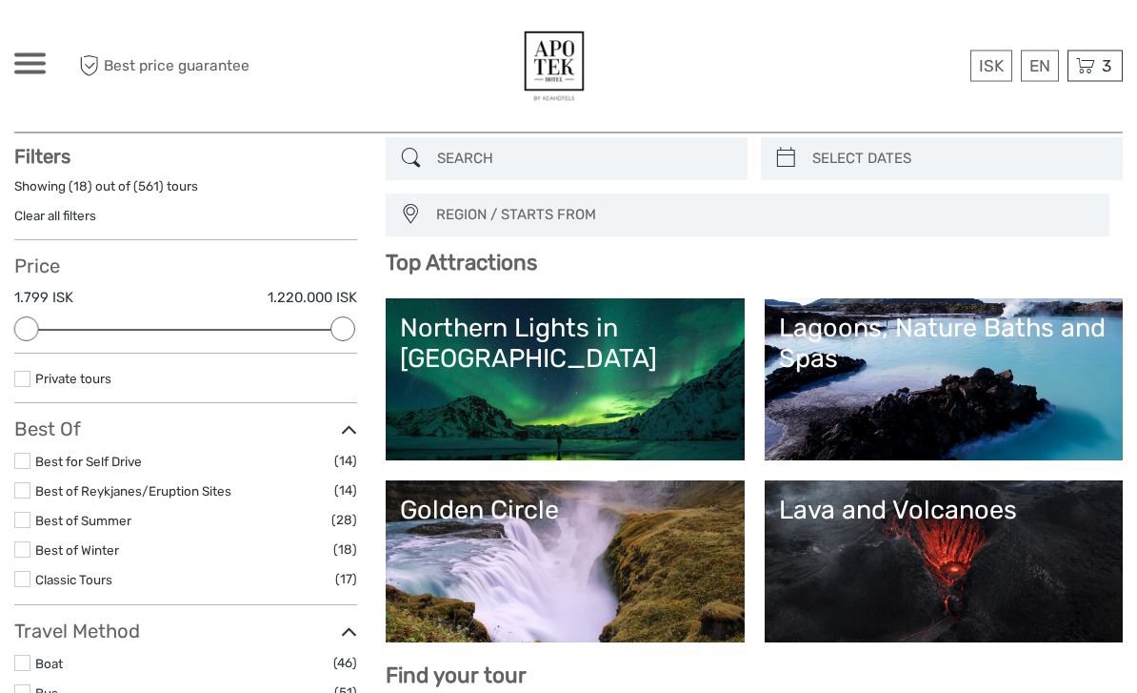
click at [596, 567] on link "Golden Circle" at bounding box center [565, 561] width 330 height 133
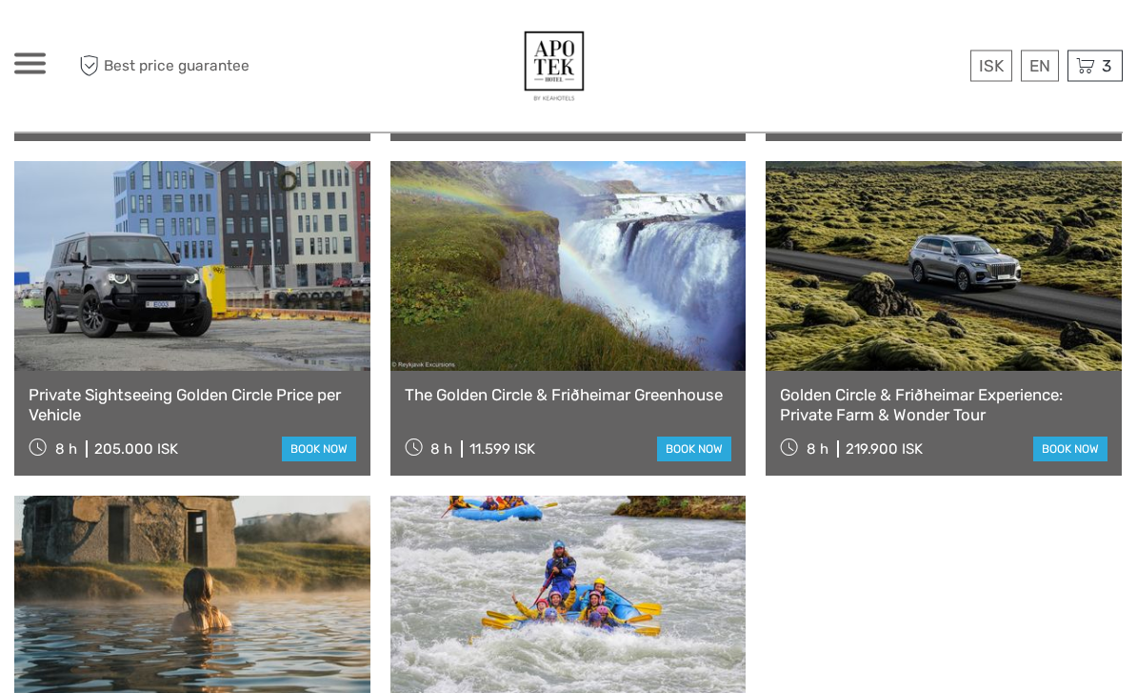
scroll to position [1999, 0]
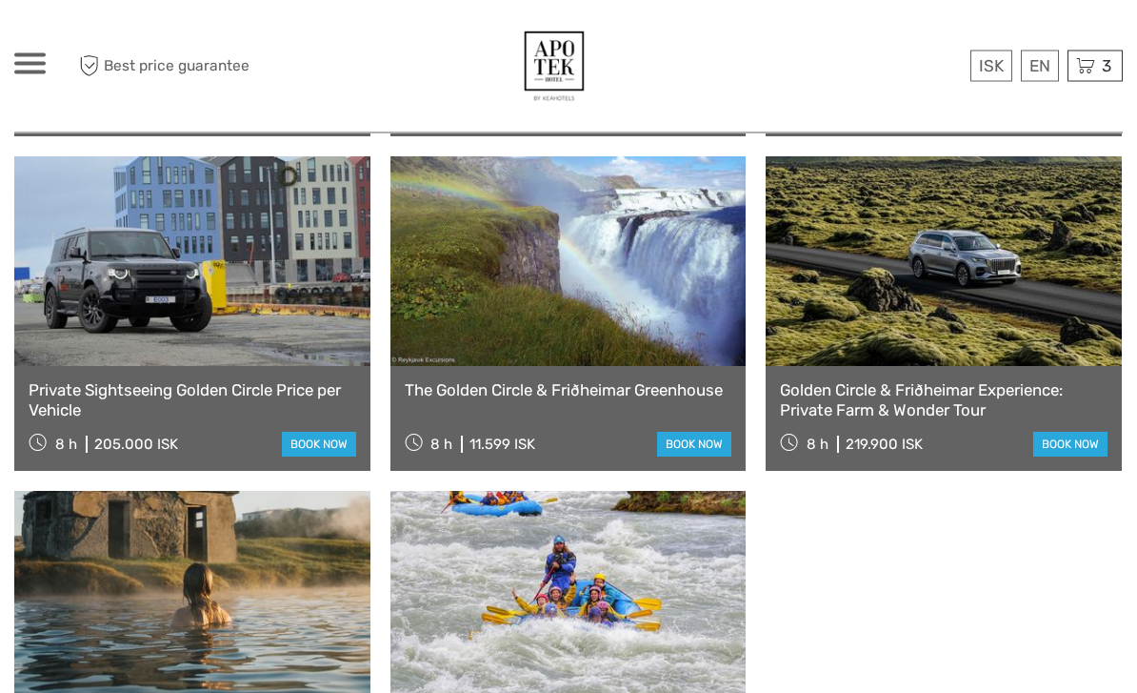
click at [665, 297] on link at bounding box center [569, 262] width 356 height 210
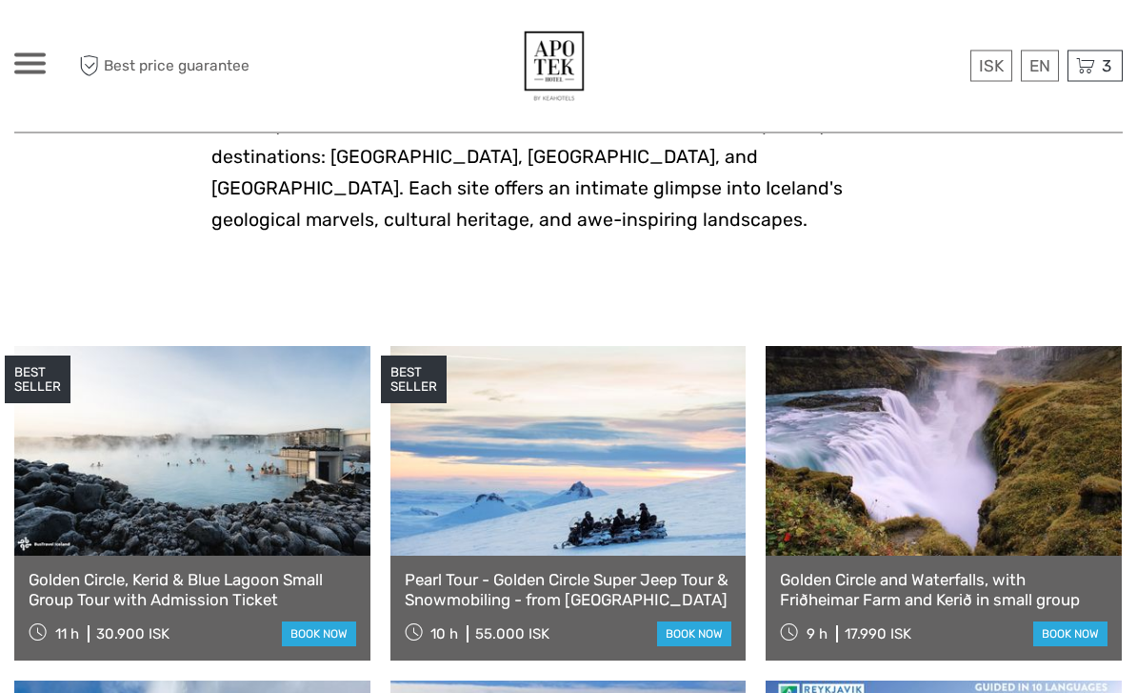
scroll to position [857, 0]
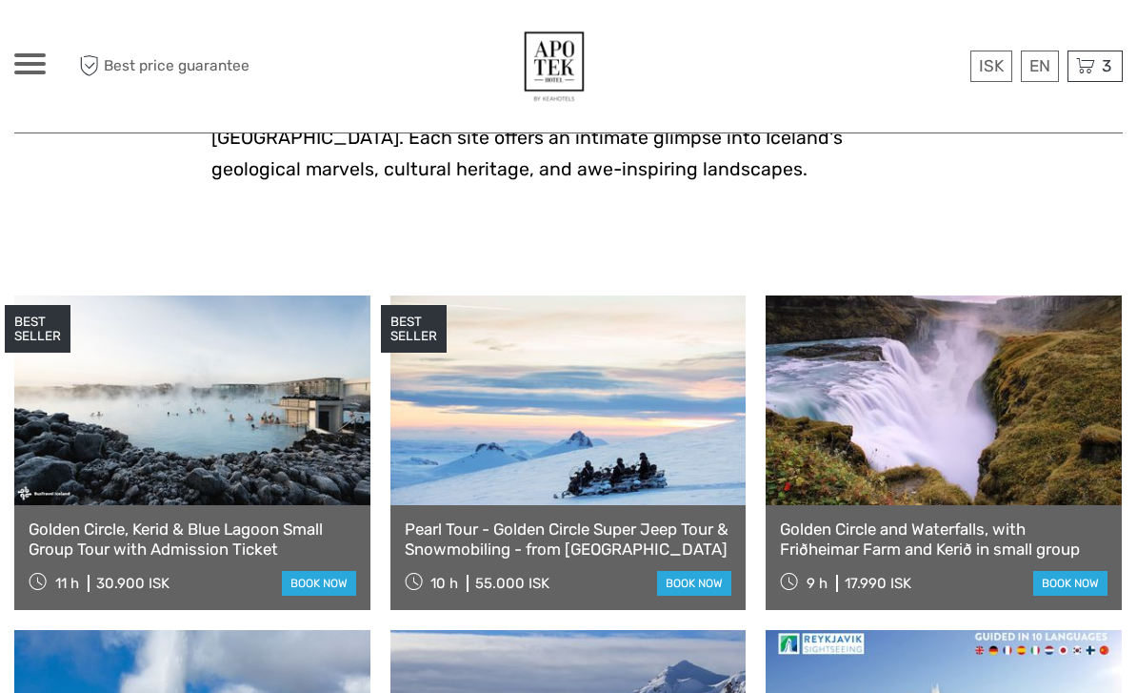
click at [1012, 426] on link at bounding box center [944, 400] width 356 height 210
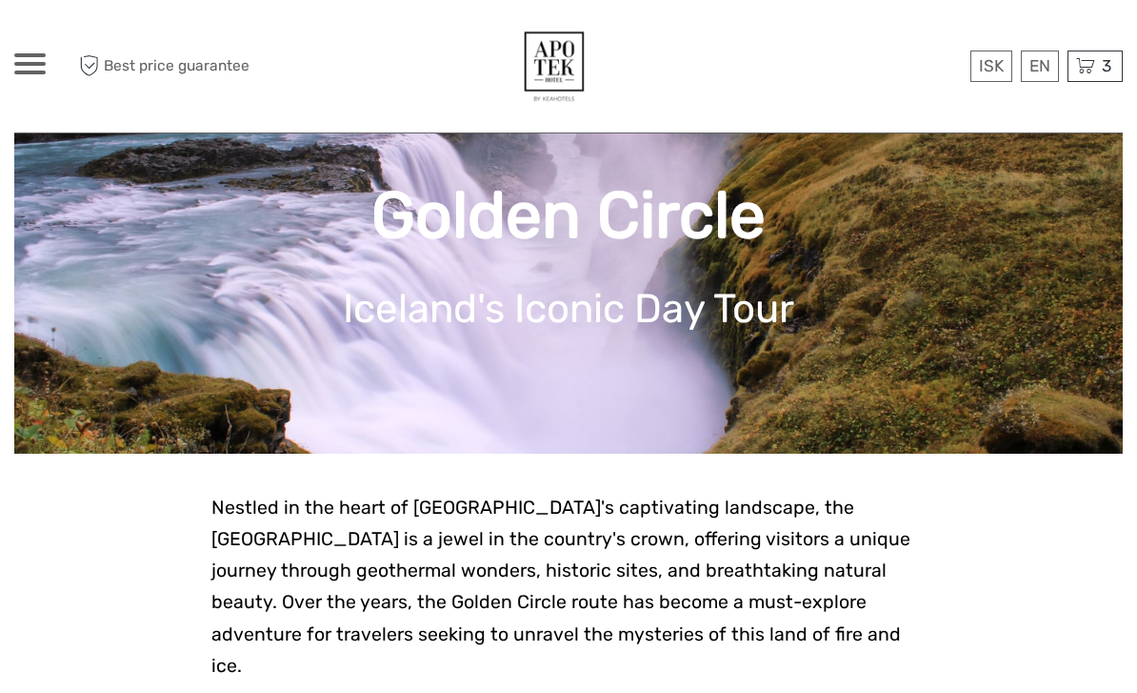
scroll to position [0, 0]
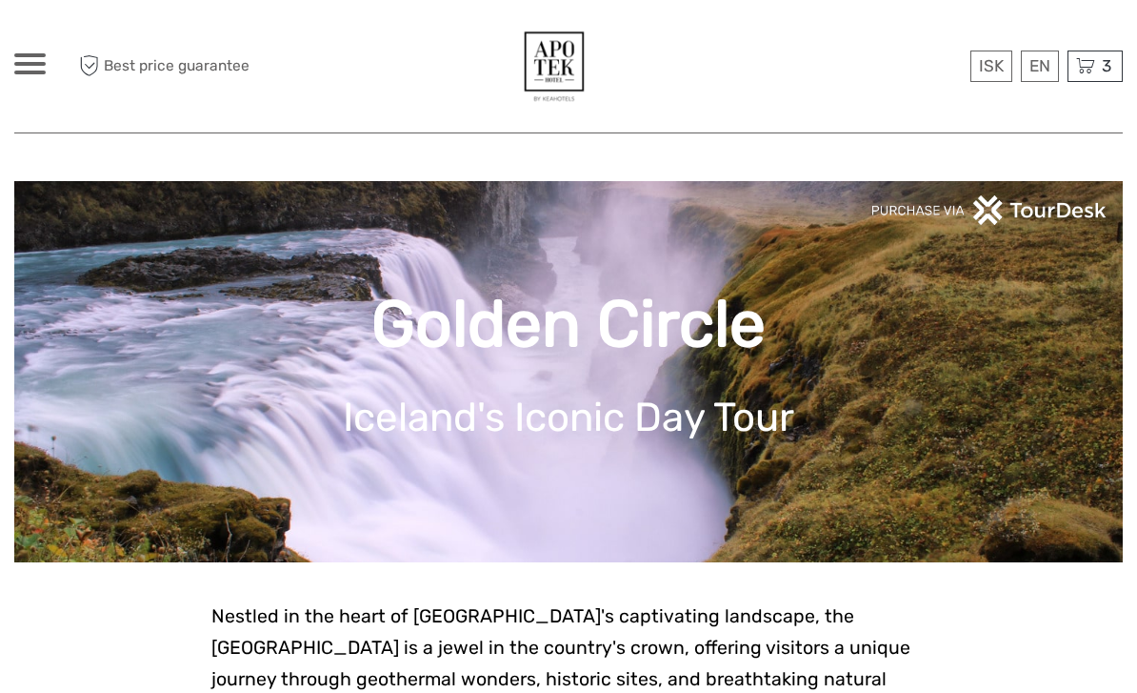
click at [38, 76] on div "ISK ISK € $ £ EN English Español Deutsch Tours Multi-day tours Transfers Car re…" at bounding box center [29, 66] width 31 height 26
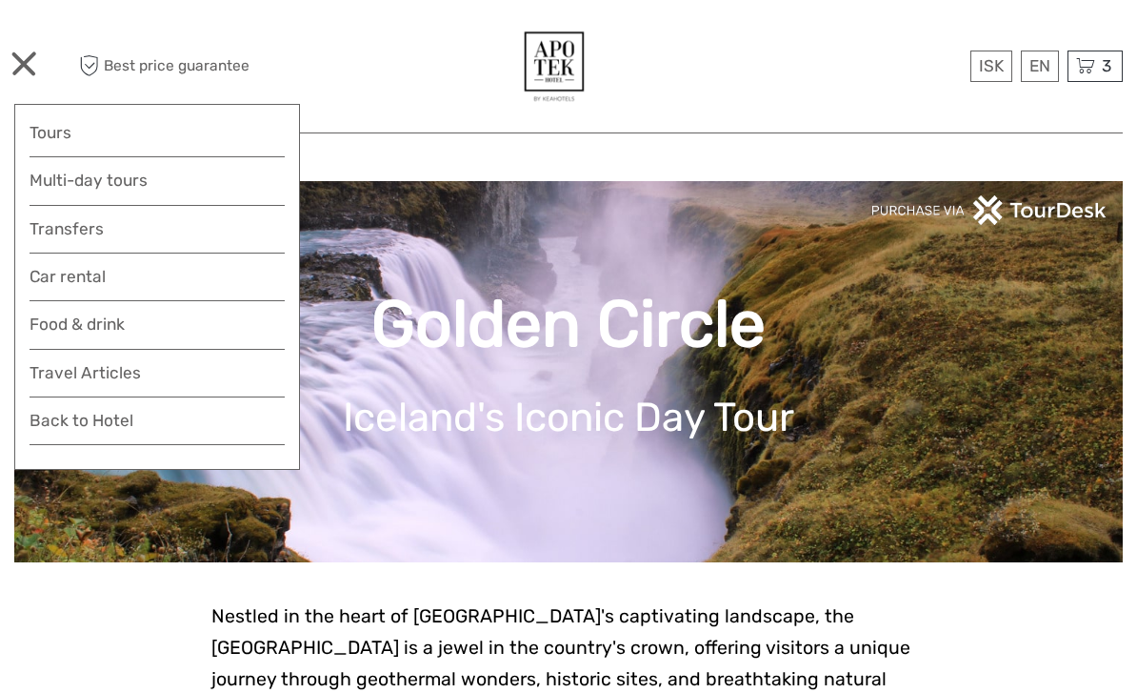
click at [37, 131] on link "Tours" at bounding box center [157, 133] width 255 height 28
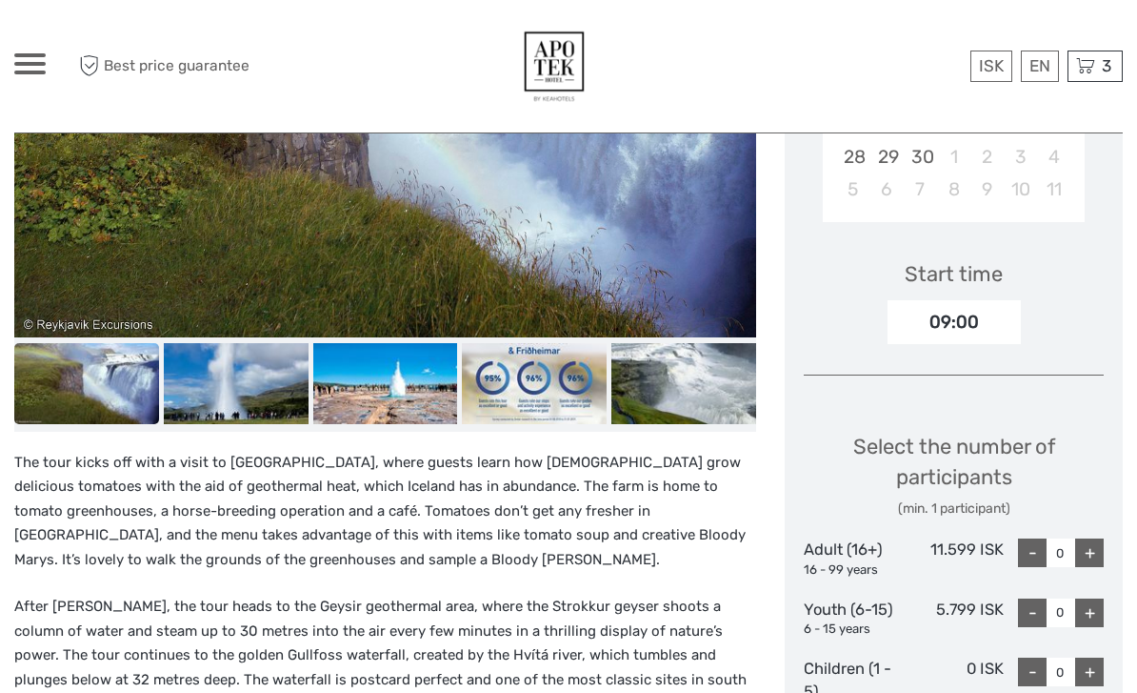
scroll to position [500, 0]
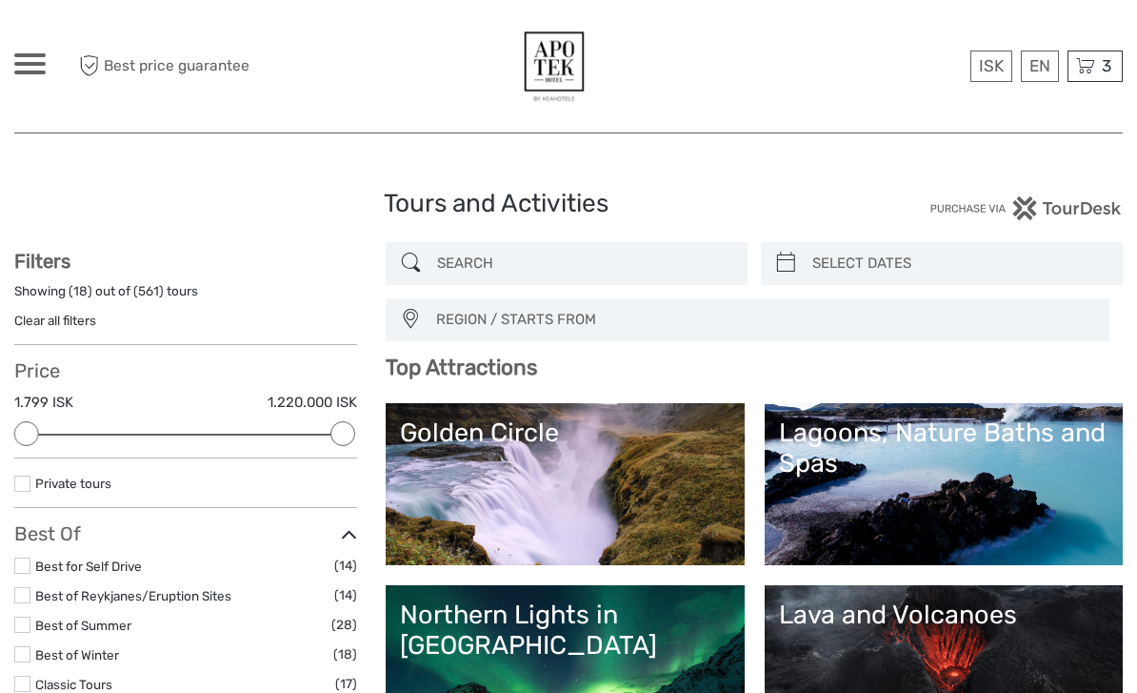
select select
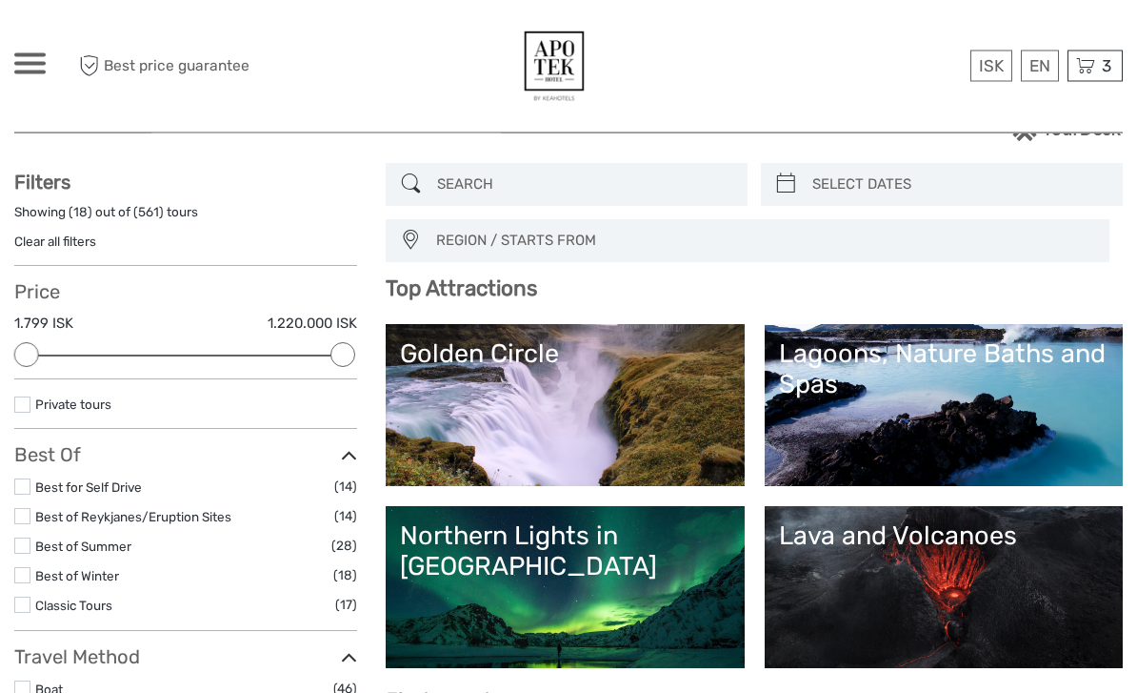
scroll to position [84, 0]
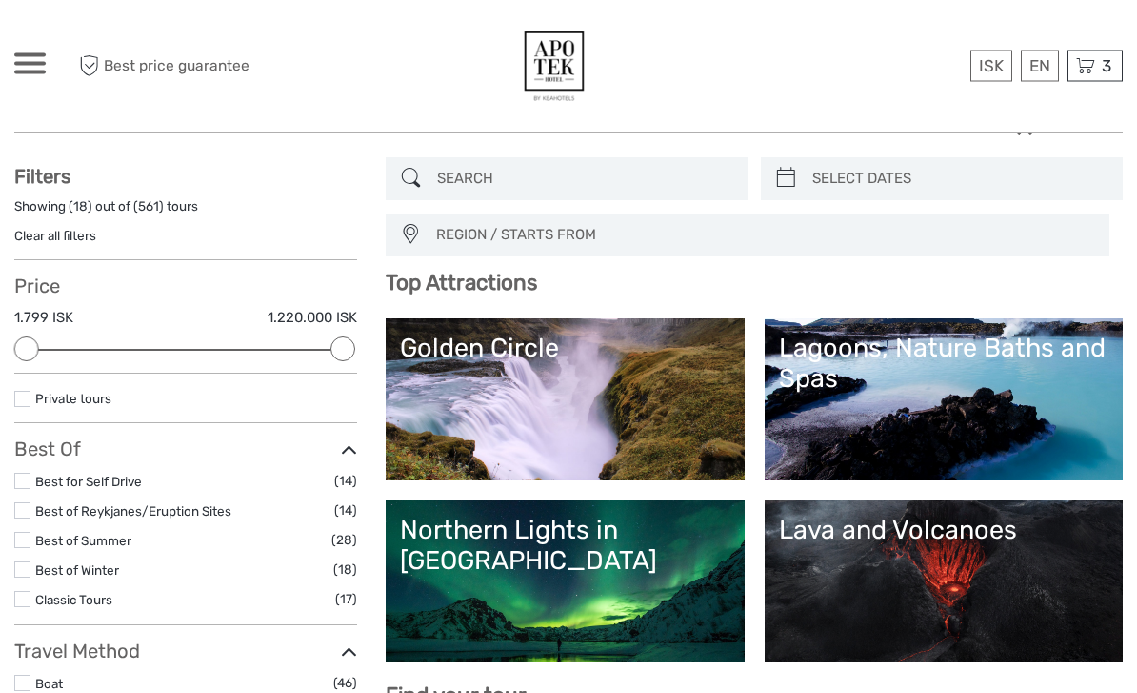
click at [671, 589] on link "Northern Lights in Iceland" at bounding box center [565, 581] width 330 height 133
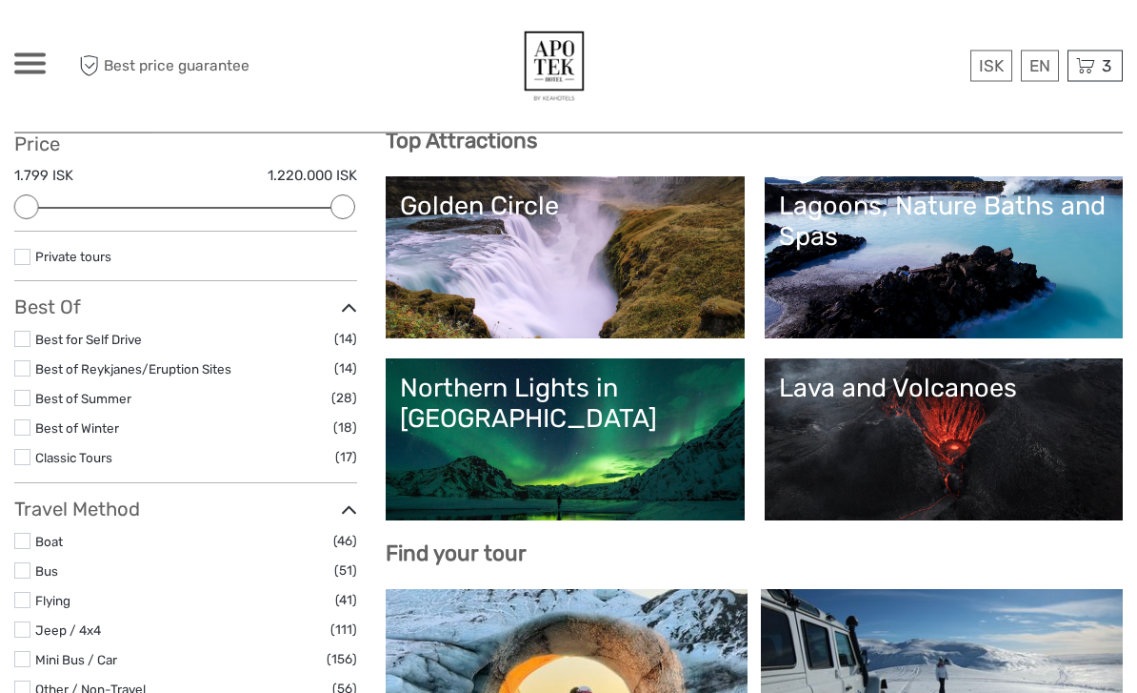
scroll to position [230, 0]
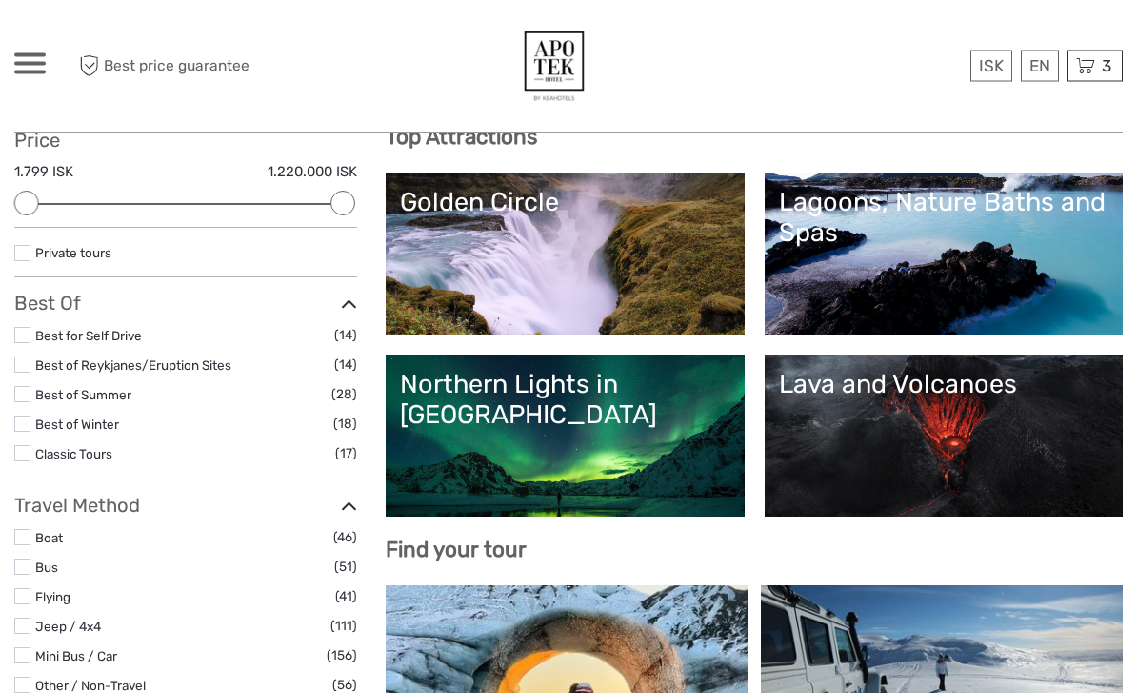
click at [1108, 64] on span "3" at bounding box center [1106, 65] width 15 height 19
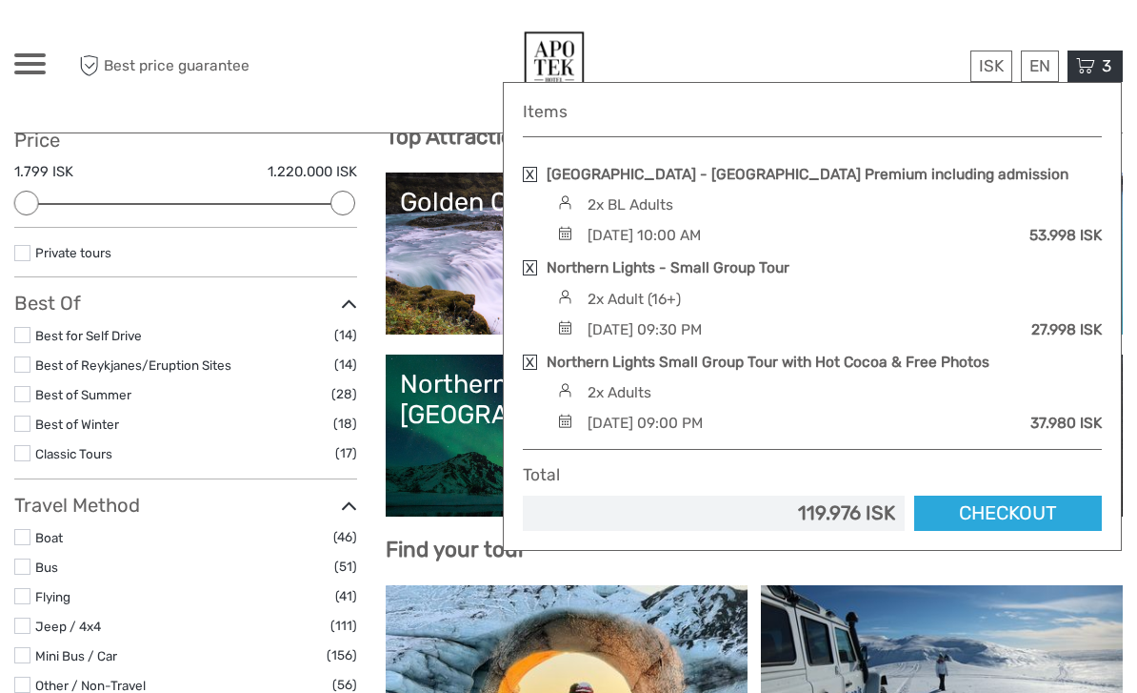
click at [768, 263] on link "Northern Lights - Small Group Tour" at bounding box center [668, 267] width 243 height 21
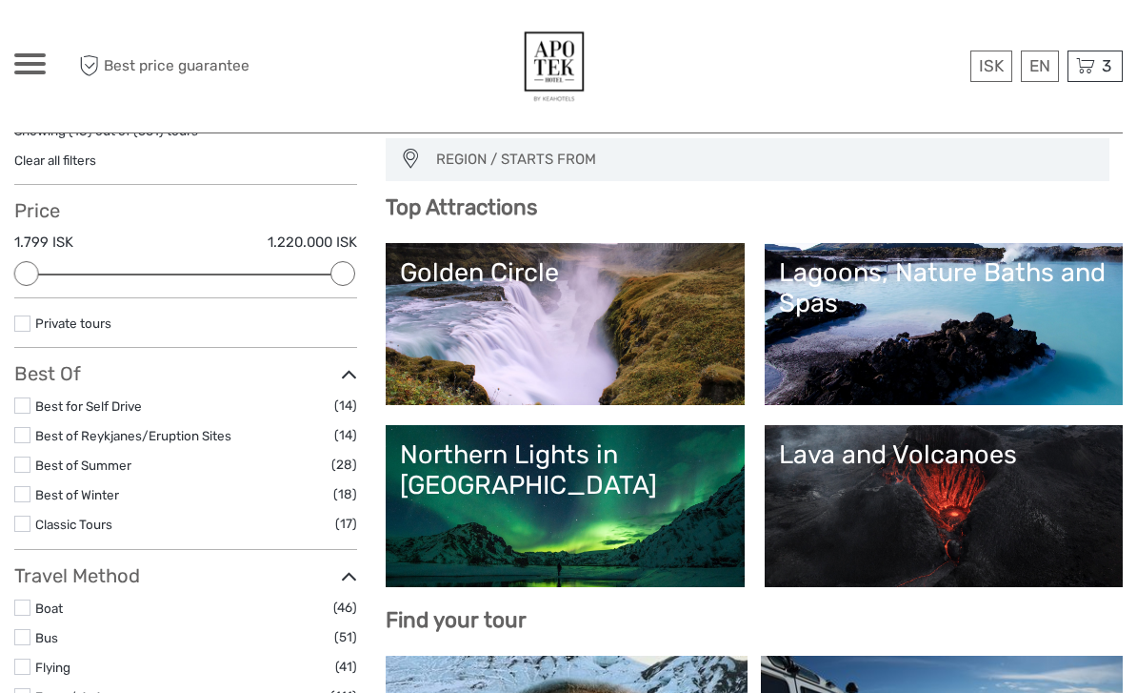
scroll to position [161, 0]
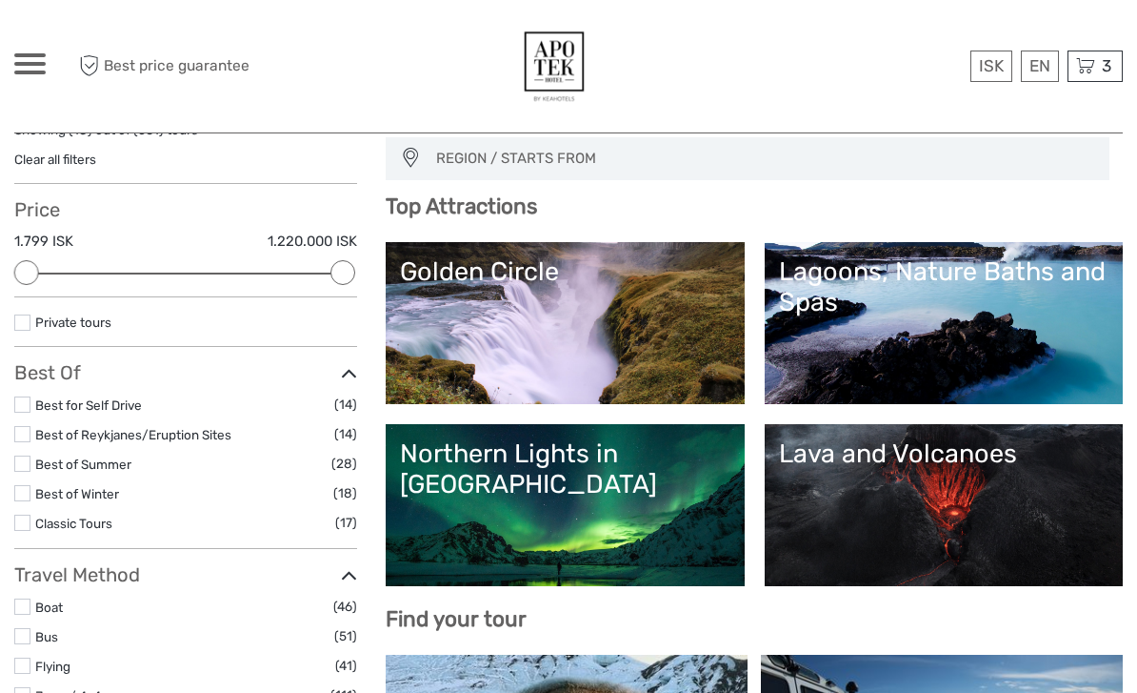
click at [533, 323] on link "Golden Circle" at bounding box center [565, 322] width 330 height 133
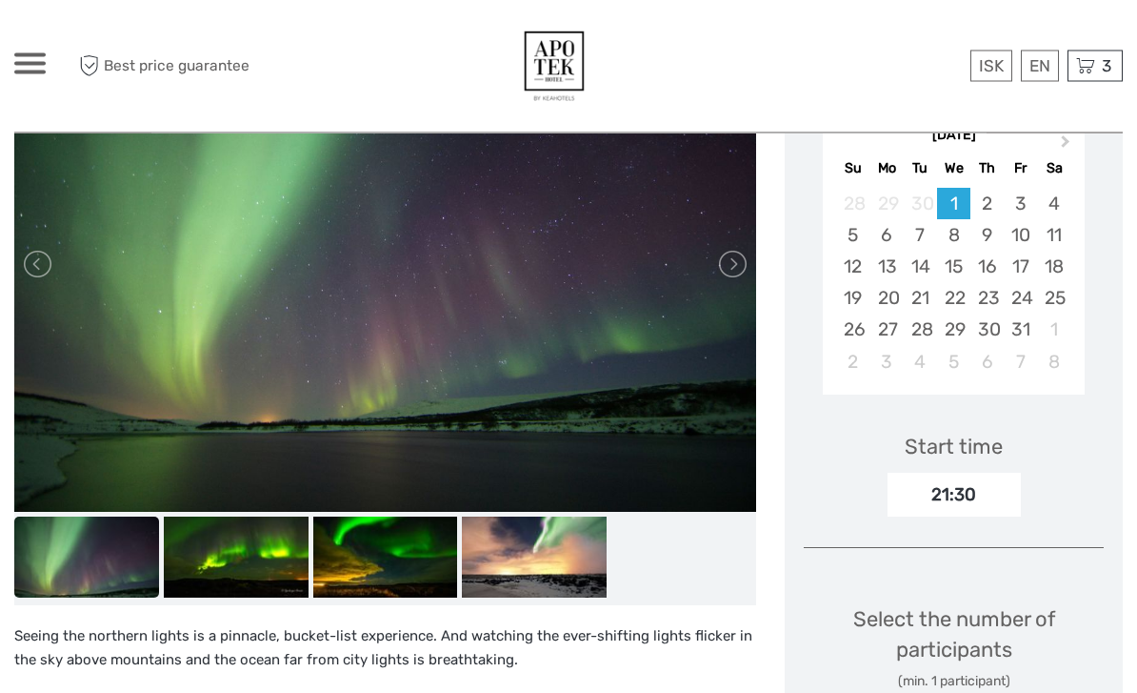
scroll to position [351, 0]
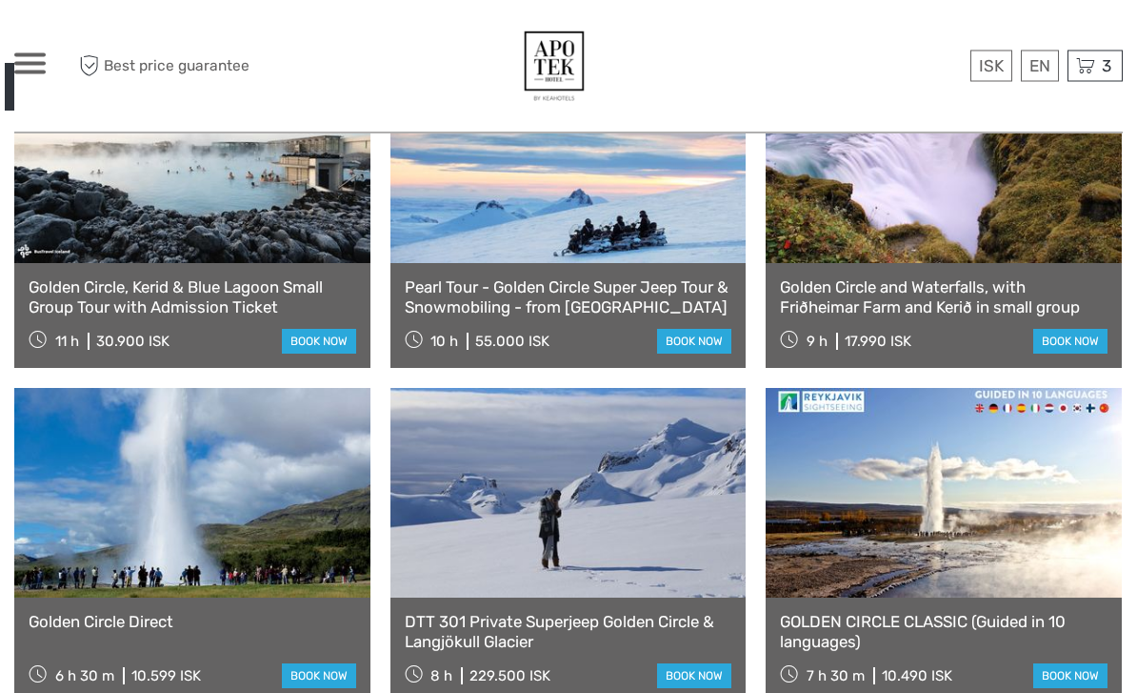
scroll to position [1101, 0]
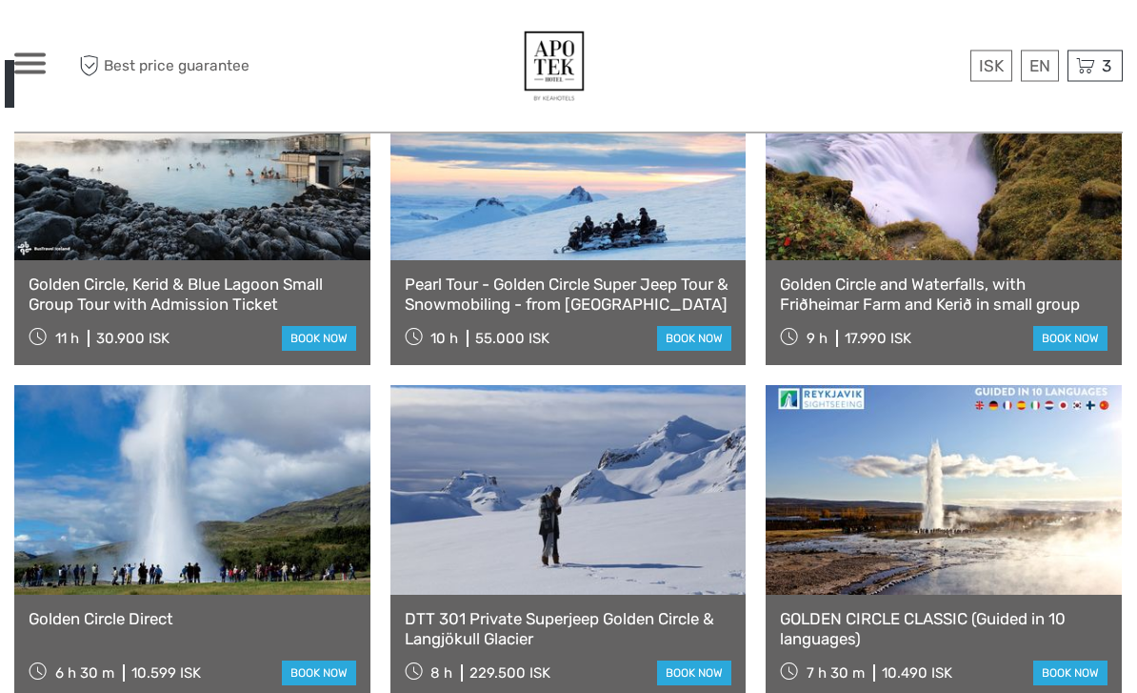
click at [893, 275] on link "Golden Circle and Waterfalls, with Friðheimar Farm and Kerið in small group" at bounding box center [944, 294] width 328 height 39
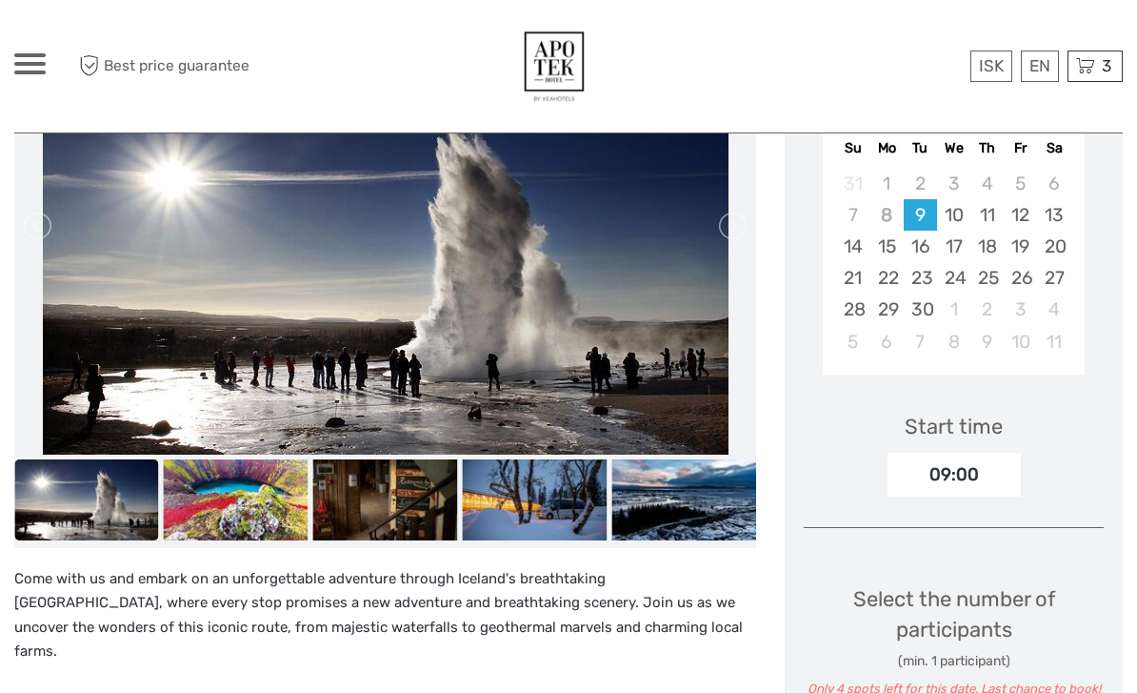
scroll to position [353, 0]
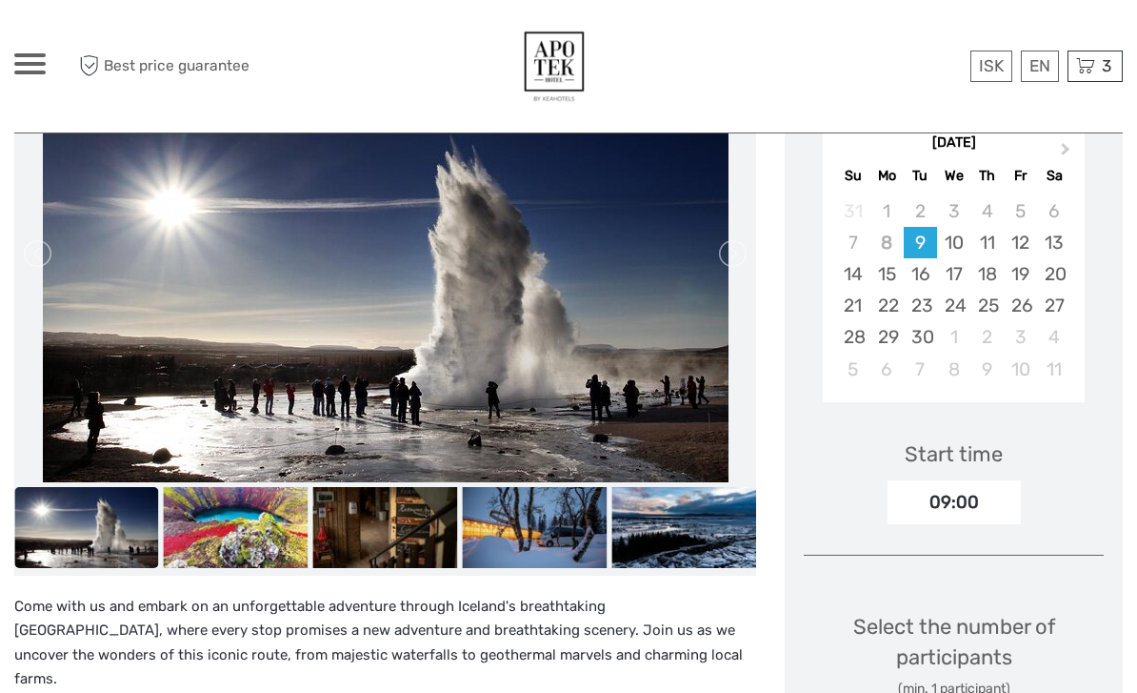
click at [1066, 167] on span "Next Month" at bounding box center [1066, 153] width 0 height 28
click at [925, 290] on div "14" at bounding box center [920, 273] width 33 height 31
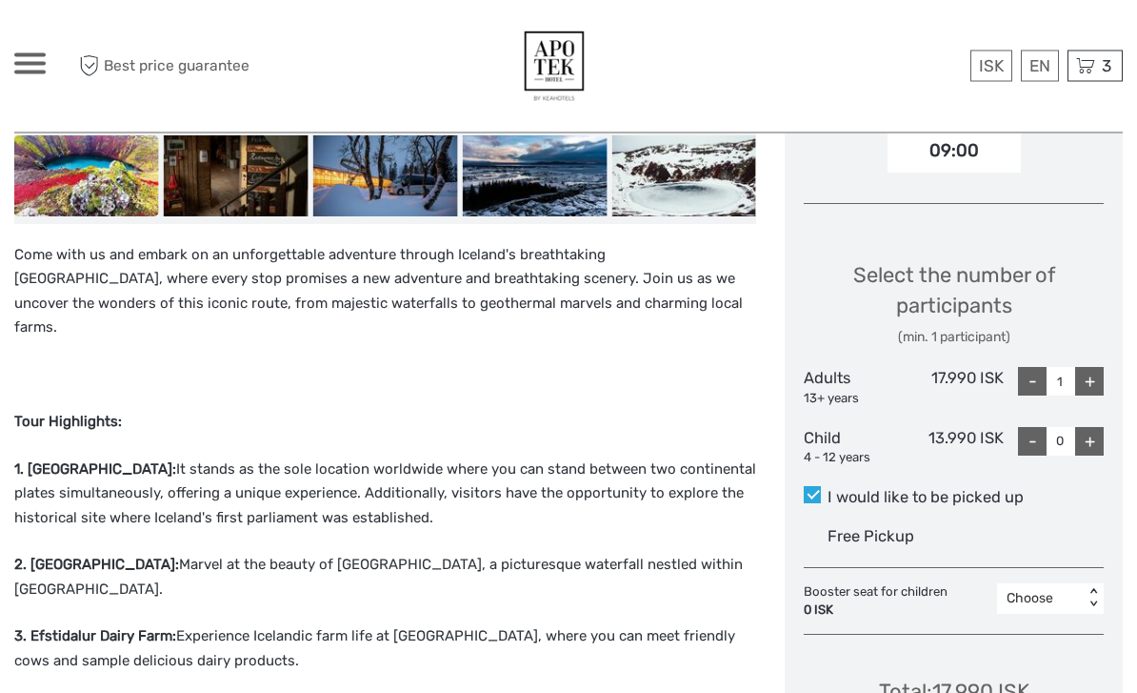
click at [1086, 396] on div "+" at bounding box center [1089, 382] width 29 height 29
type input "2"
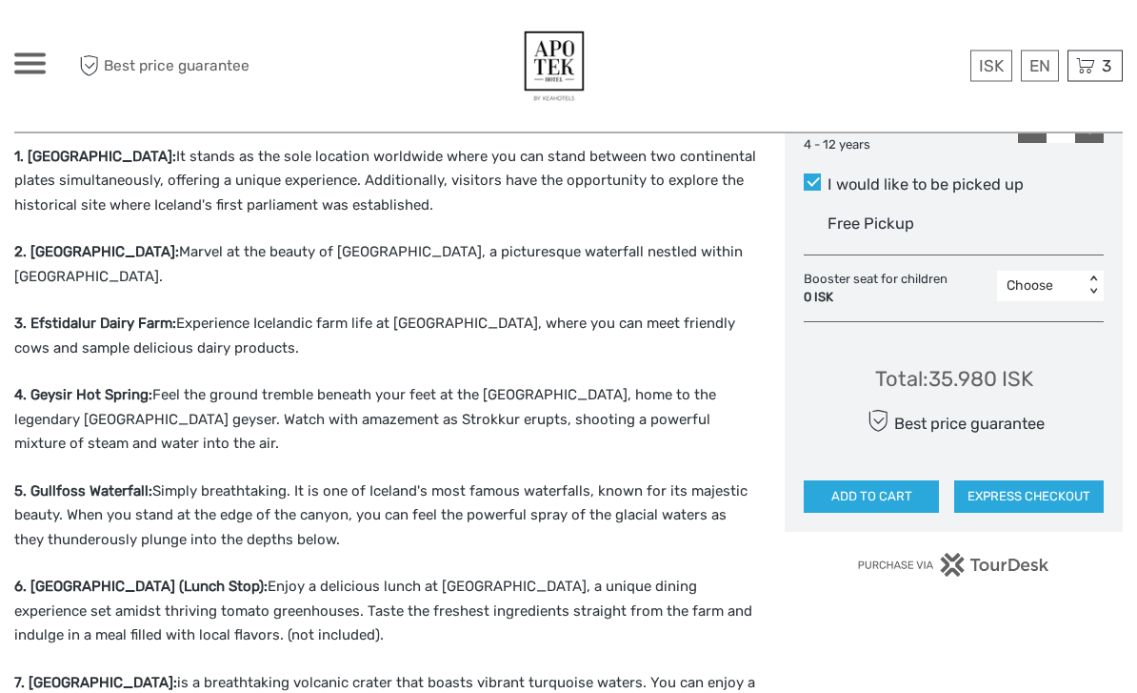
scroll to position [1144, 0]
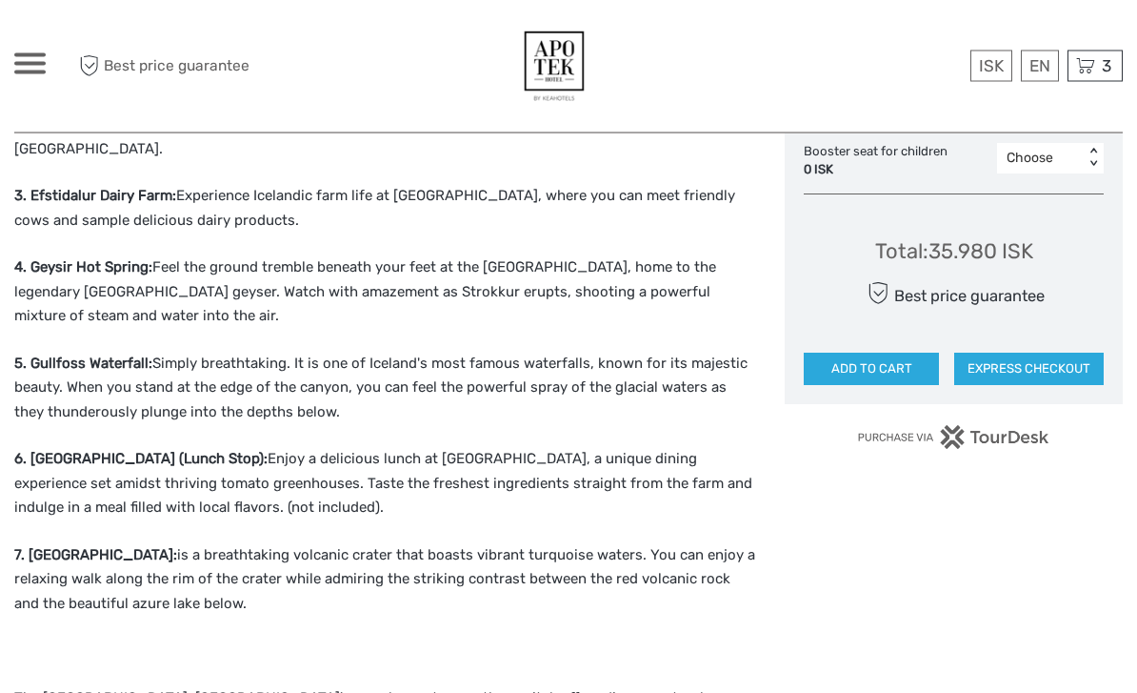
click at [911, 386] on button "ADD TO CART" at bounding box center [871, 369] width 135 height 32
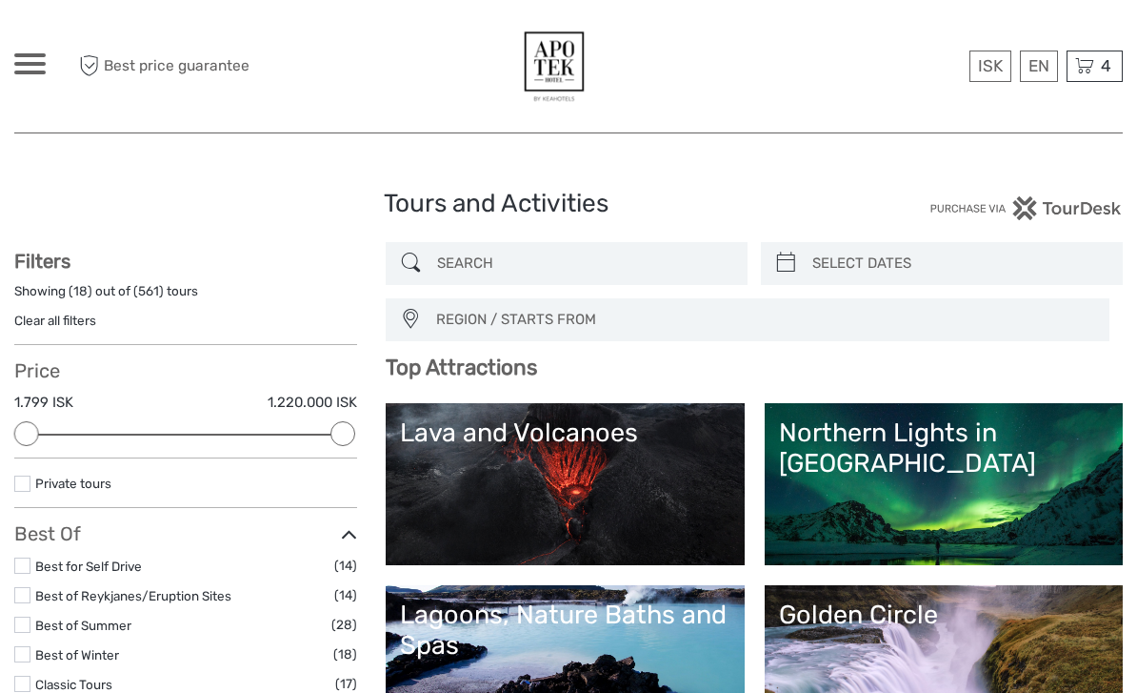
select select
click at [1109, 67] on span "4" at bounding box center [1106, 65] width 16 height 19
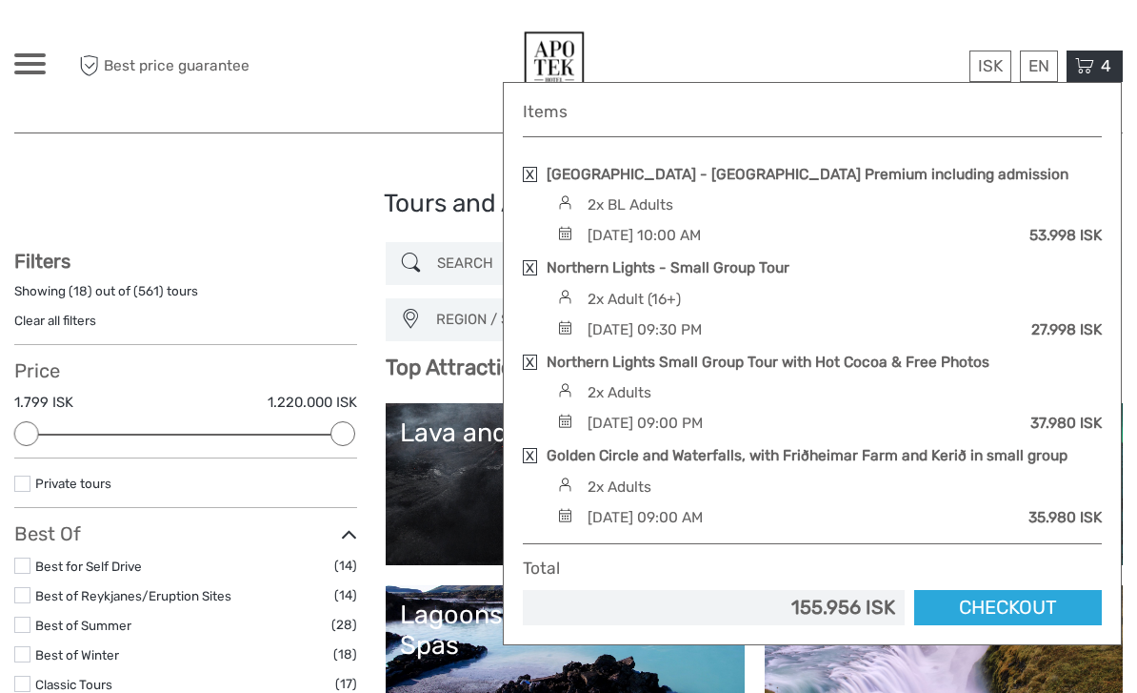
click at [999, 613] on link "Checkout" at bounding box center [1008, 607] width 188 height 35
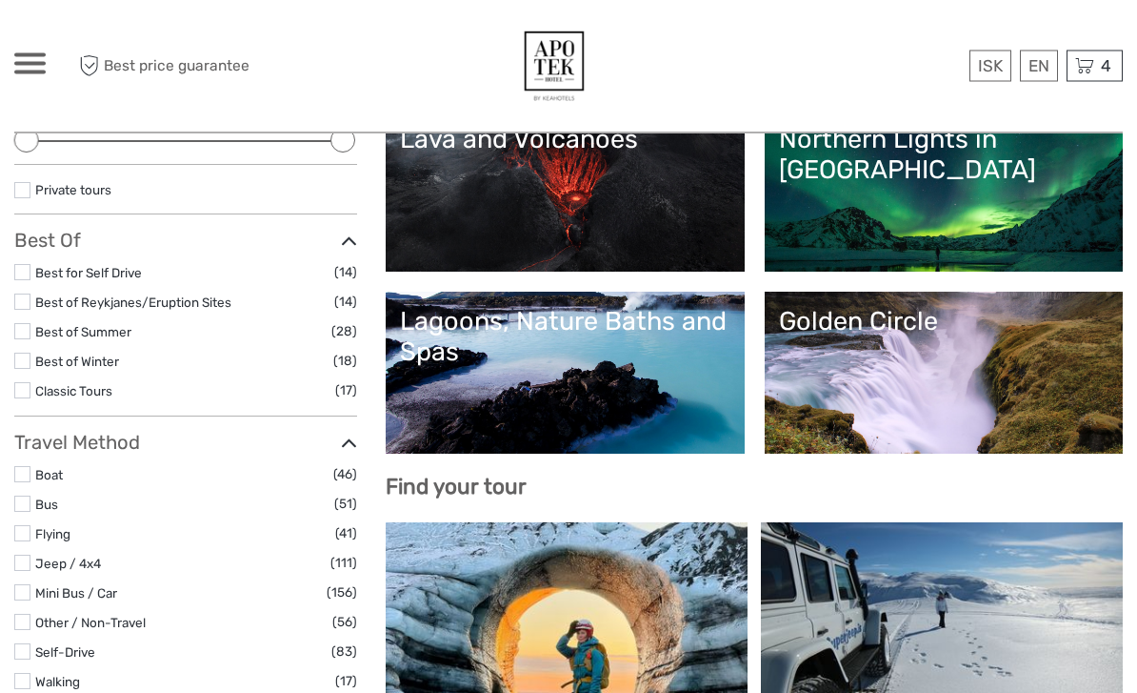
scroll to position [293, 0]
click at [876, 363] on link "Golden Circle" at bounding box center [944, 372] width 330 height 133
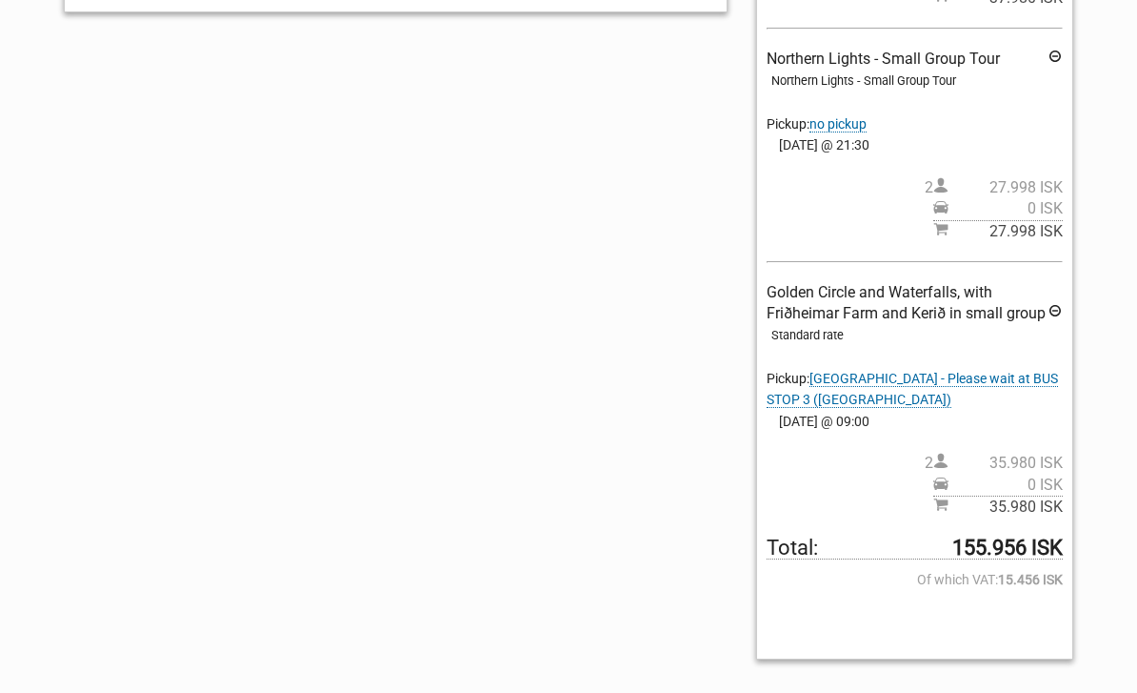
scroll to position [874, 0]
click at [908, 283] on span "Golden Circle and Waterfalls, with Friðheimar Farm and Kerið in small group" at bounding box center [906, 302] width 279 height 39
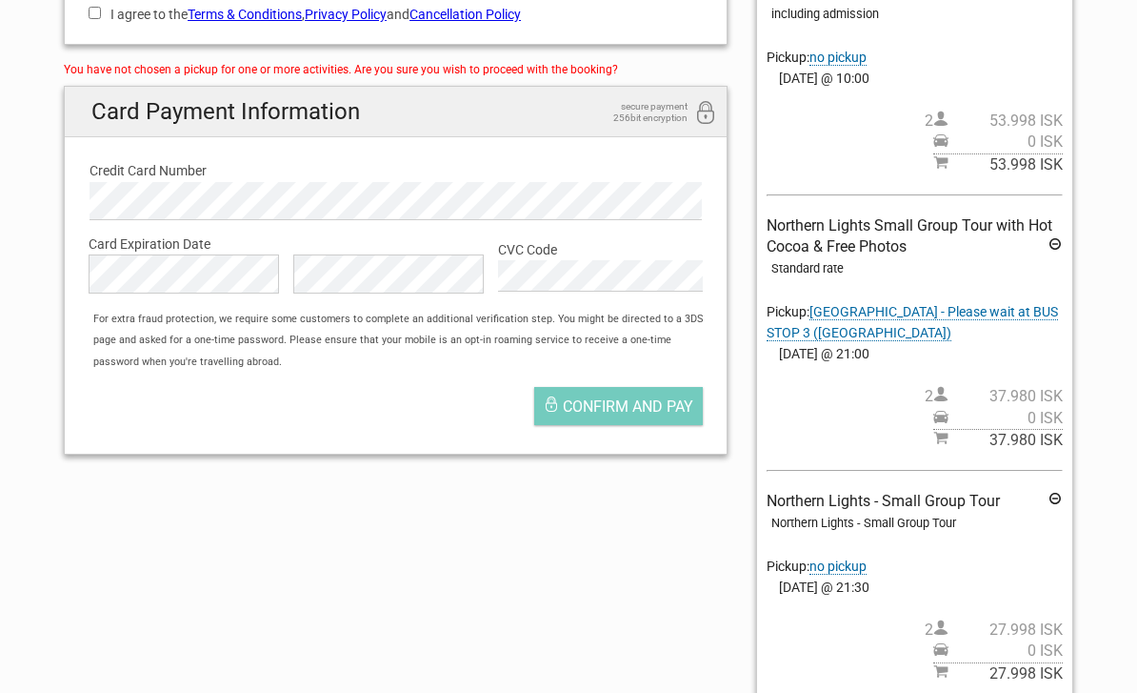
scroll to position [310, 0]
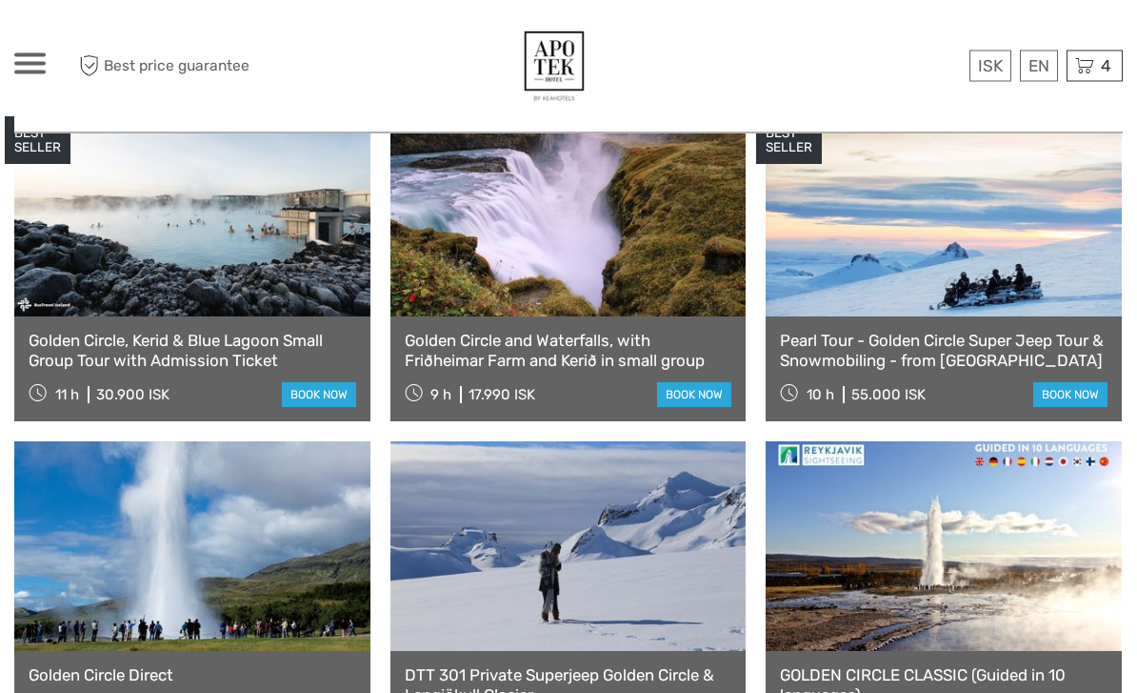
scroll to position [1047, 0]
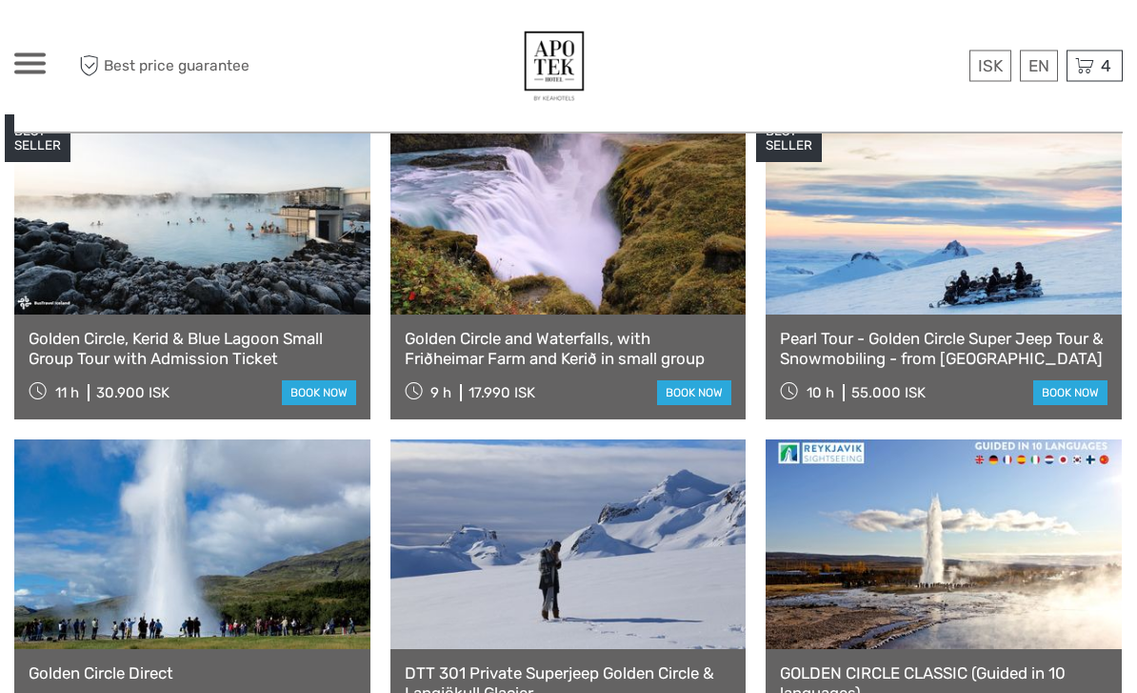
click at [657, 263] on link at bounding box center [569, 211] width 356 height 210
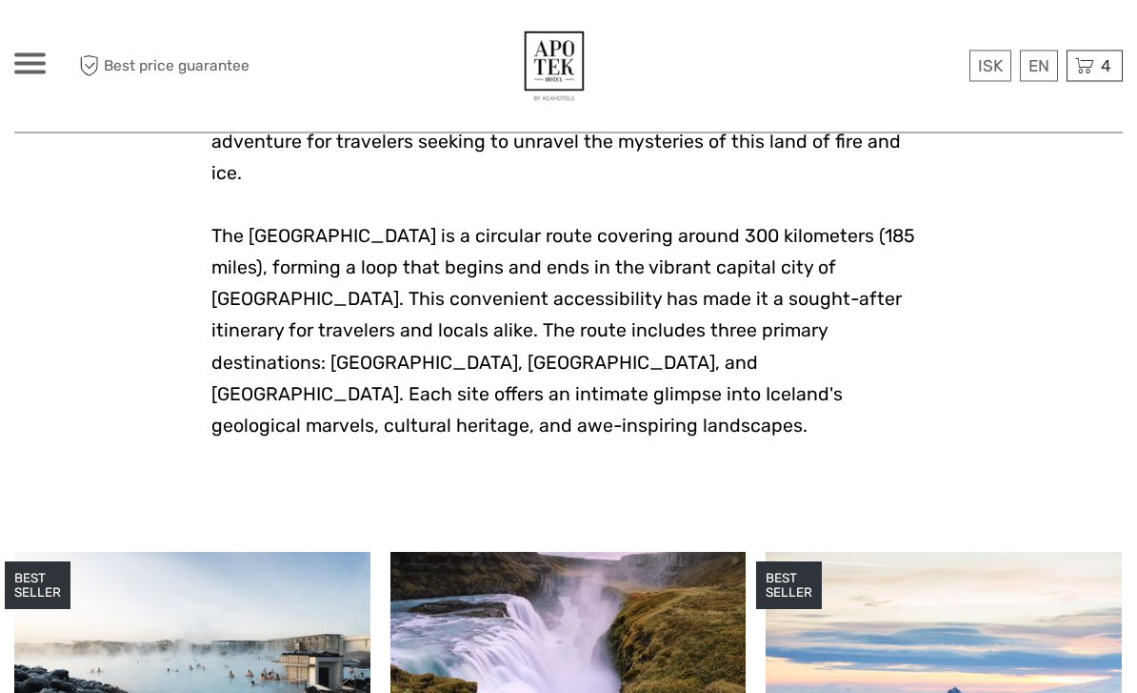
scroll to position [0, 0]
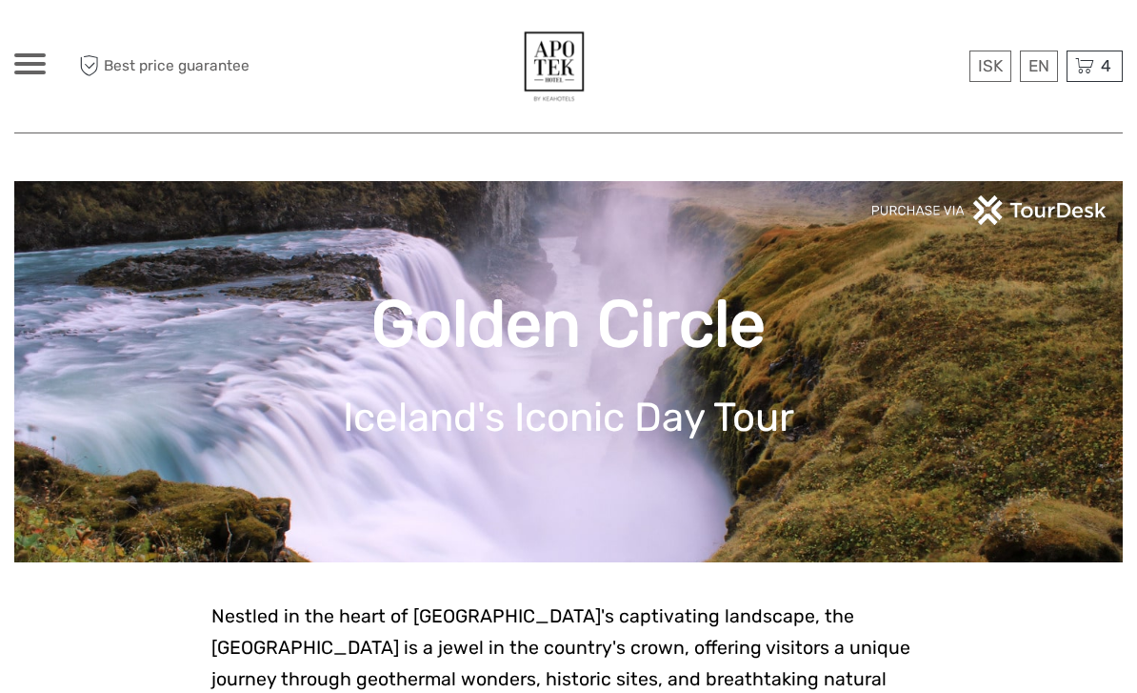
click at [42, 72] on span at bounding box center [29, 72] width 31 height 4
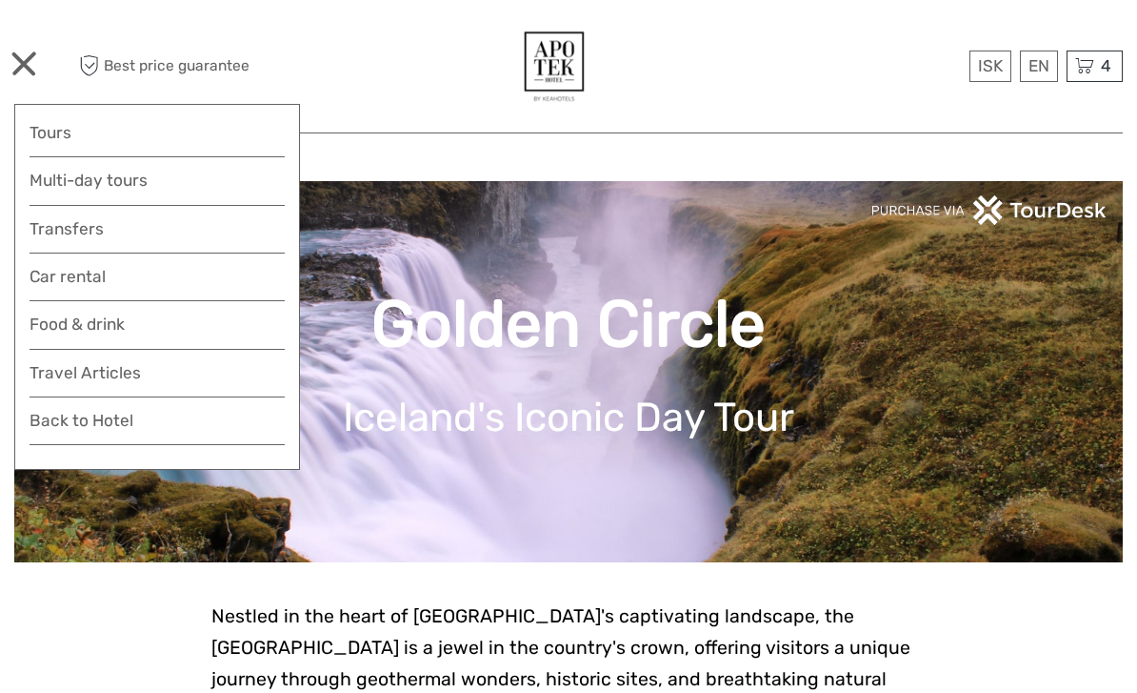
click at [139, 138] on link "Tours" at bounding box center [157, 133] width 255 height 28
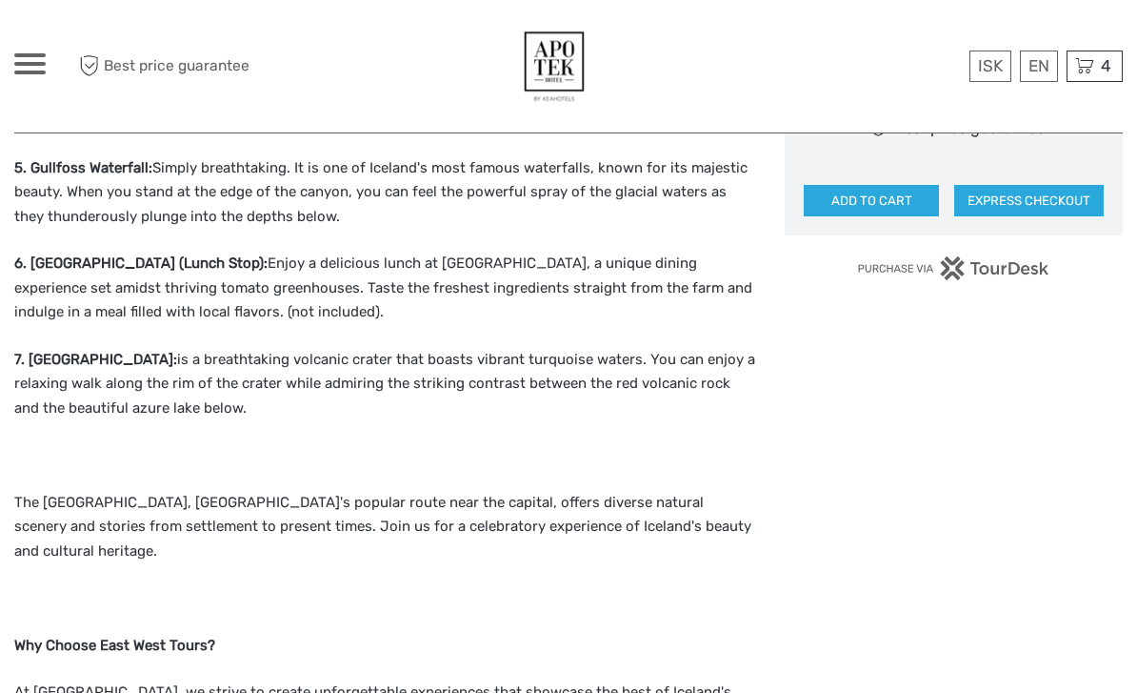
scroll to position [1149, 0]
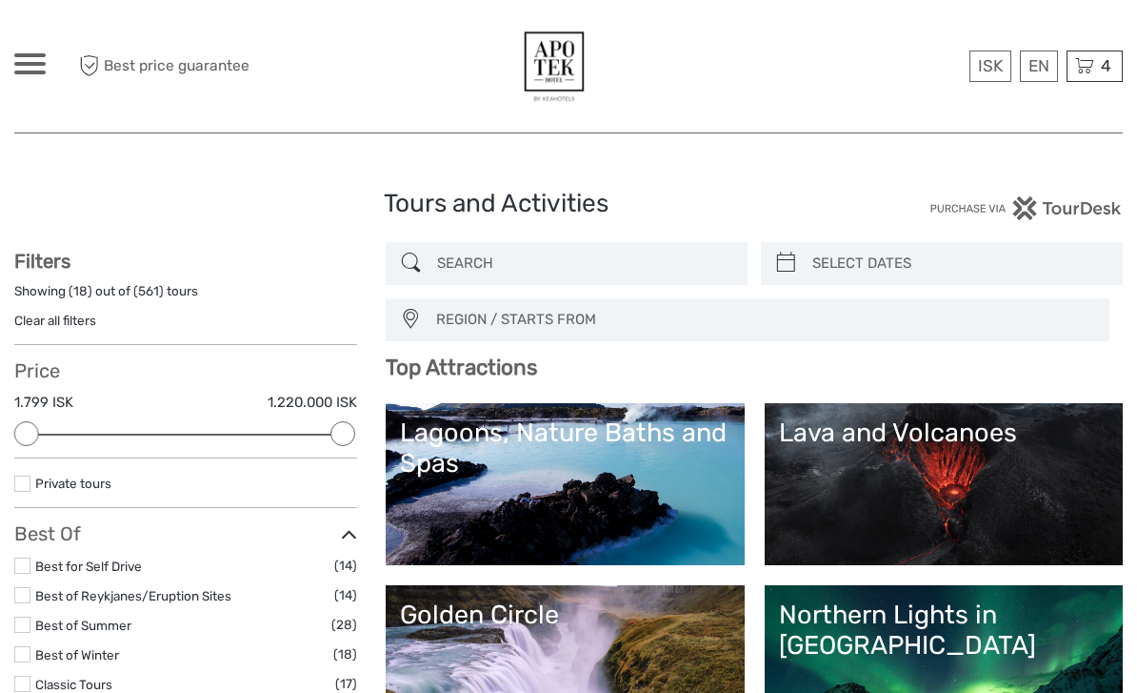
select select
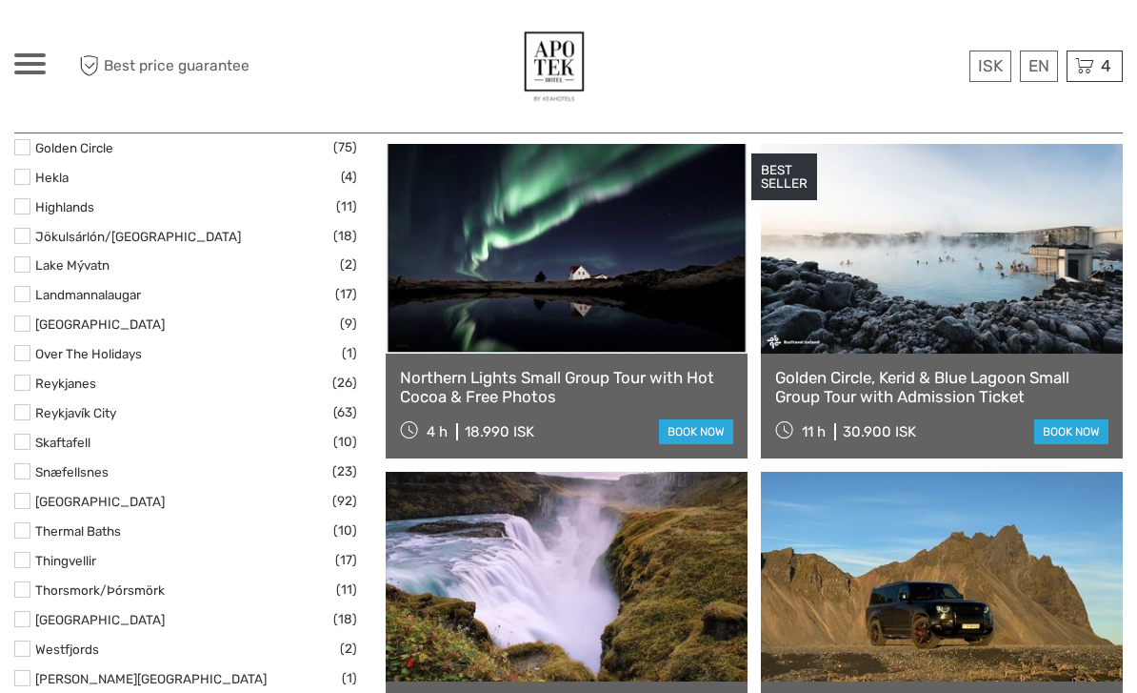
click at [299, 491] on label "[GEOGRAPHIC_DATA]" at bounding box center [183, 502] width 297 height 22
click at [0, 0] on input "checkbox" at bounding box center [0, 0] width 0 height 0
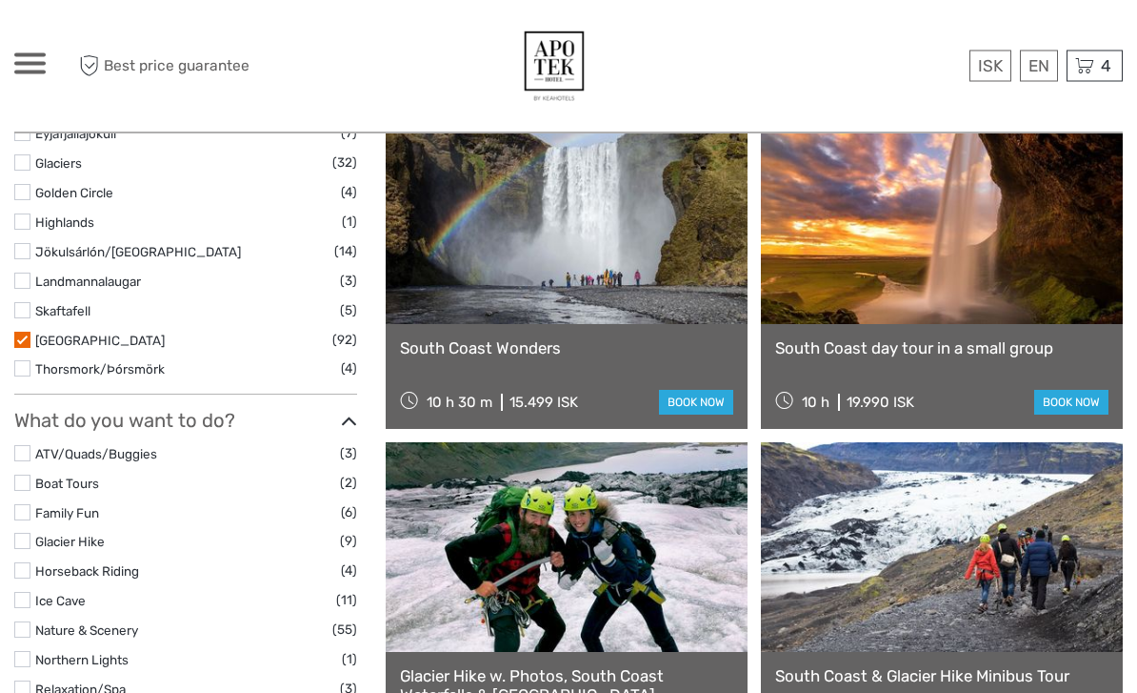
scroll to position [895, 0]
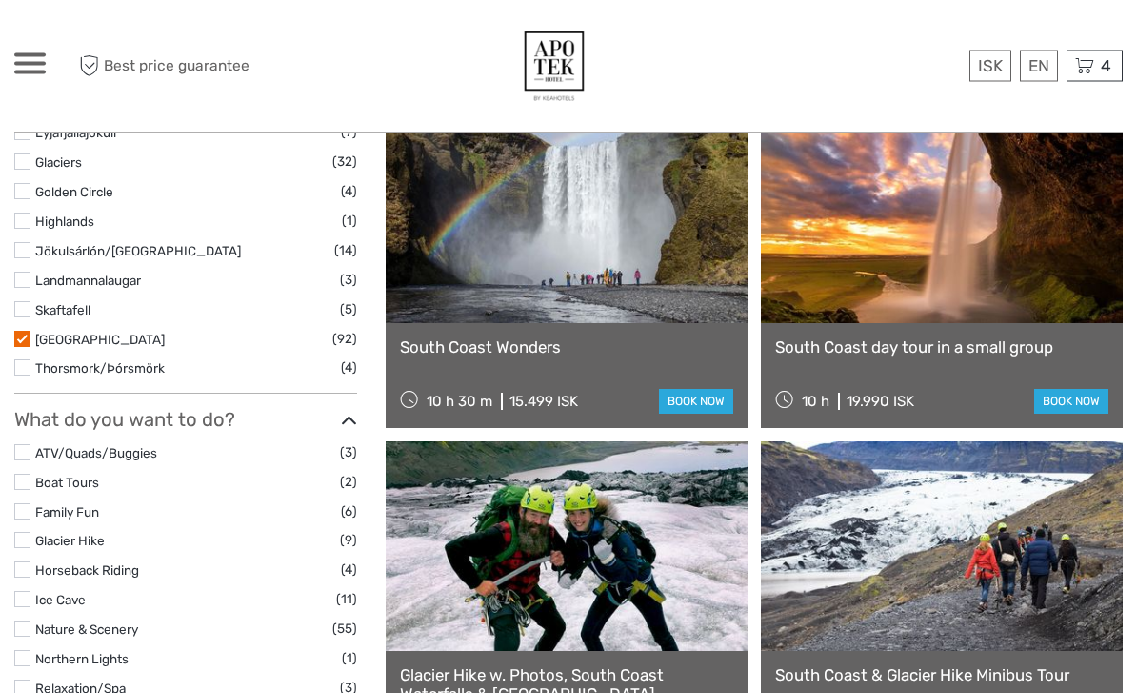
click at [1013, 285] on link at bounding box center [942, 219] width 362 height 210
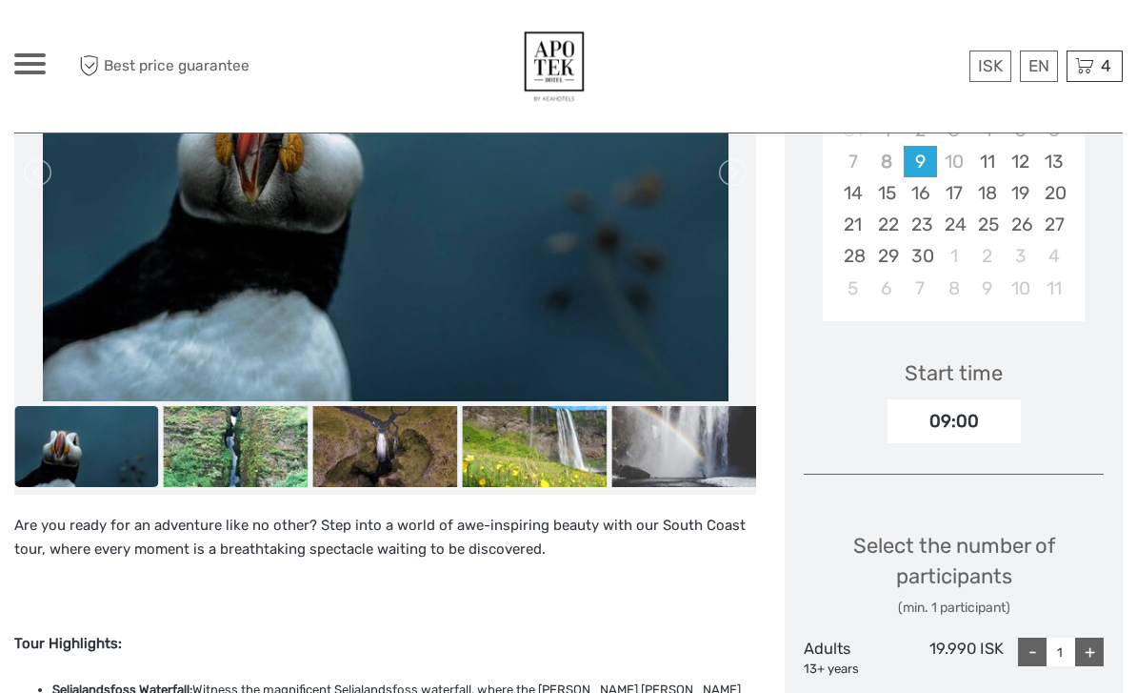
scroll to position [432, 0]
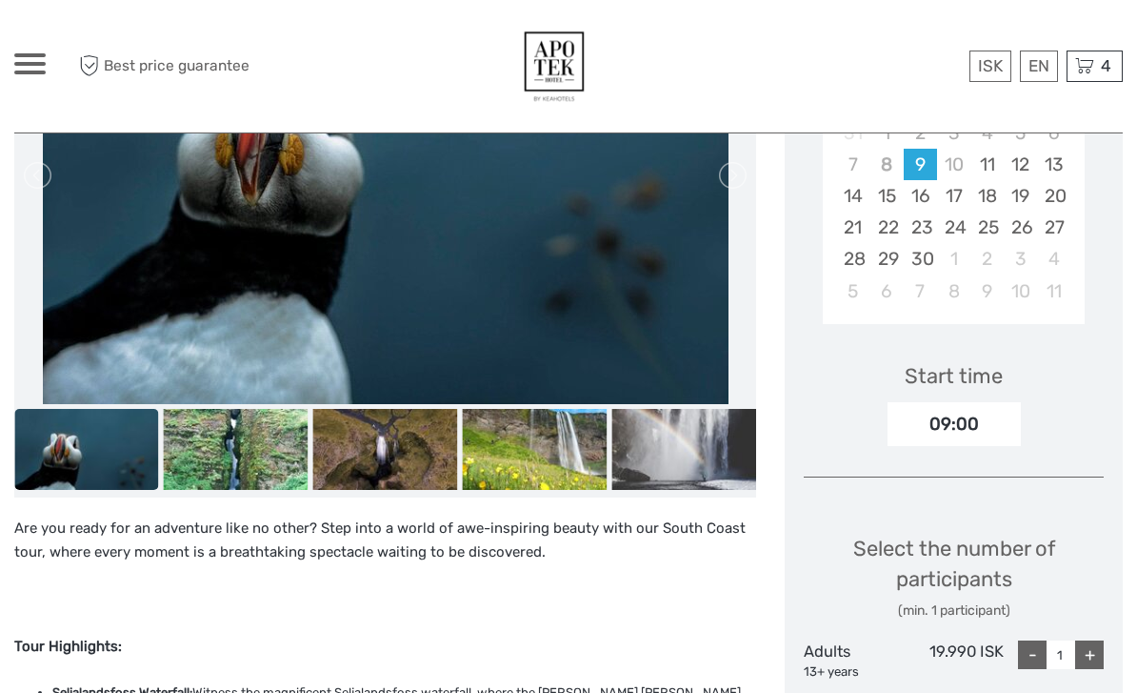
click at [1093, 642] on div "+" at bounding box center [1089, 654] width 29 height 29
type input "2"
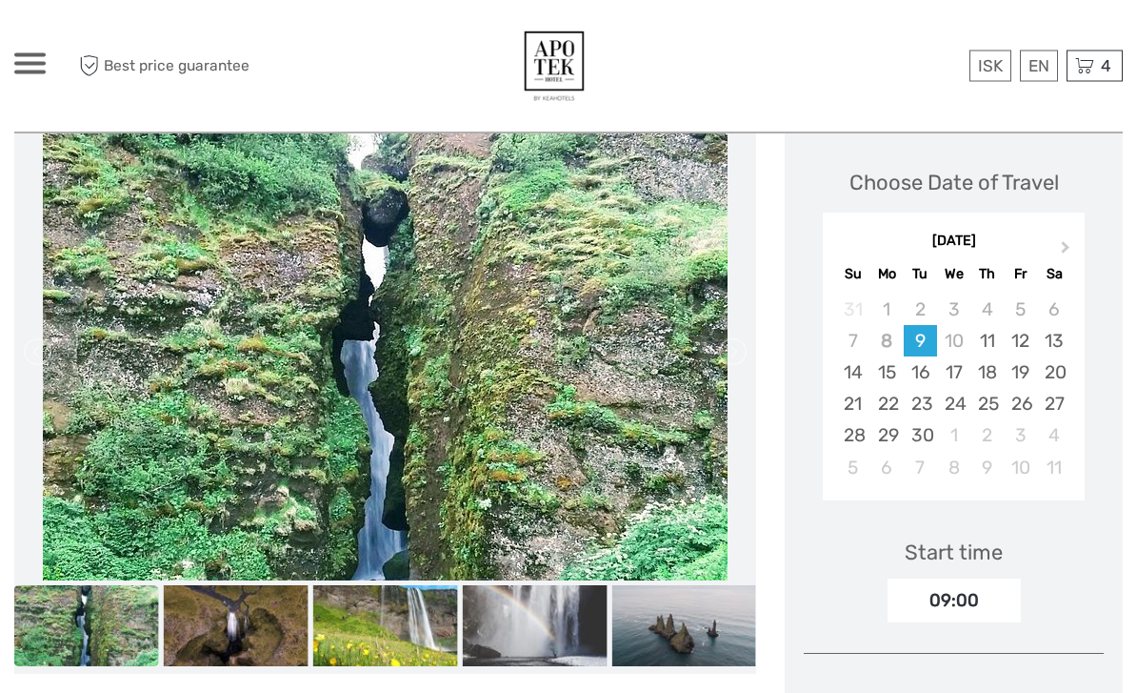
click at [1066, 251] on button "Next Month" at bounding box center [1068, 252] width 30 height 30
click at [953, 369] on div "15" at bounding box center [953, 371] width 33 height 31
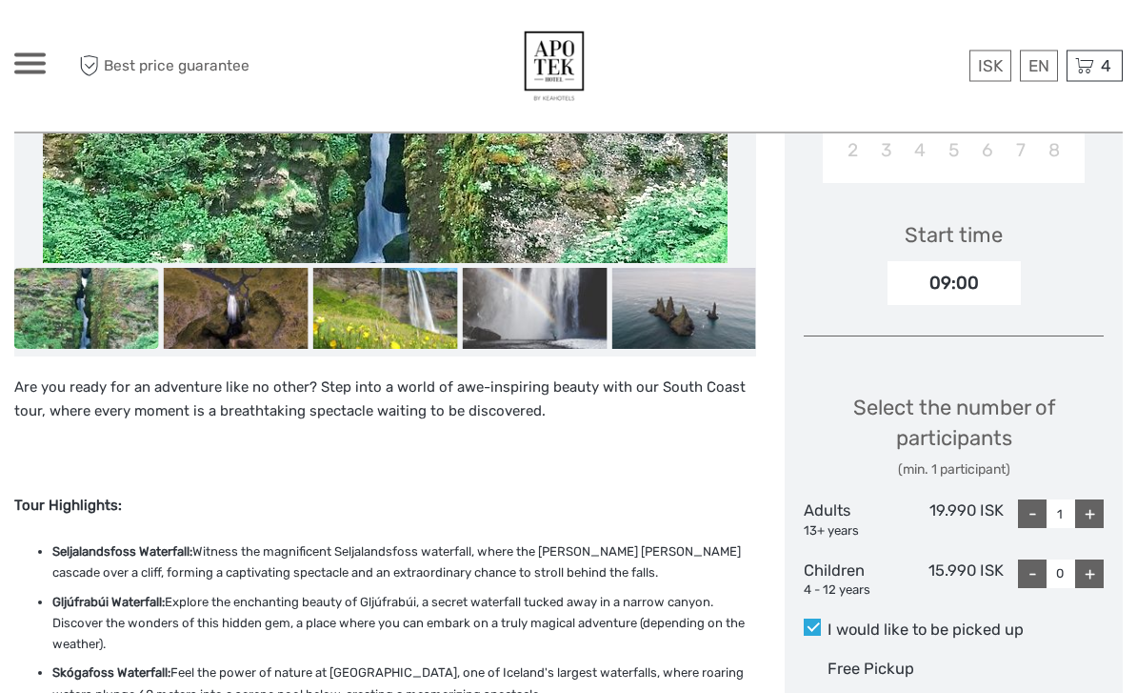
click at [1092, 504] on div "+" at bounding box center [1089, 514] width 29 height 29
type input "2"
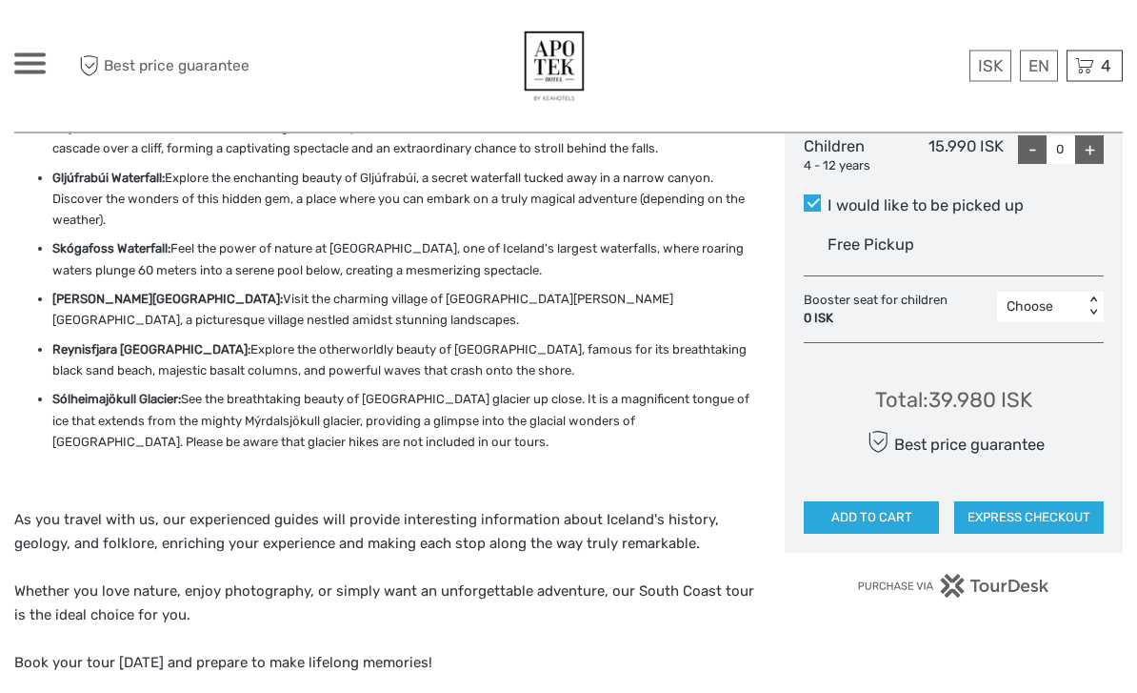
scroll to position [996, 0]
click at [929, 506] on button "ADD TO CART" at bounding box center [871, 517] width 135 height 32
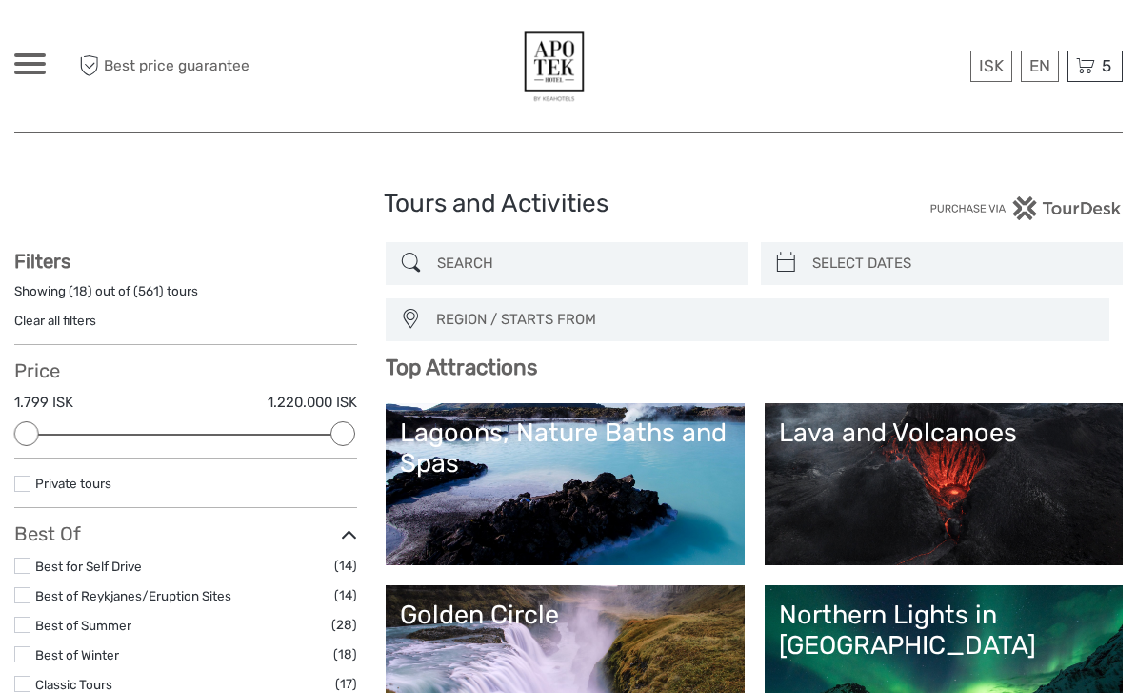
select select
click at [1111, 70] on span "5" at bounding box center [1106, 65] width 15 height 19
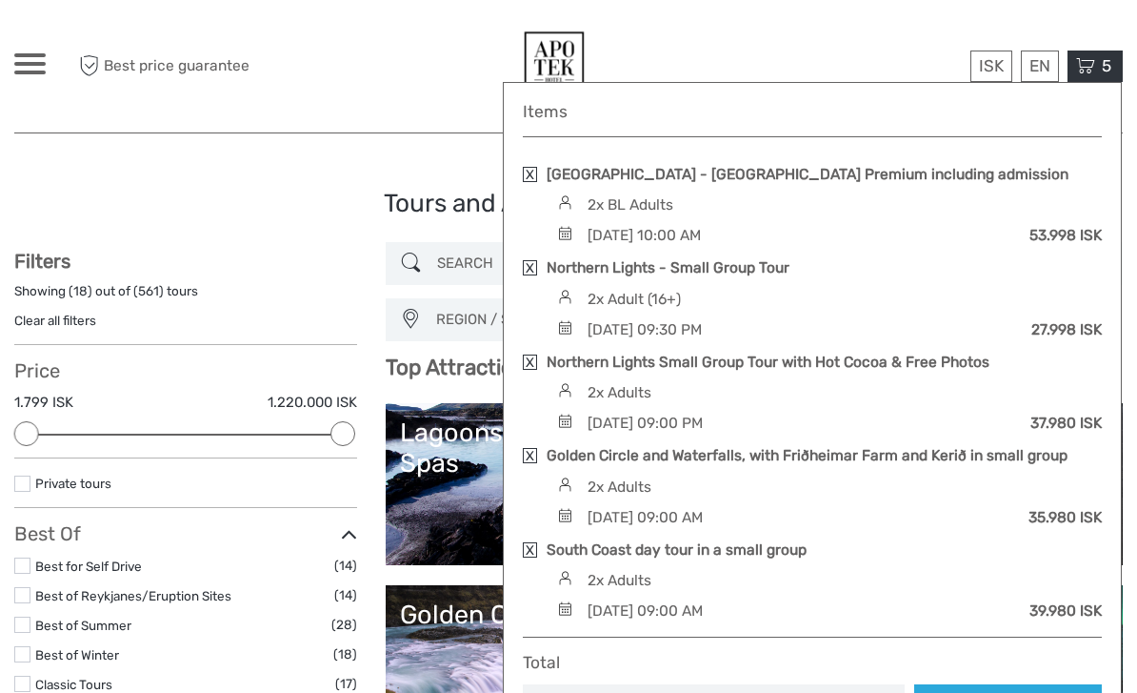
click at [779, 542] on link "South Coast day tour in a small group" at bounding box center [677, 549] width 260 height 21
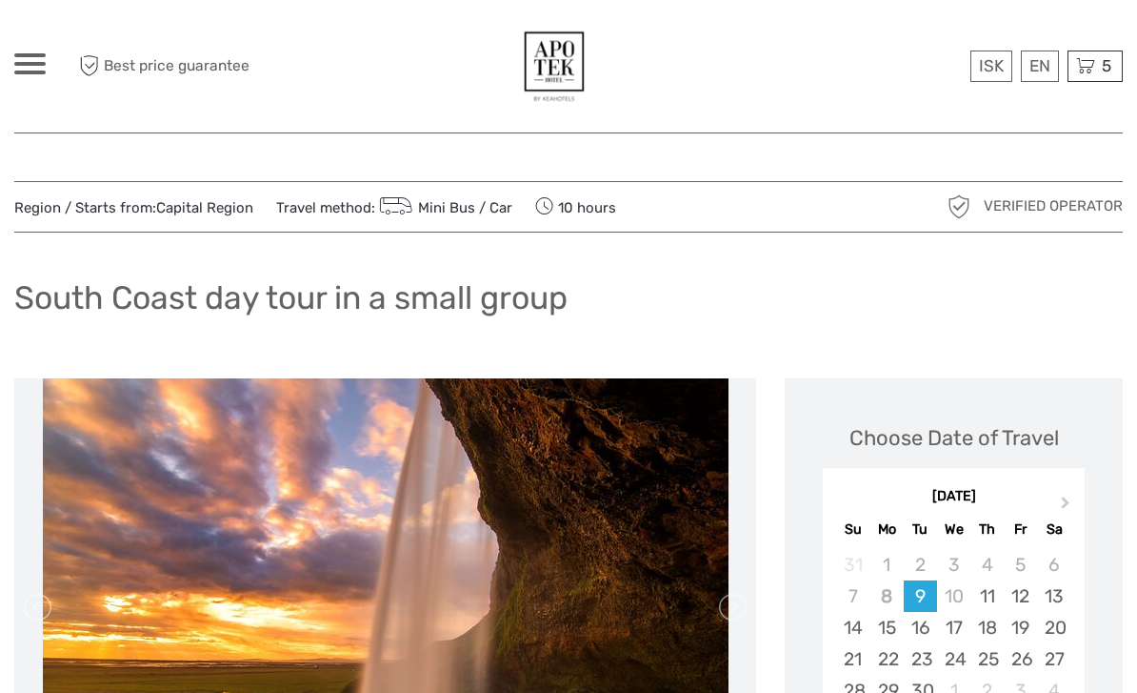
click at [1095, 60] on div "5 Items [GEOGRAPHIC_DATA] Premium including admission 2x BL Adults [DATE] 10:00…" at bounding box center [1095, 65] width 55 height 31
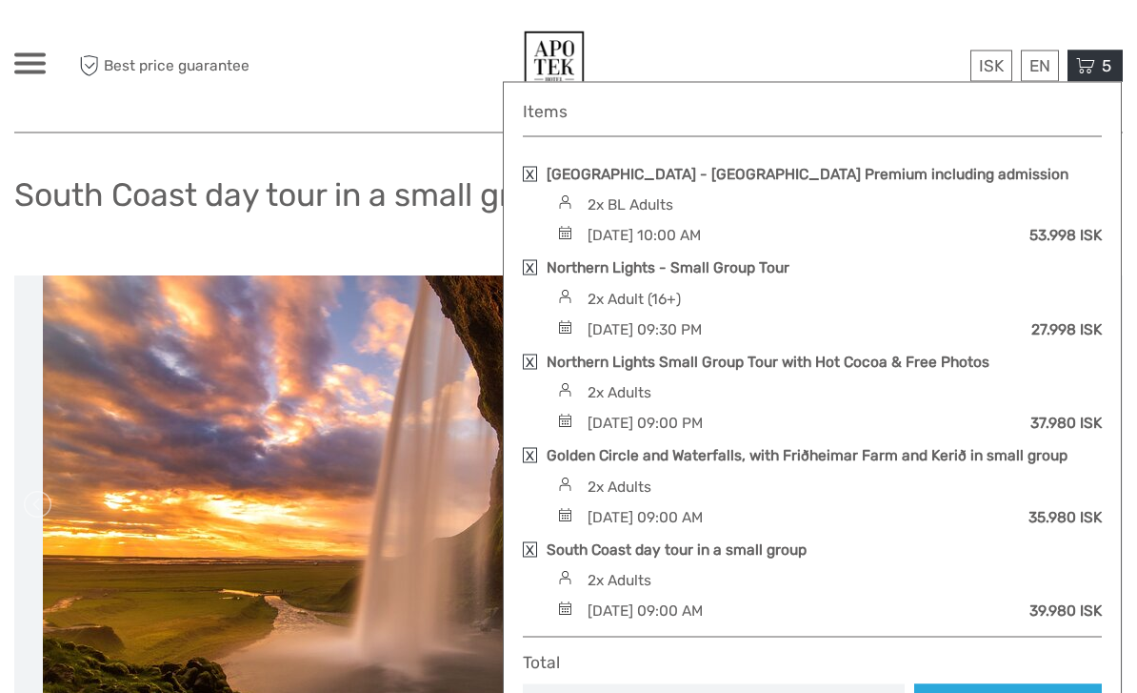
scroll to position [103, 0]
click at [985, 692] on link "Checkout" at bounding box center [1008, 701] width 188 height 35
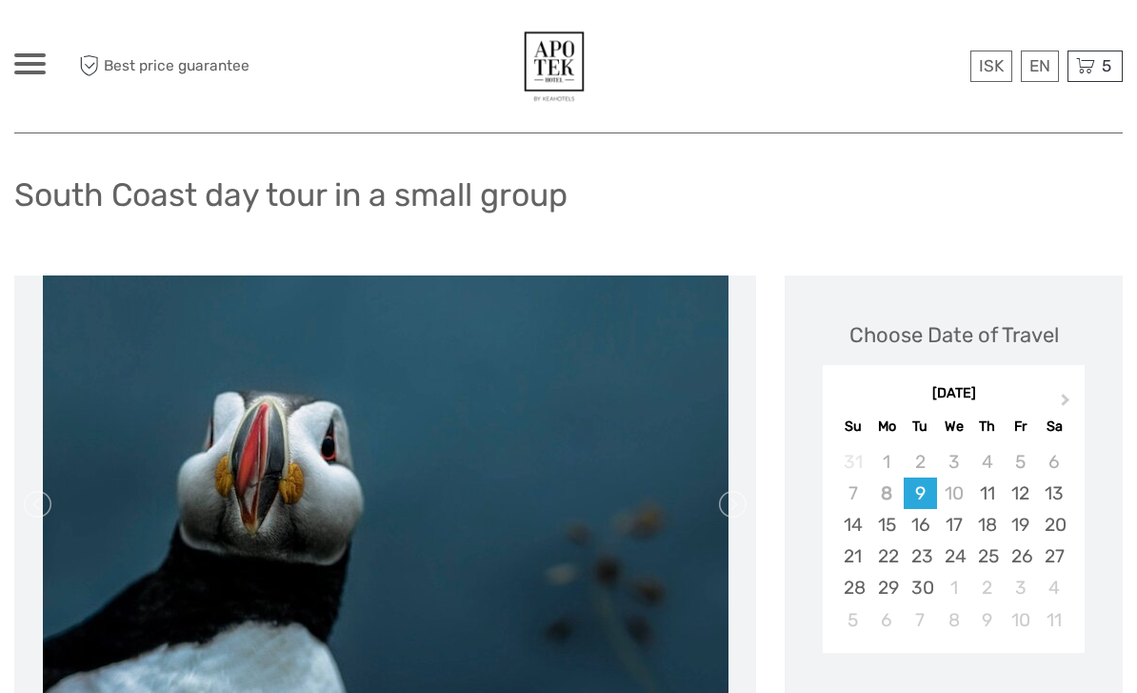
scroll to position [228, 0]
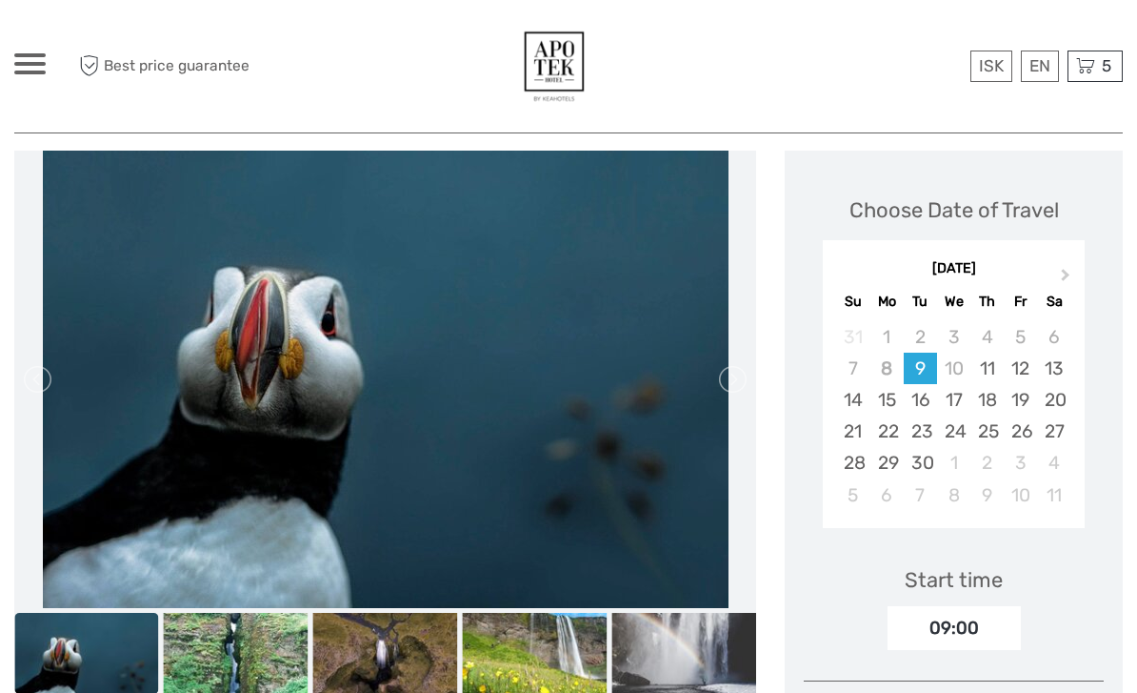
click at [44, 62] on span at bounding box center [29, 64] width 31 height 4
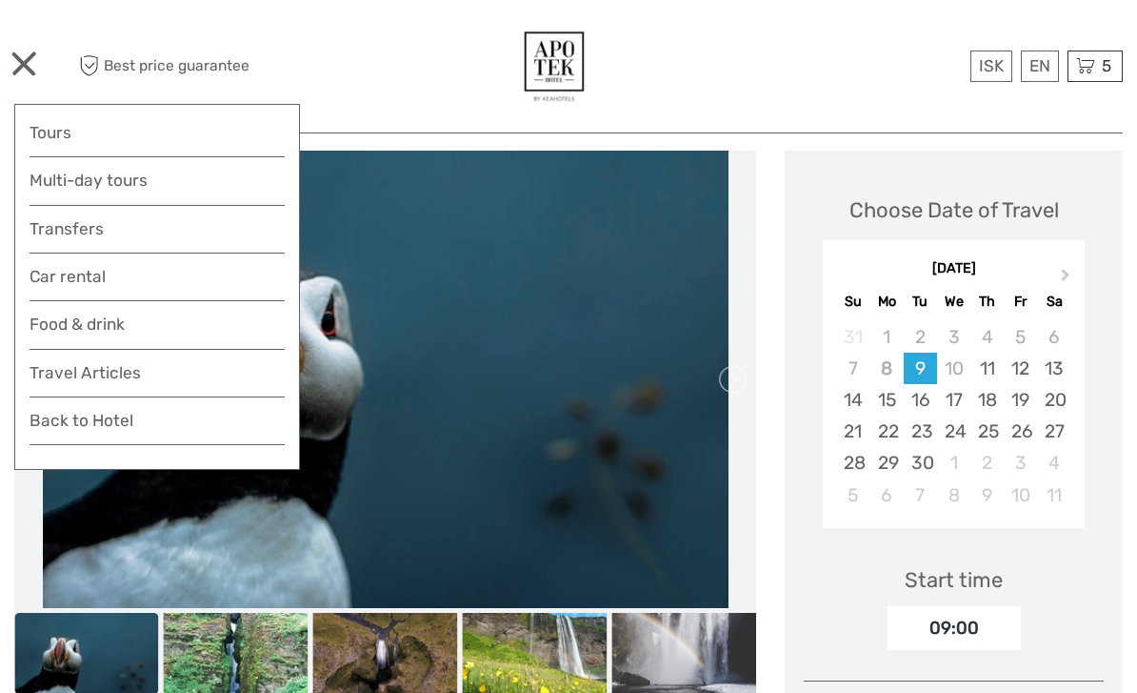
click at [102, 138] on link "Tours" at bounding box center [157, 133] width 255 height 28
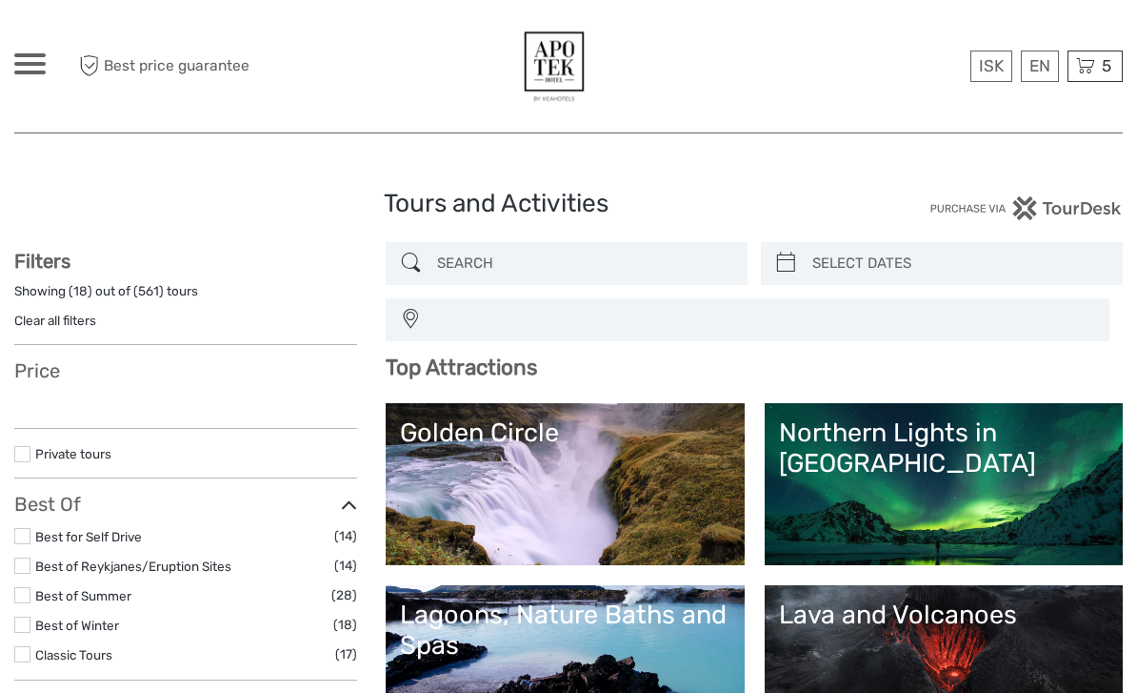
select select
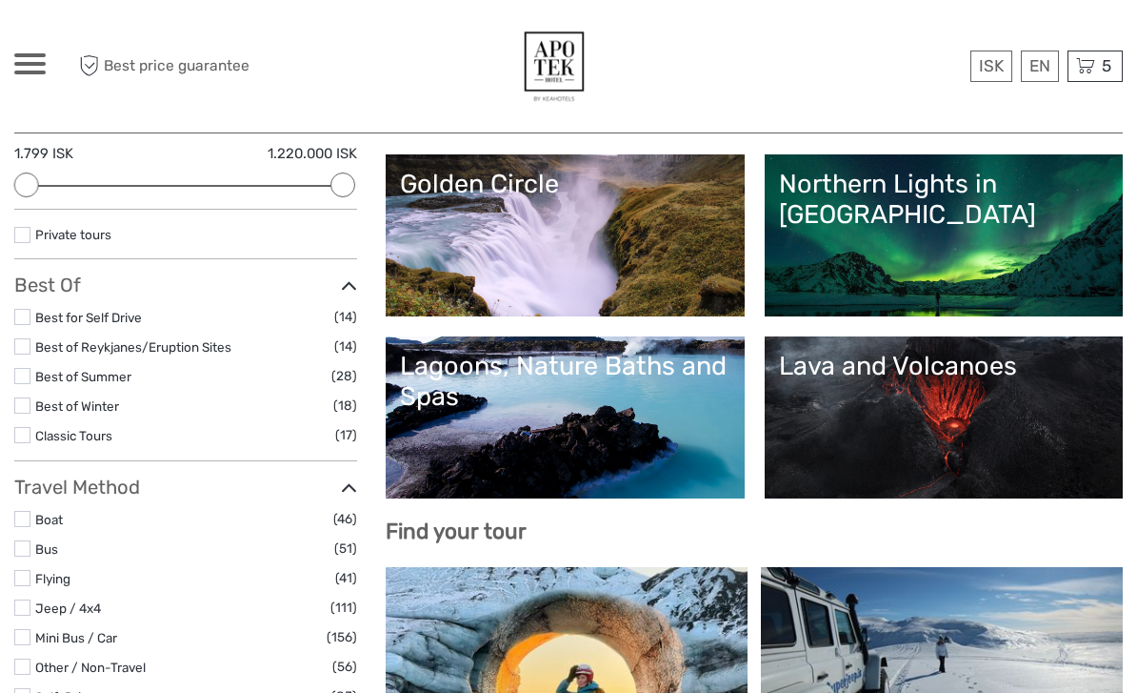
scroll to position [298, 0]
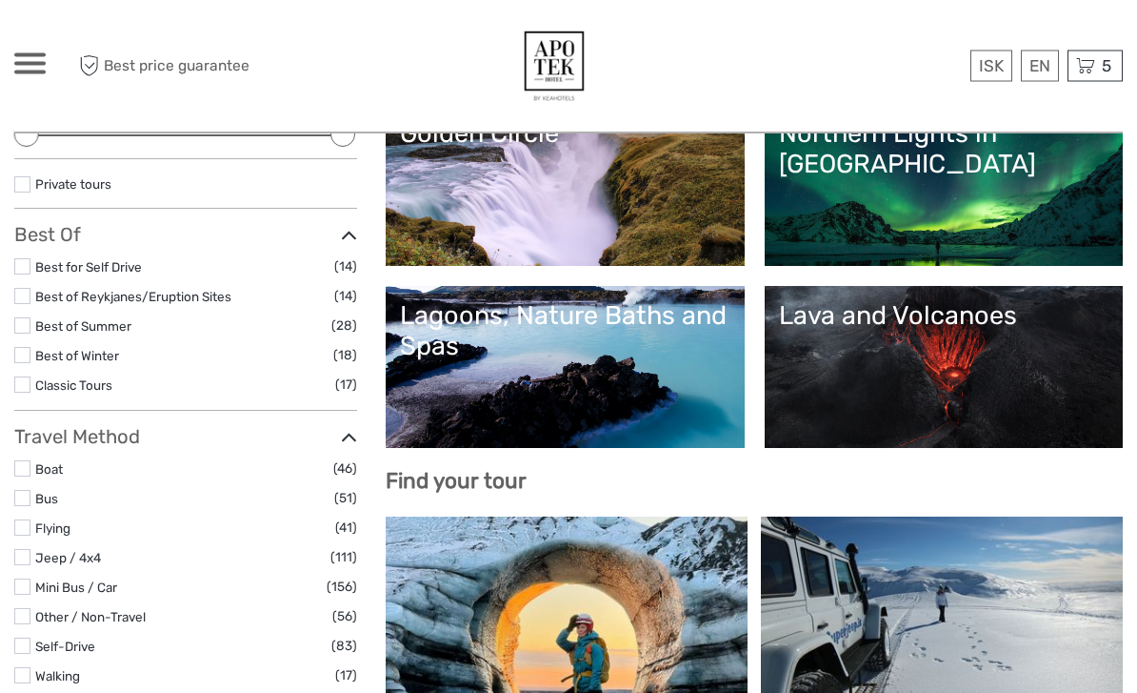
click at [890, 364] on link "Lava and Volcanoes" at bounding box center [944, 367] width 330 height 133
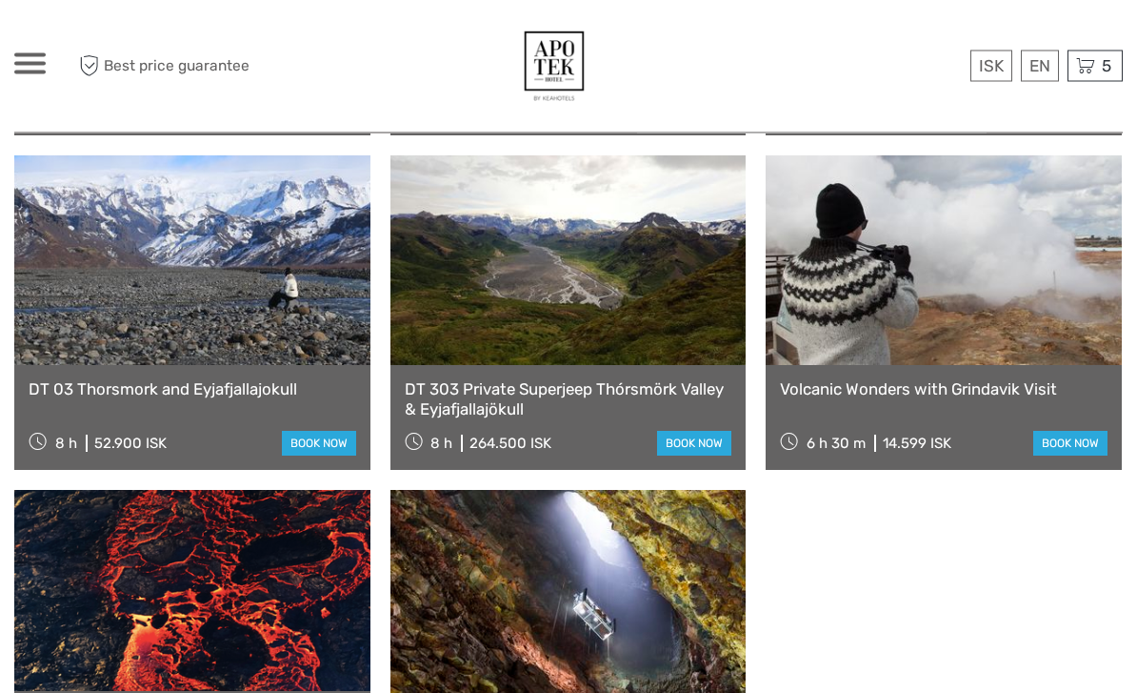
scroll to position [1457, 0]
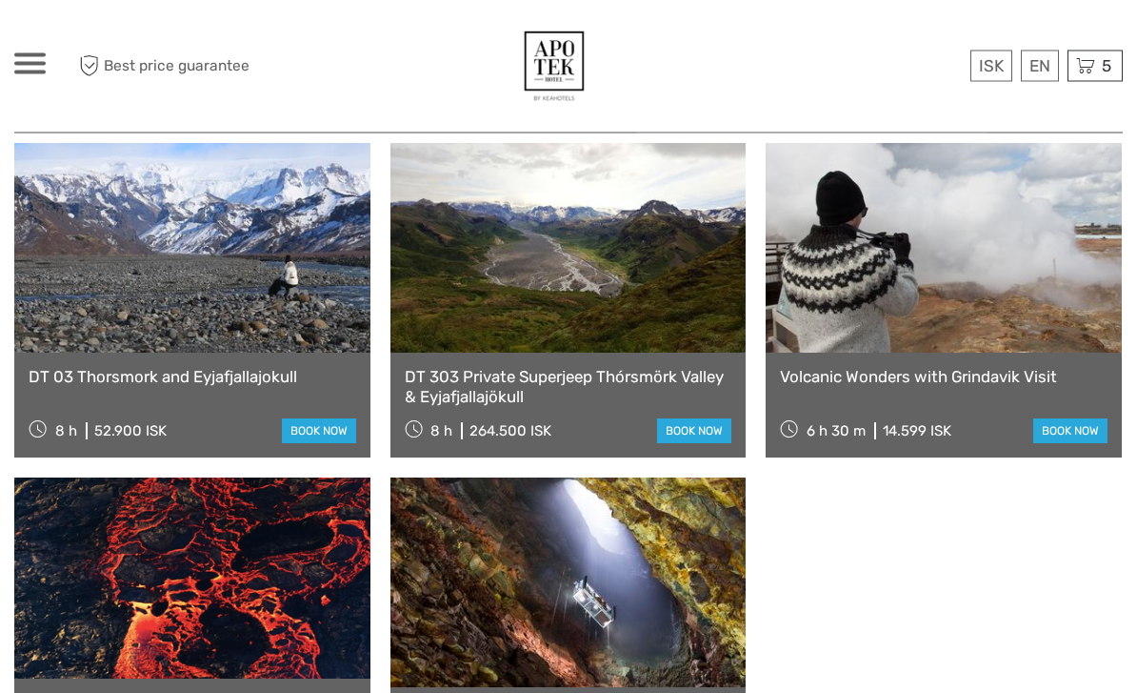
click at [1022, 291] on link at bounding box center [944, 249] width 356 height 210
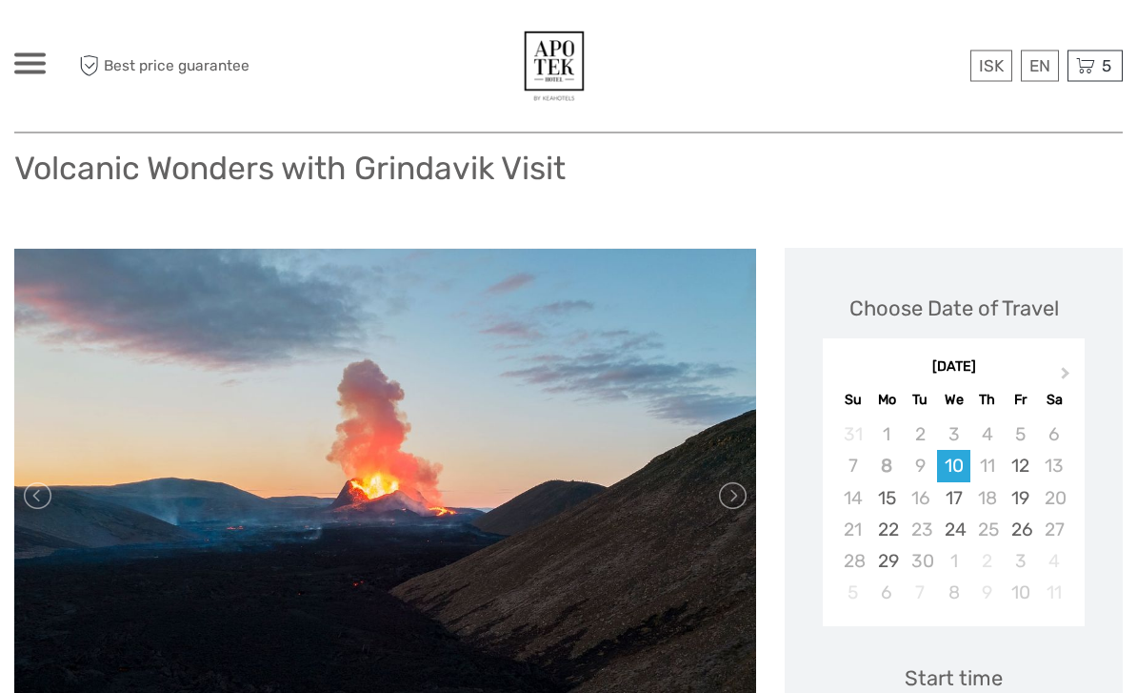
scroll to position [160, 0]
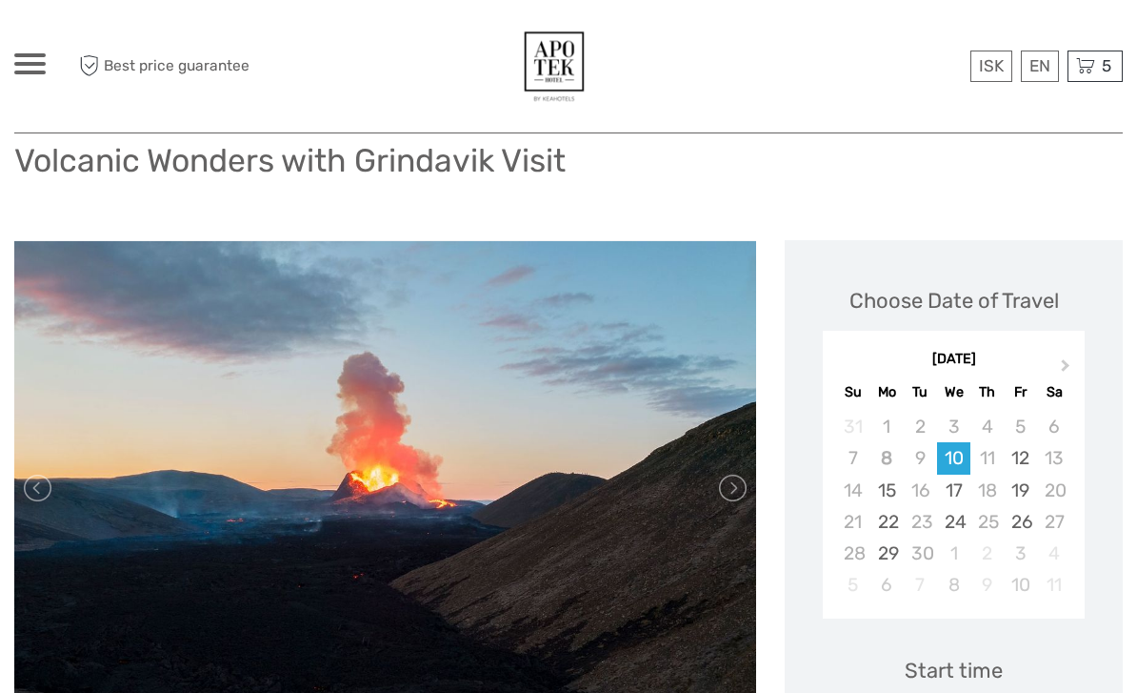
click at [1067, 369] on button "Next Month" at bounding box center [1068, 369] width 30 height 30
click at [1029, 486] on div "17" at bounding box center [1020, 489] width 33 height 31
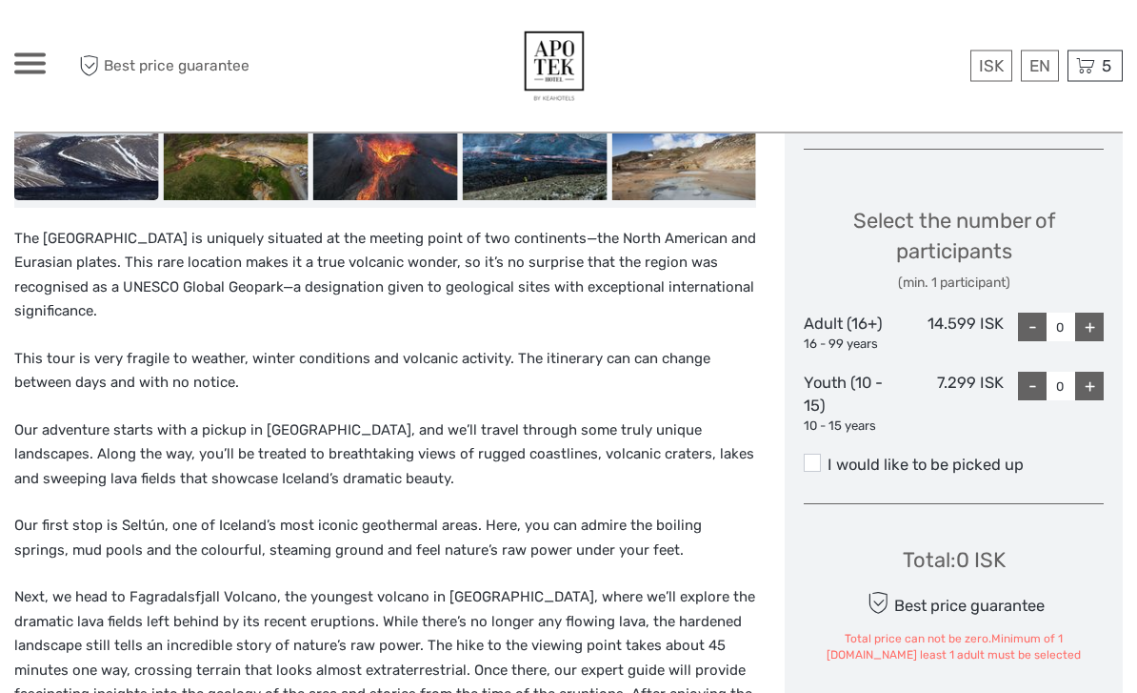
click at [1090, 321] on div "+" at bounding box center [1089, 327] width 29 height 29
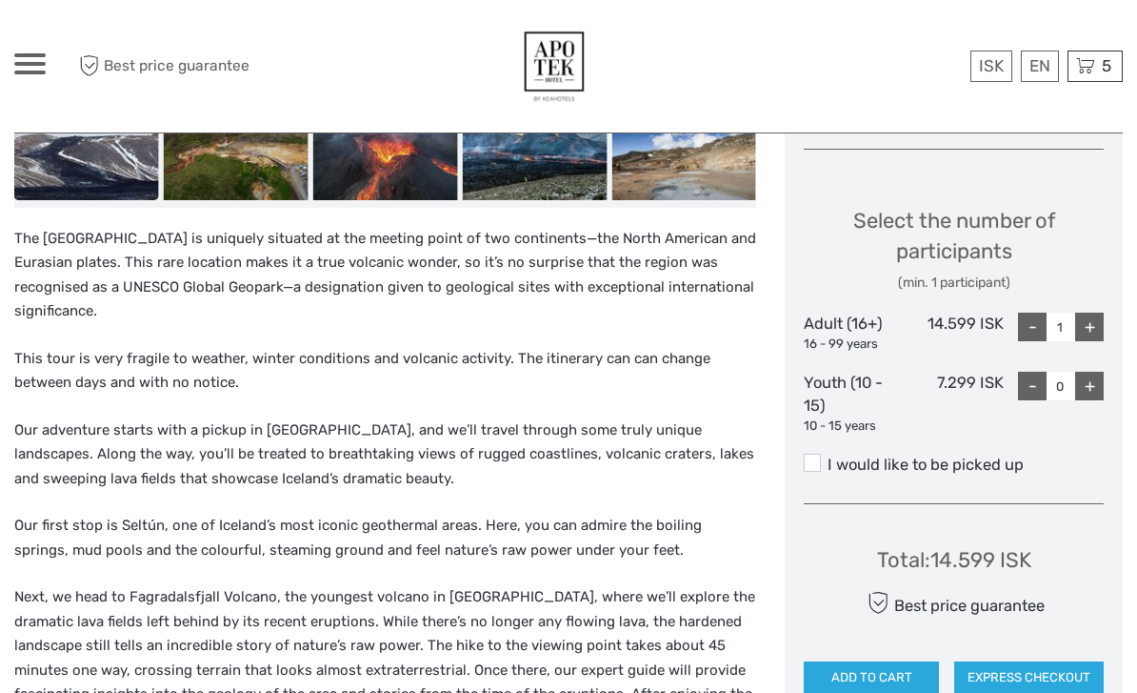
click at [1088, 312] on div "+" at bounding box center [1089, 326] width 29 height 29
type input "2"
click at [907, 668] on button "ADD TO CART" at bounding box center [871, 677] width 135 height 32
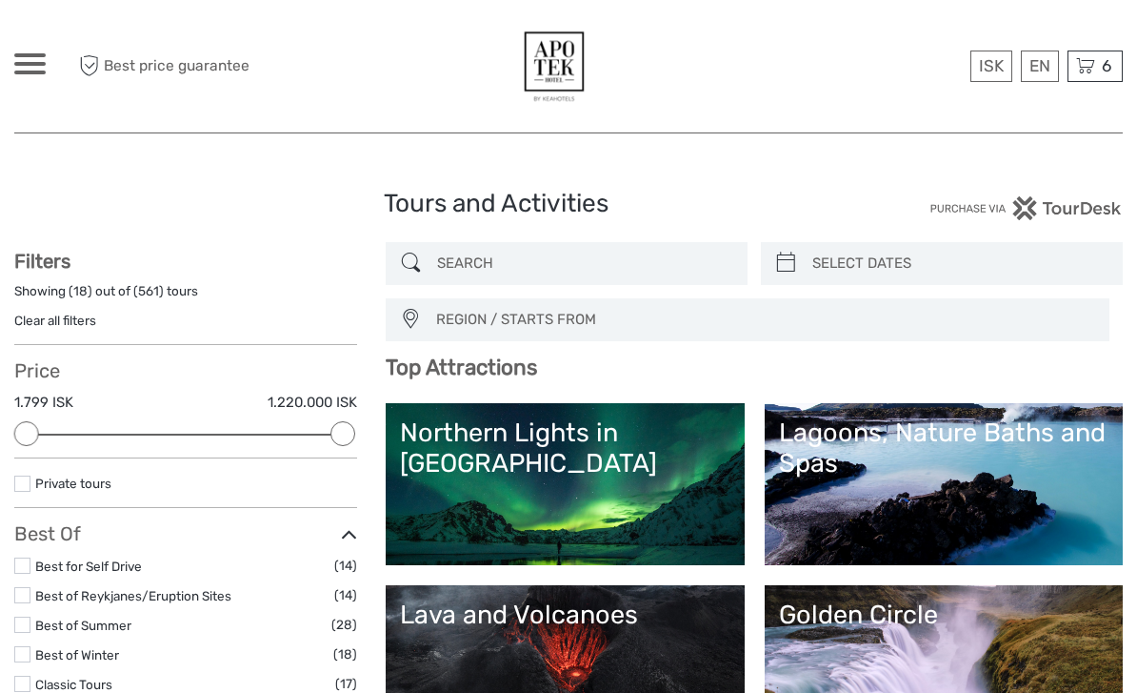
select select
click at [1102, 46] on div "Best price guarantee ISK ISK € $ £ EN English Español Deutsch 6 Items [GEOGRAPH…" at bounding box center [984, 66] width 277 height 104
click at [1097, 78] on div "6 Items [GEOGRAPHIC_DATA] Premium including admission 2x BL Adults [DATE] 10:00…" at bounding box center [1095, 65] width 55 height 31
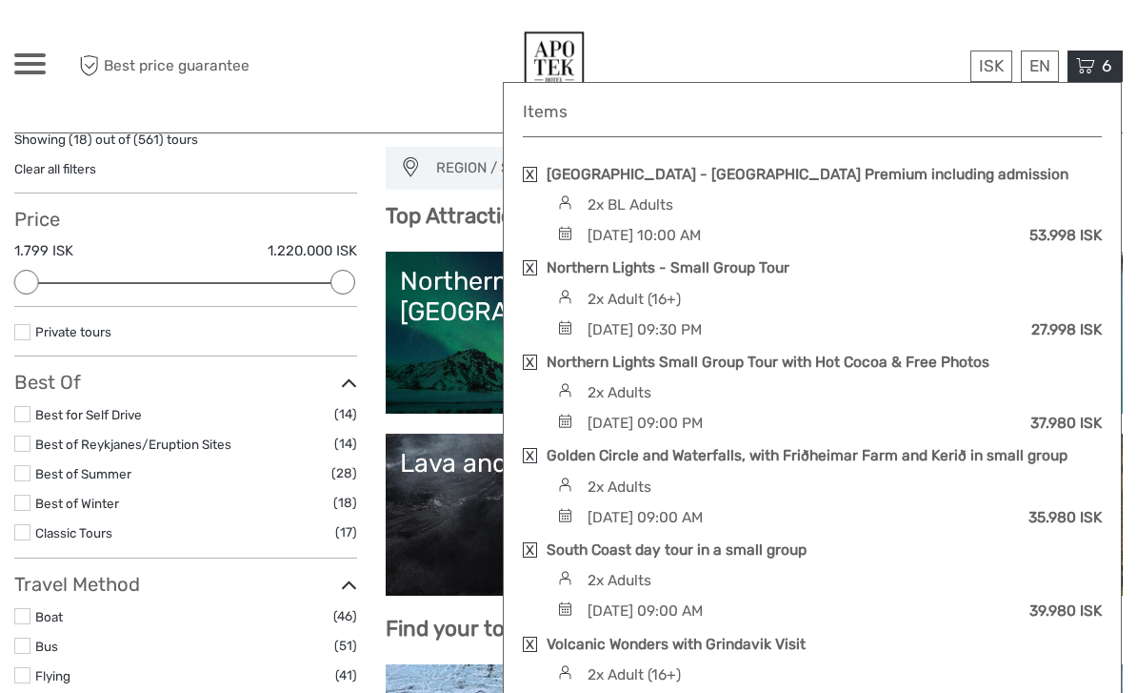
scroll to position [191, 0]
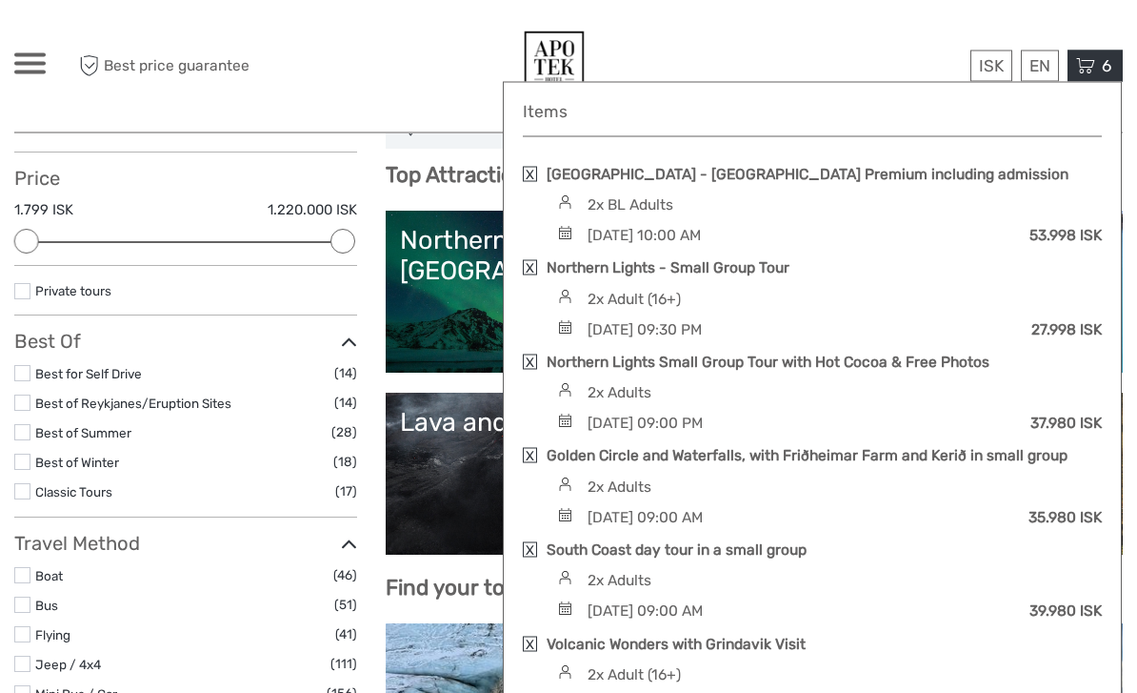
click at [794, 644] on link "Volcanic Wonders with Grindavik Visit" at bounding box center [676, 643] width 259 height 21
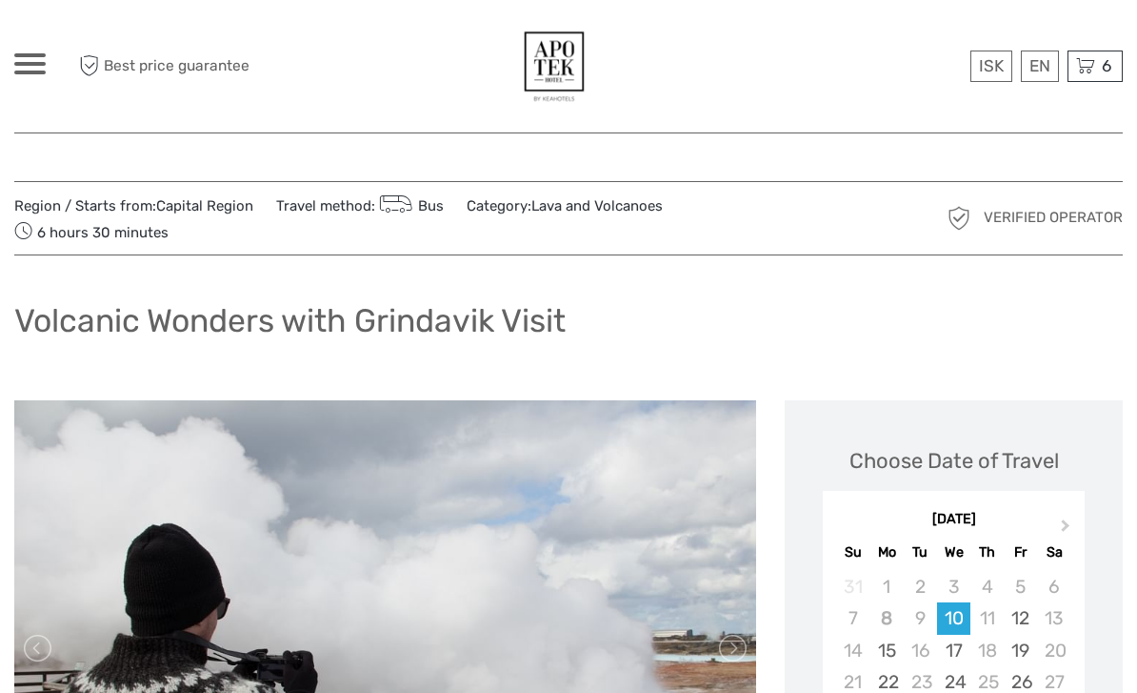
click at [1100, 78] on div "6 Items Reykjavík - Blue Lagoon Premium including admission 2x BL Adults Monday…" at bounding box center [1095, 65] width 55 height 31
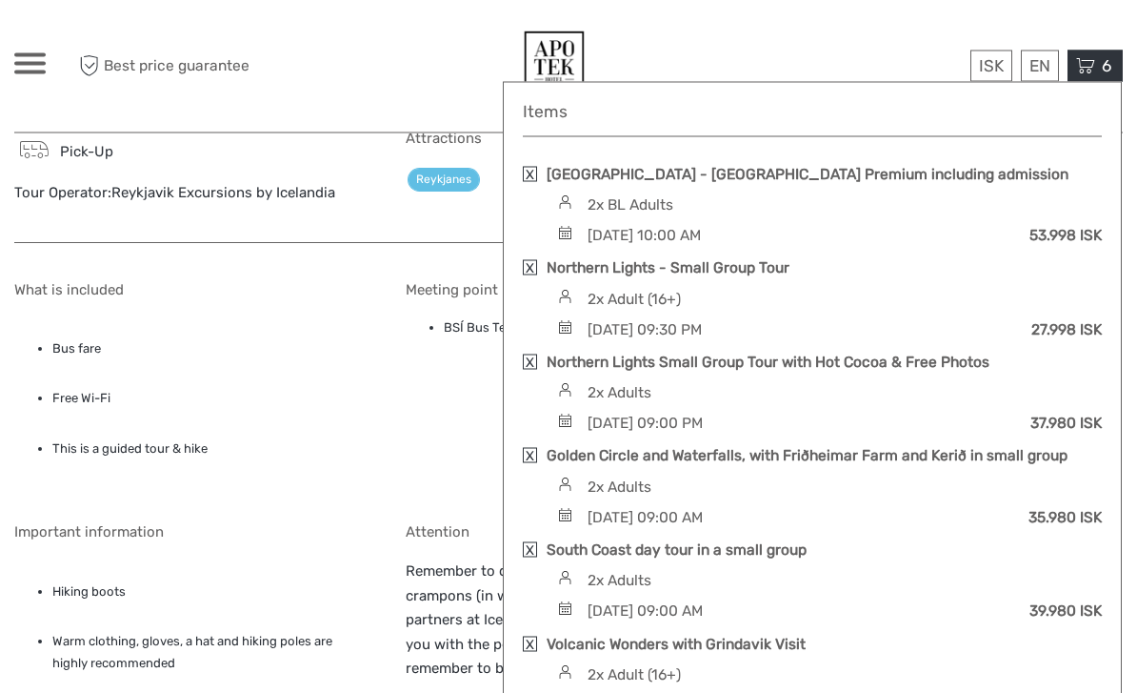
scroll to position [2031, 0]
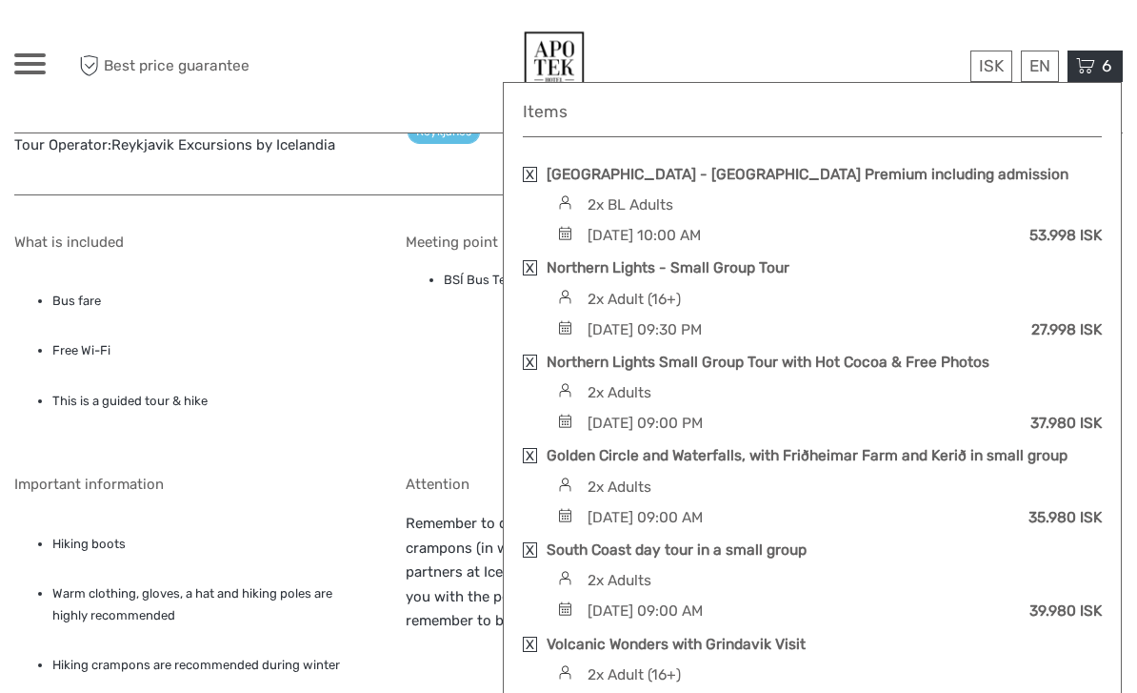
click at [392, 368] on div "What is included Bus fare Free Wi-Fi This is a guided tour & hike Meeting point…" at bounding box center [385, 610] width 742 height 792
click at [818, 43] on div at bounding box center [568, 66] width 554 height 104
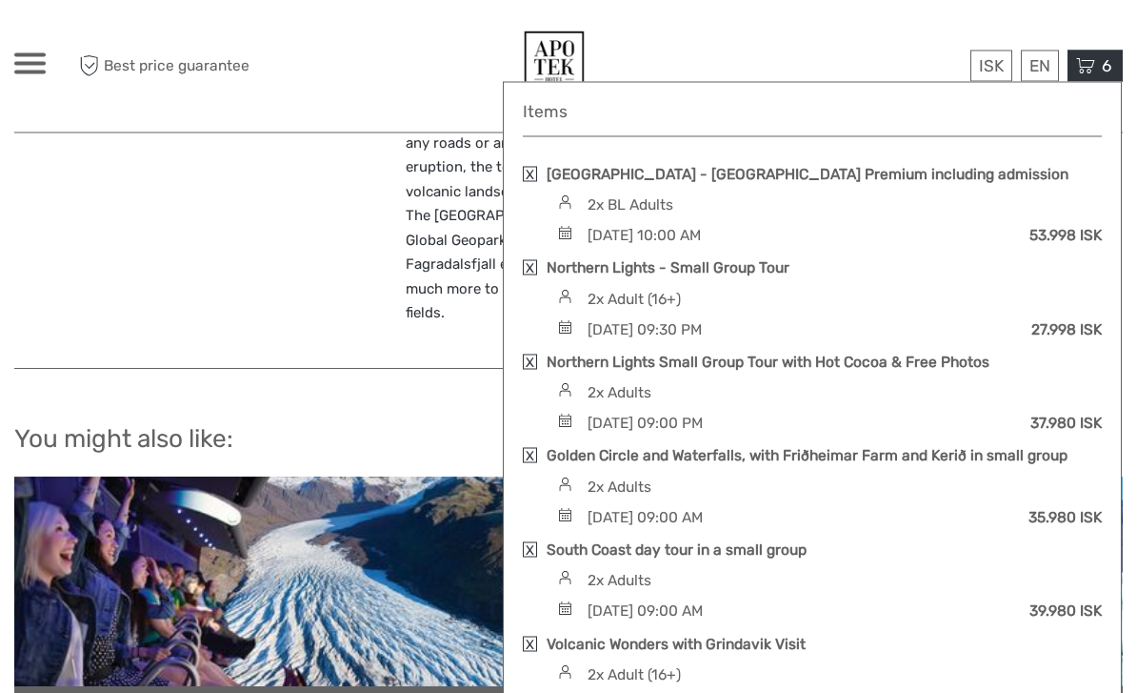
scroll to position [2668, 0]
click at [1106, 58] on span "6" at bounding box center [1106, 65] width 15 height 19
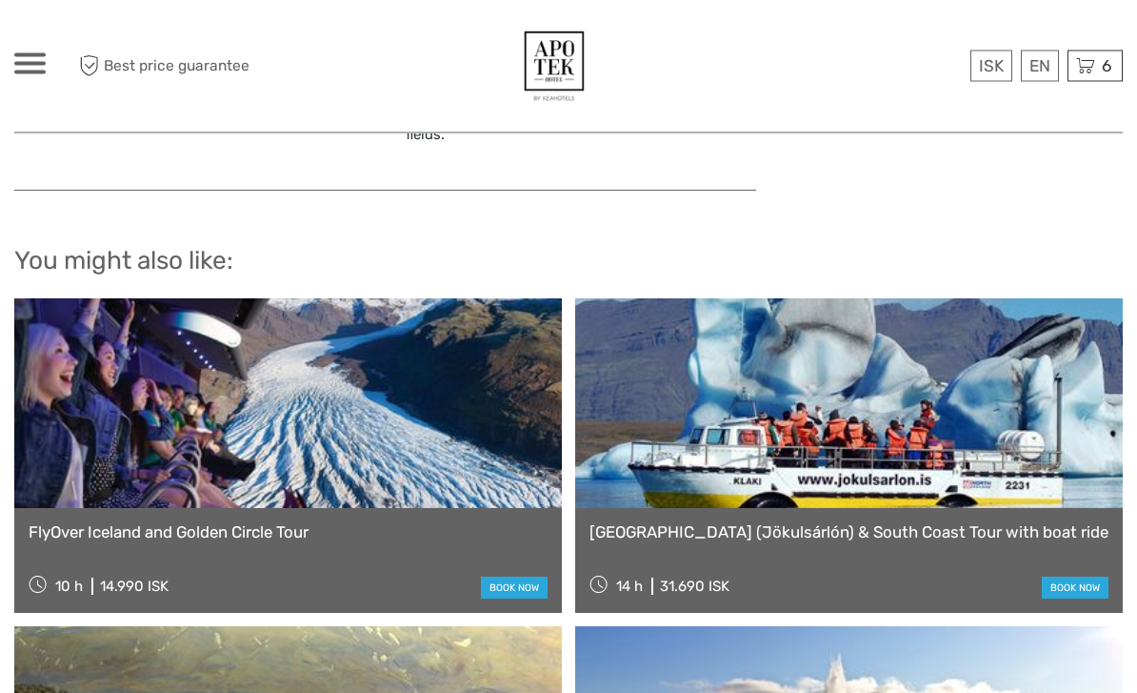
click at [1102, 62] on span "6" at bounding box center [1106, 65] width 15 height 19
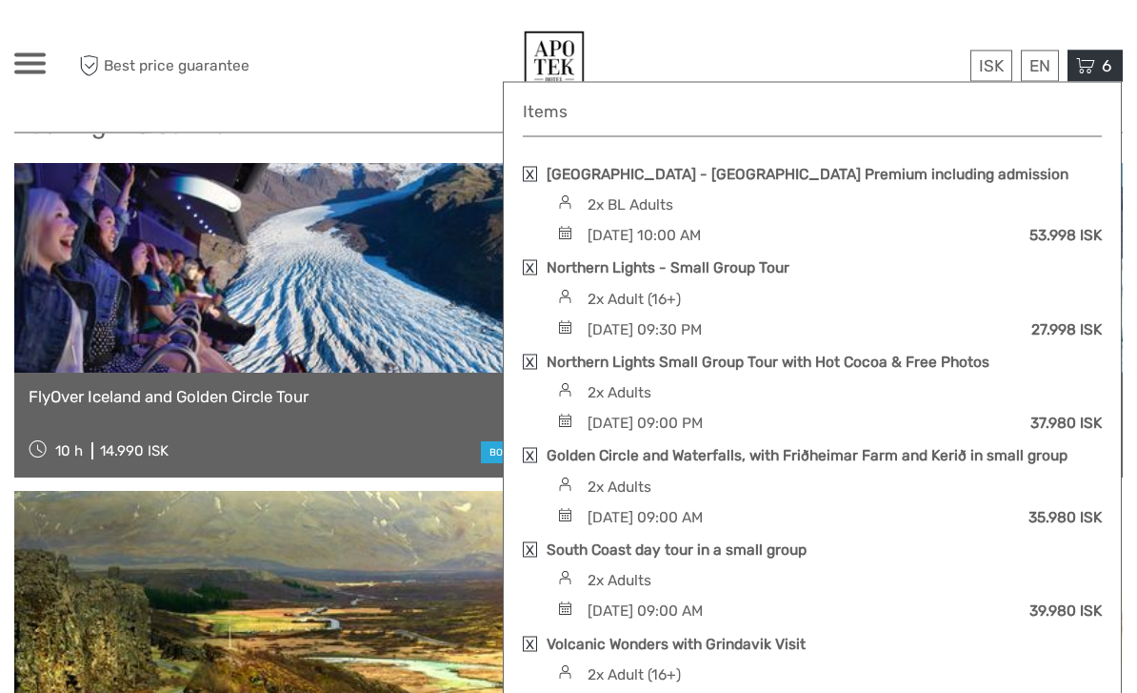
scroll to position [2982, 0]
click at [534, 262] on link at bounding box center [530, 267] width 14 height 15
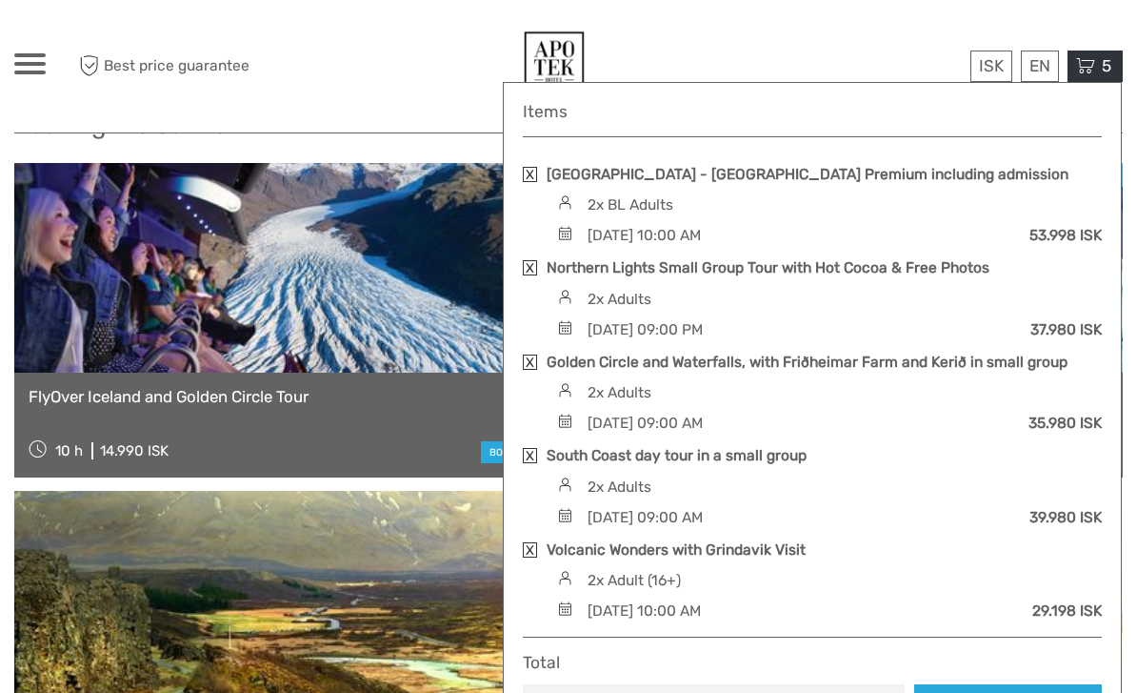
click at [999, 692] on link "Checkout" at bounding box center [1008, 701] width 188 height 35
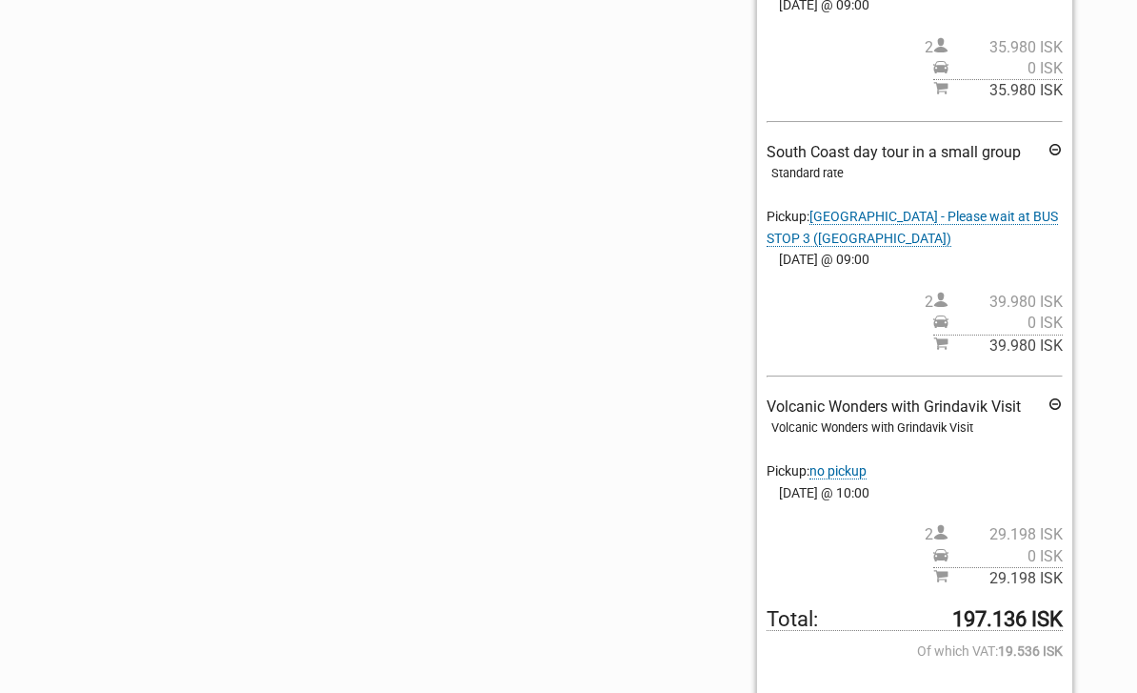
scroll to position [1057, 0]
click at [867, 463] on span "no pickup" at bounding box center [838, 471] width 57 height 16
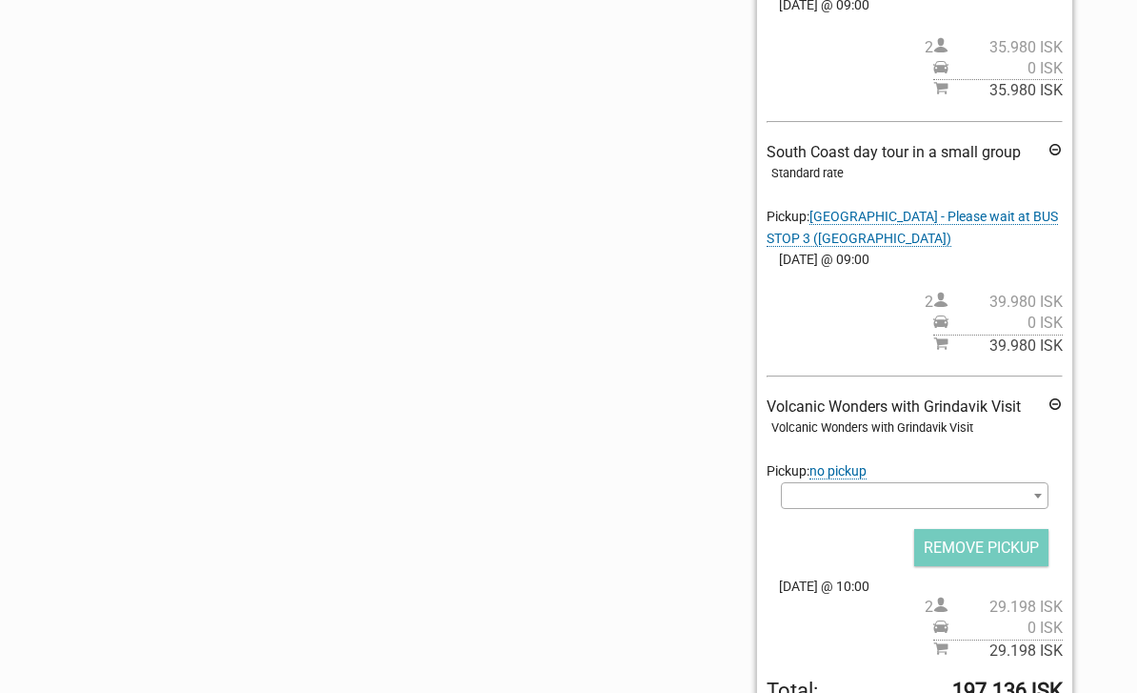
click at [893, 482] on span at bounding box center [915, 495] width 268 height 27
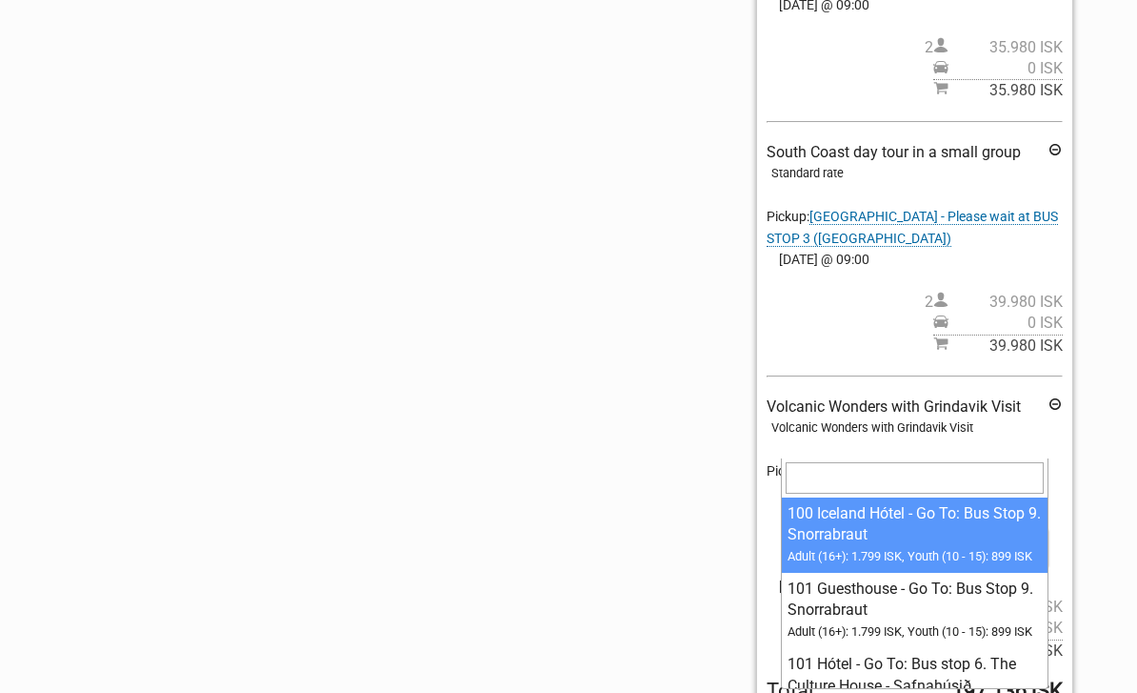
click at [837, 479] on input "search" at bounding box center [915, 477] width 258 height 30
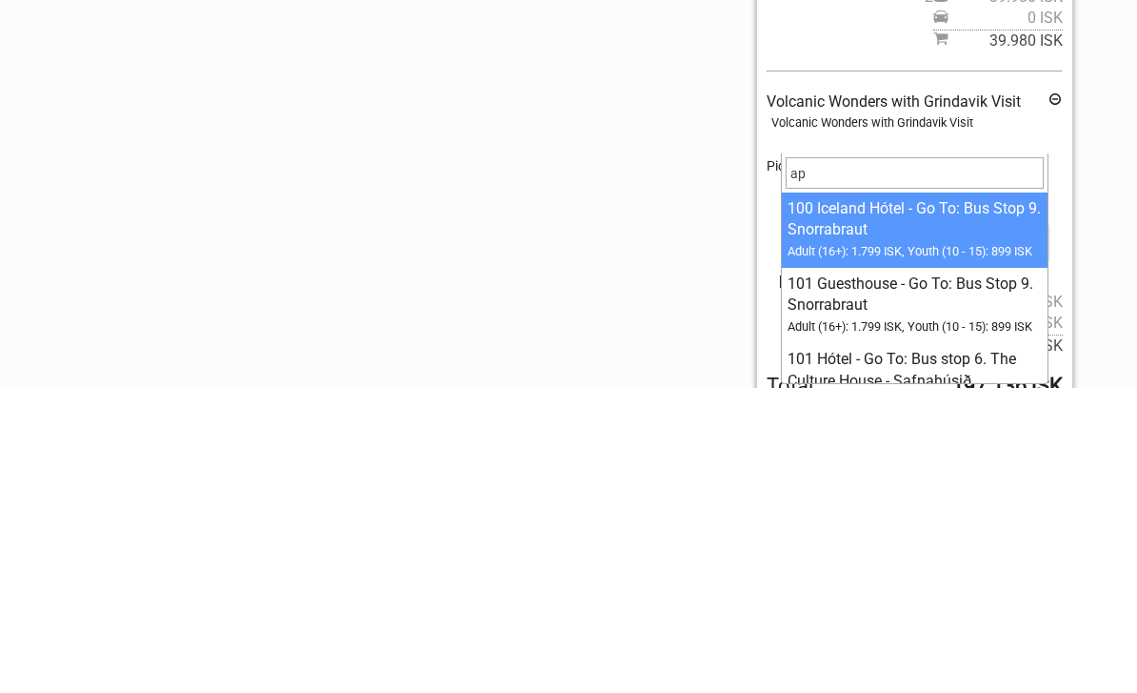
type input "apo"
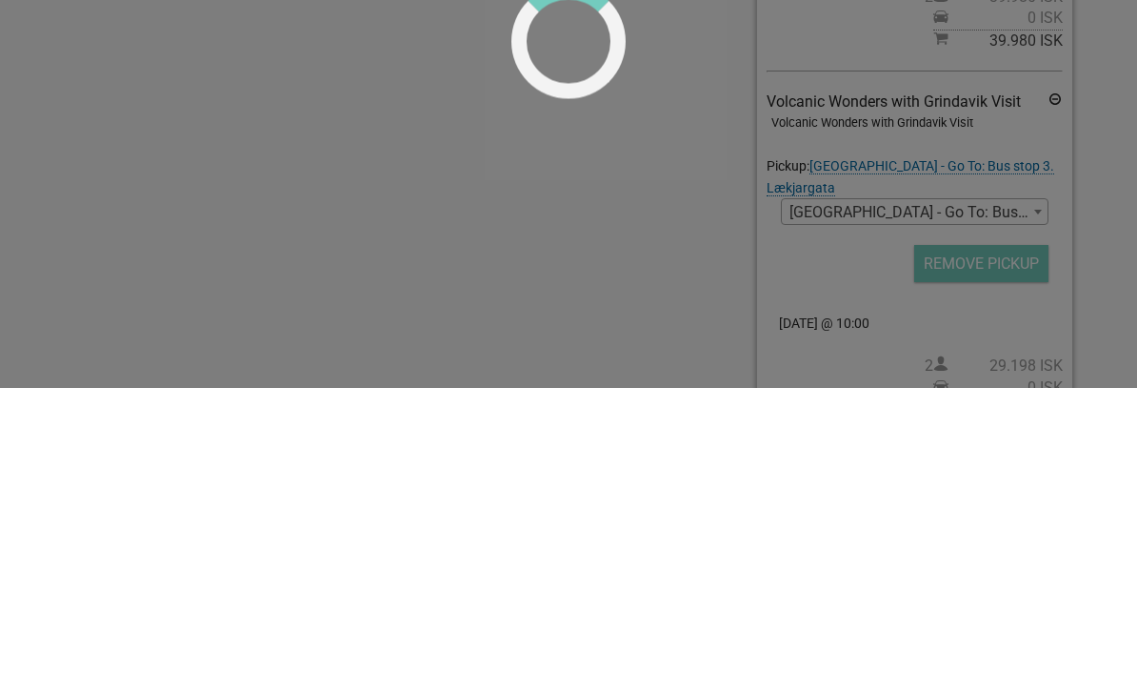
select select "1093098"
